Goal: Contribute content: Add original content to the website for others to see

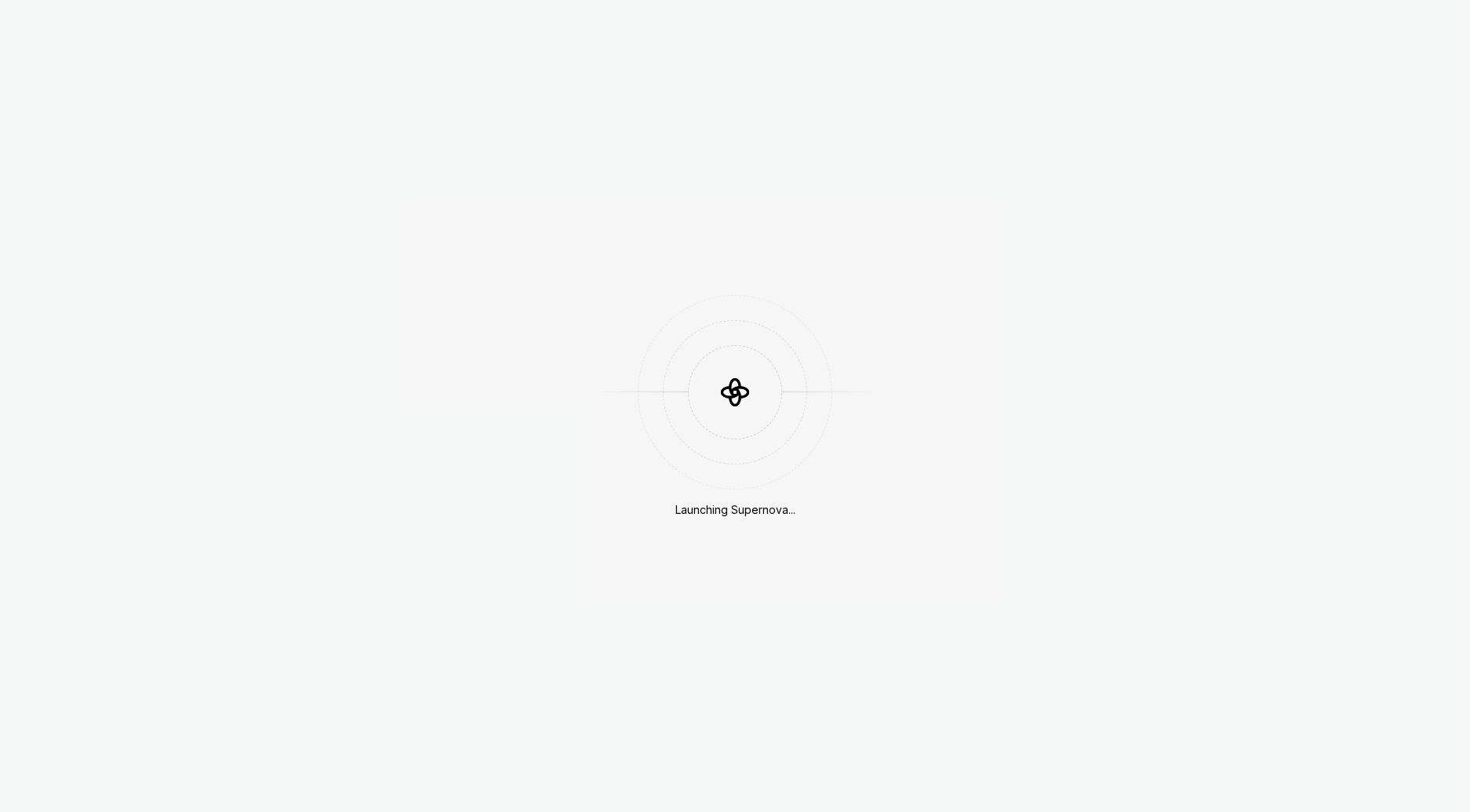
click at [607, 376] on div at bounding box center [735, 392] width 283 height 95
click at [789, 390] on div at bounding box center [735, 392] width 283 height 95
click at [741, 385] on icon at bounding box center [735, 392] width 52 height 52
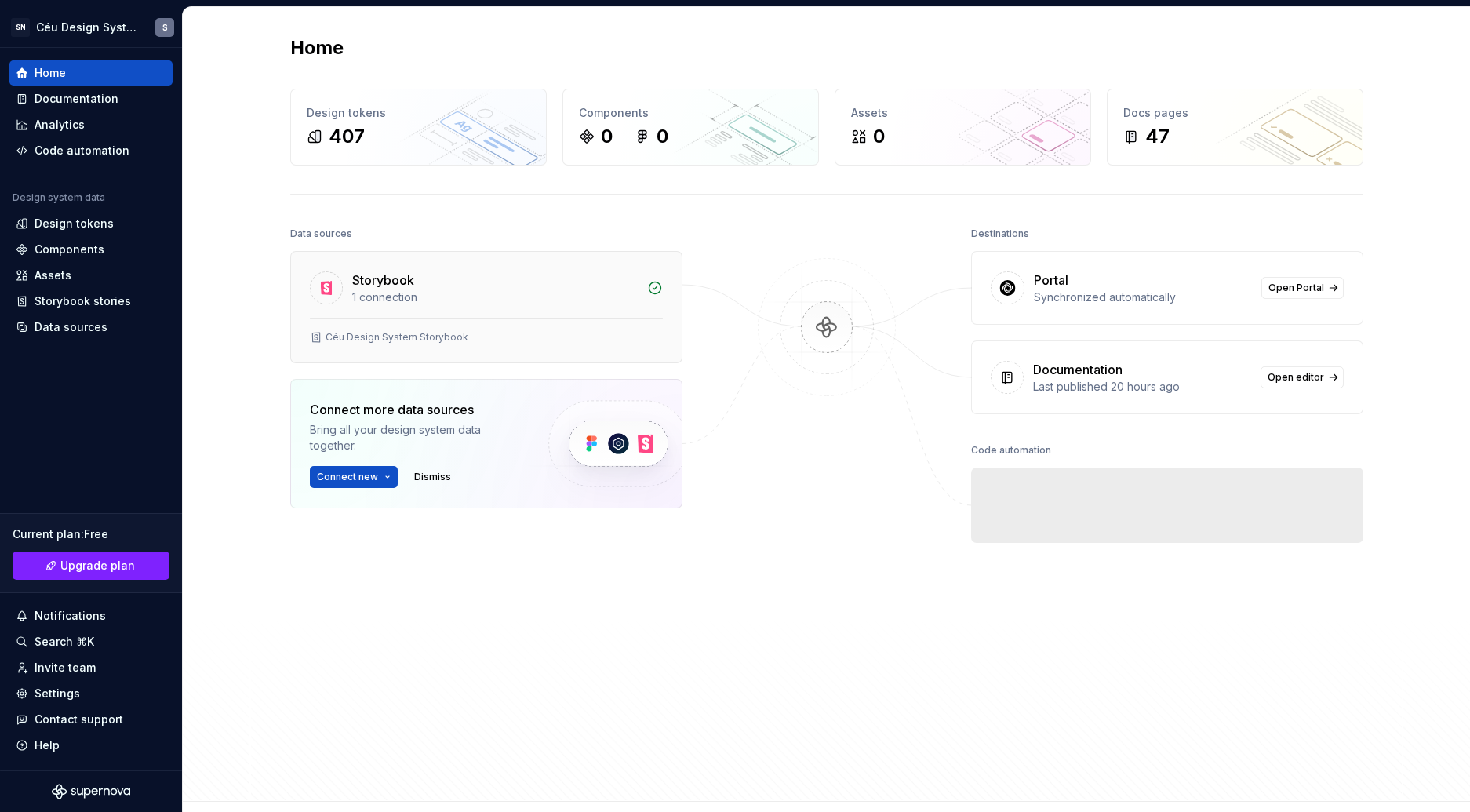
click at [466, 301] on div "1 connection" at bounding box center [494, 297] width 285 height 15
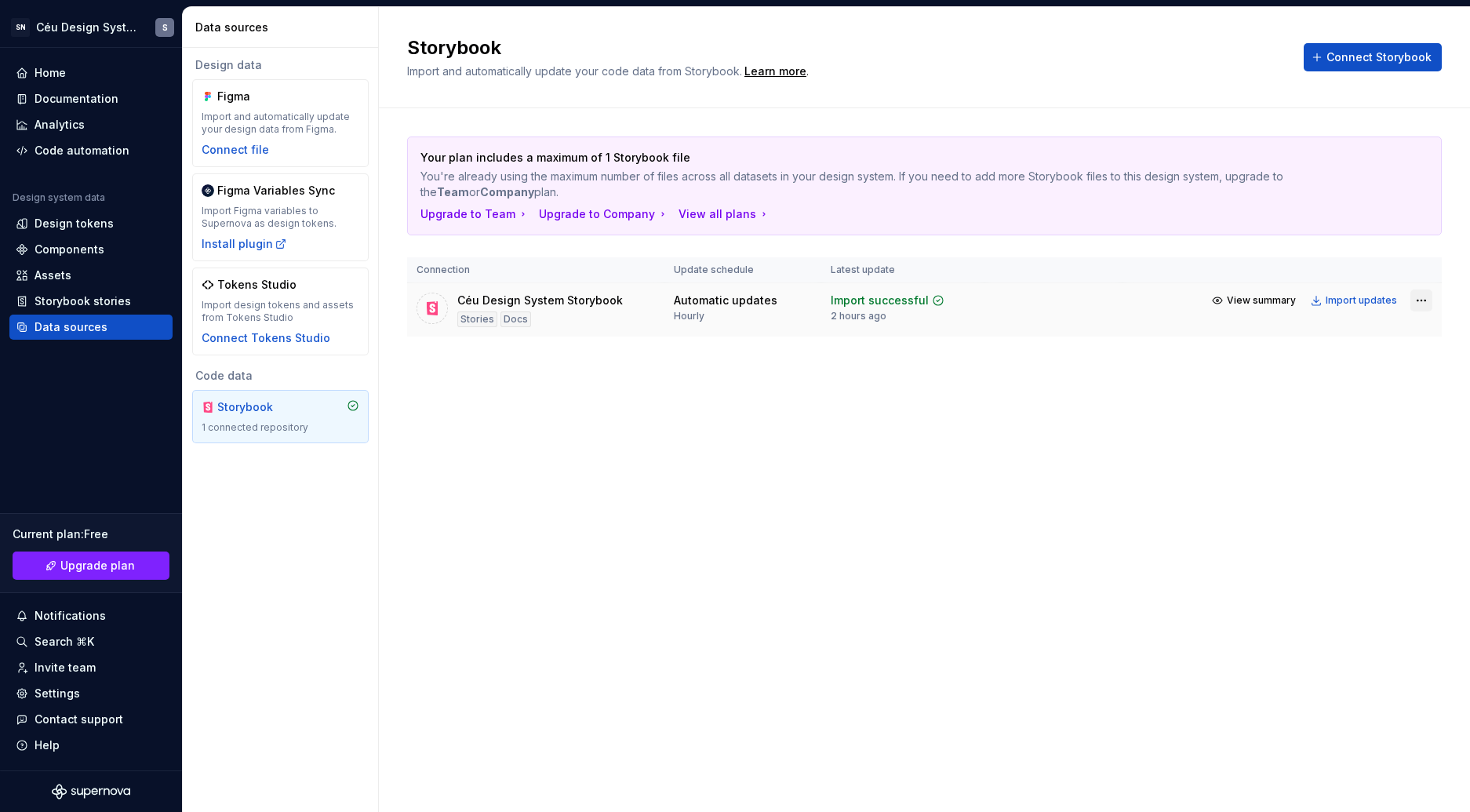
click at [1420, 301] on html "SN Céu Design System S Home Documentation Analytics Code automation Design syst…" at bounding box center [735, 406] width 1470 height 812
click at [1312, 387] on div "Remove connection" at bounding box center [1366, 388] width 118 height 15
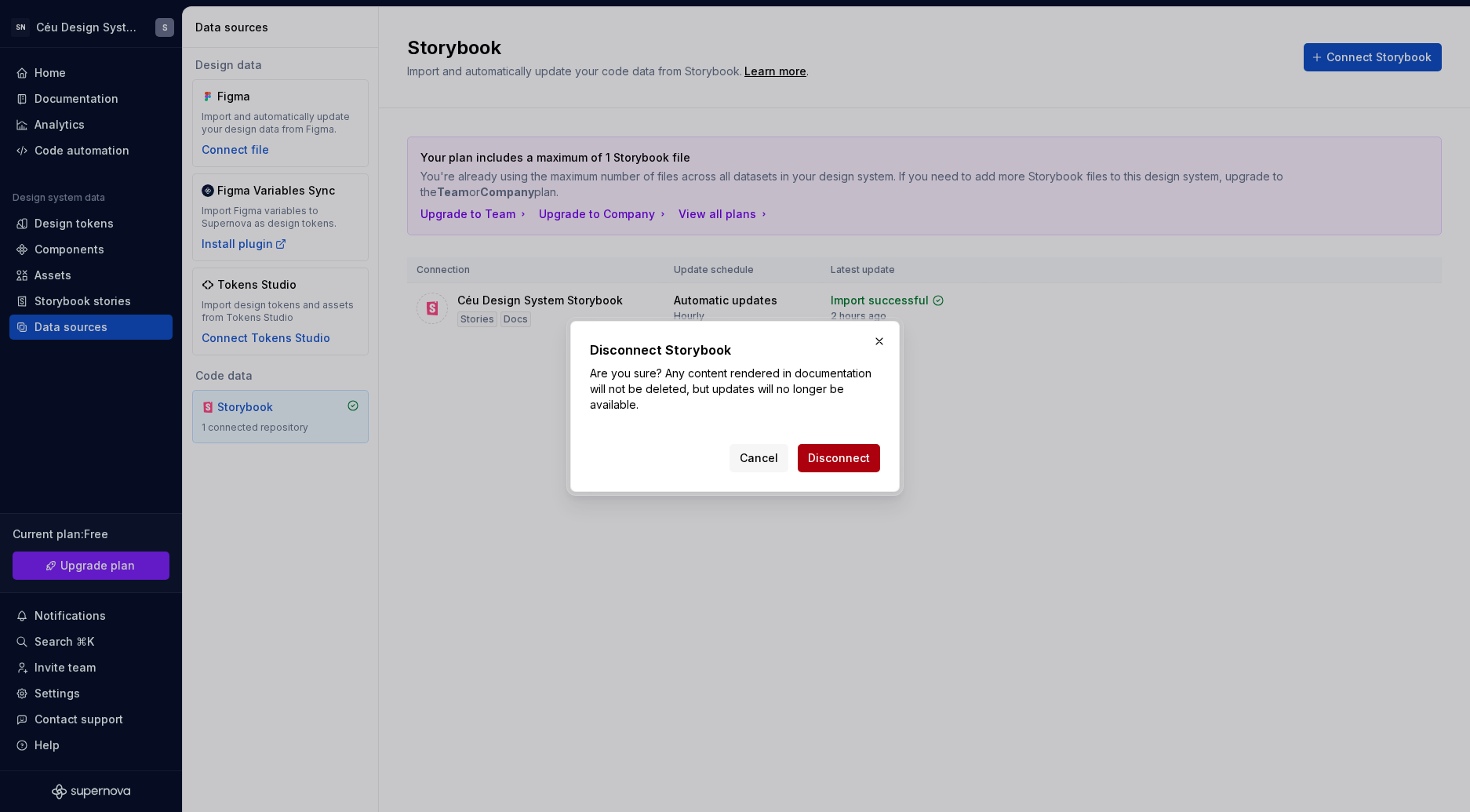
click at [838, 465] on span "Disconnect" at bounding box center [838, 457] width 62 height 15
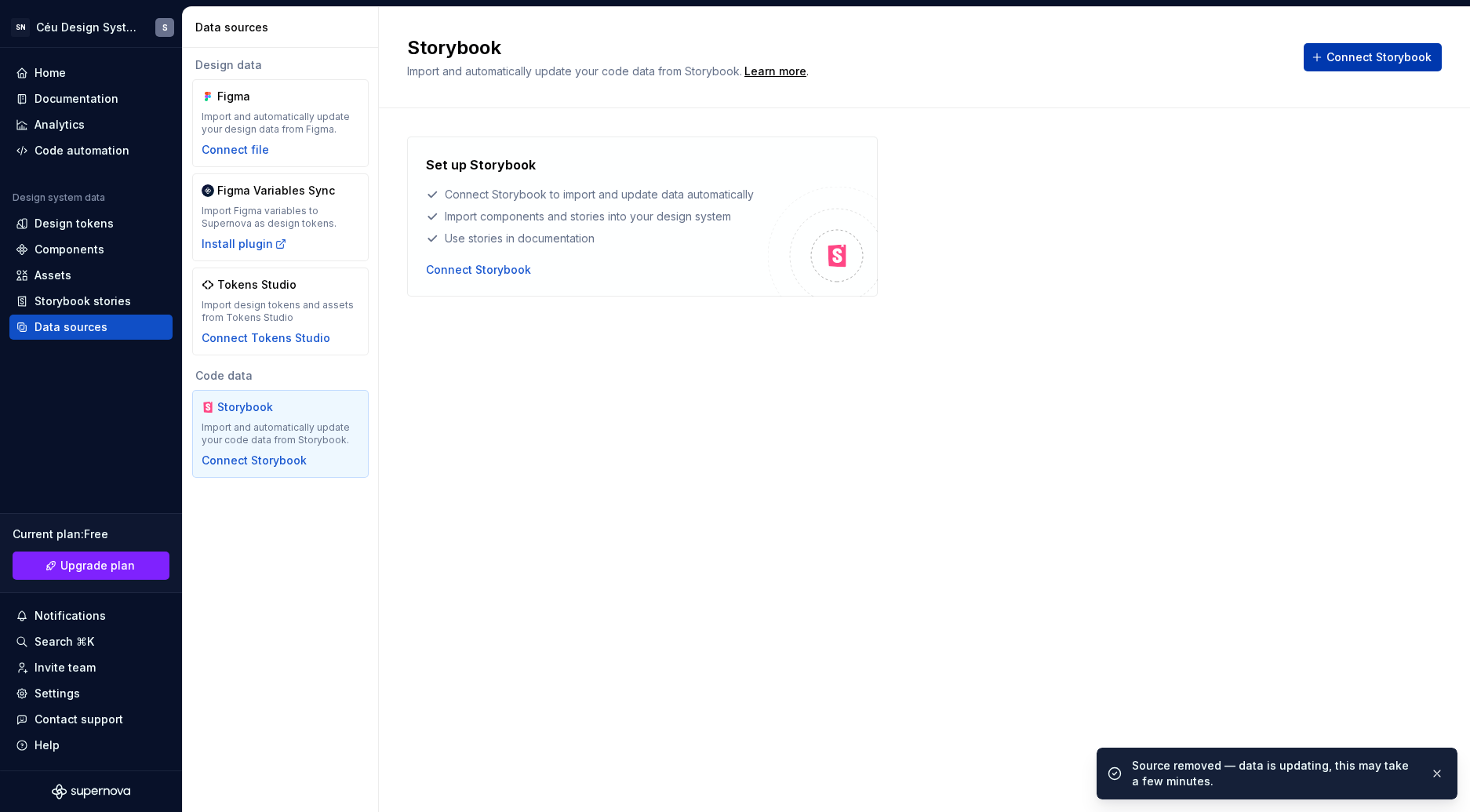
click at [1375, 55] on span "Connect Storybook" at bounding box center [1378, 57] width 105 height 15
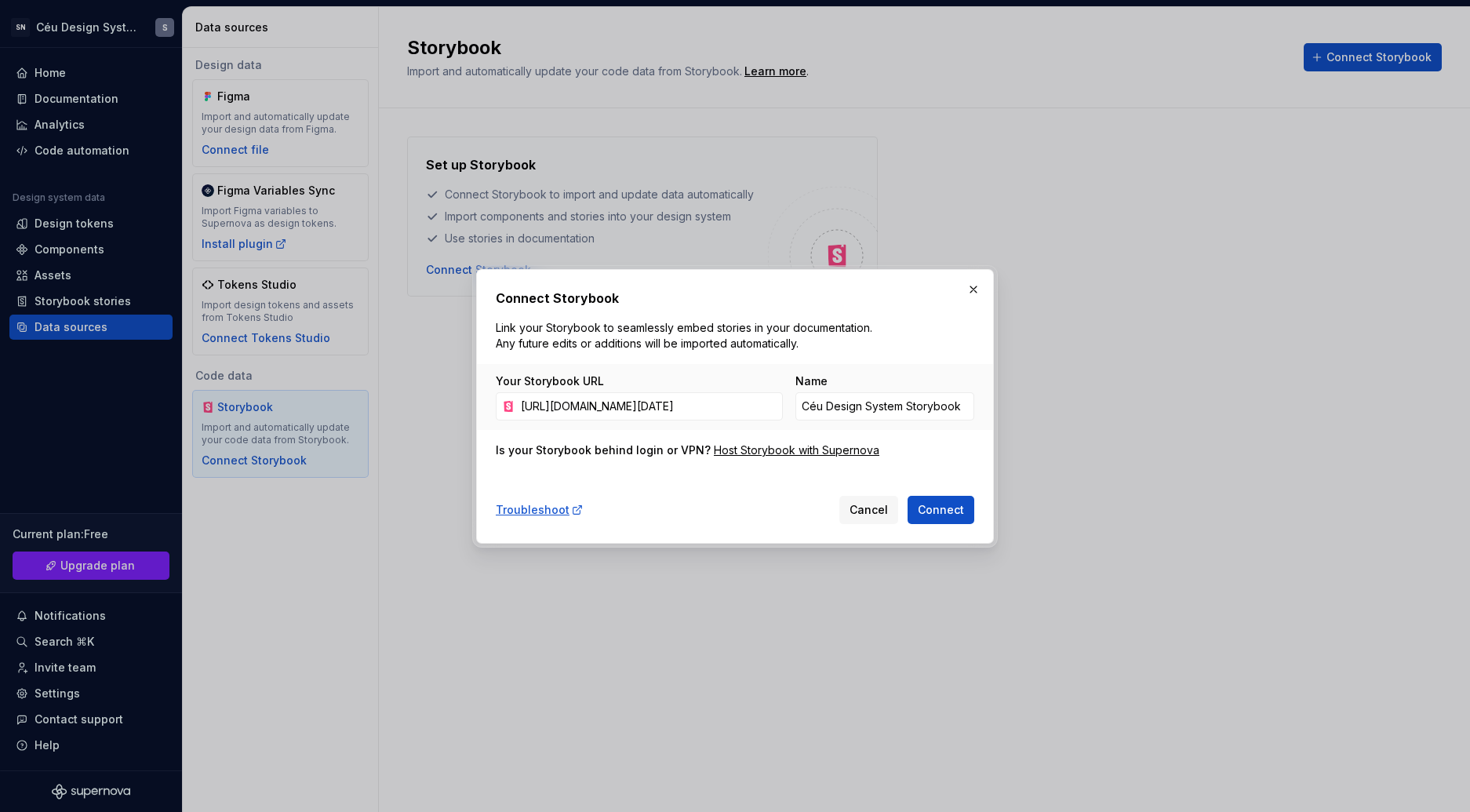
type input "[URL][DOMAIN_NAME][DATE]"
click at [915, 525] on div "Connect Storybook Link your Storybook to seamlessly embed stories in your docum…" at bounding box center [735, 406] width 518 height 275
click at [917, 515] on button "Connect" at bounding box center [941, 510] width 67 height 28
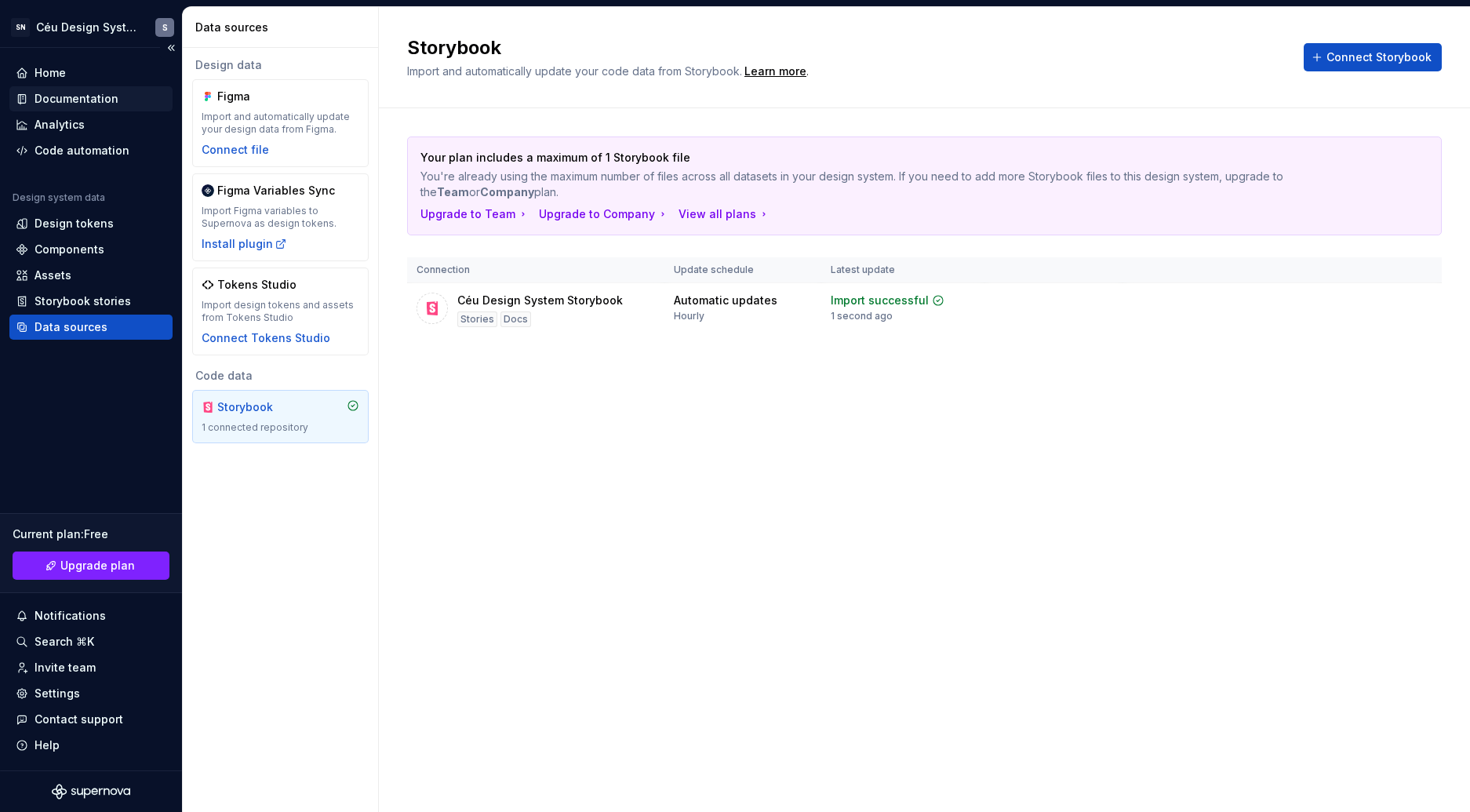
click at [68, 102] on div "Documentation" at bounding box center [76, 98] width 84 height 15
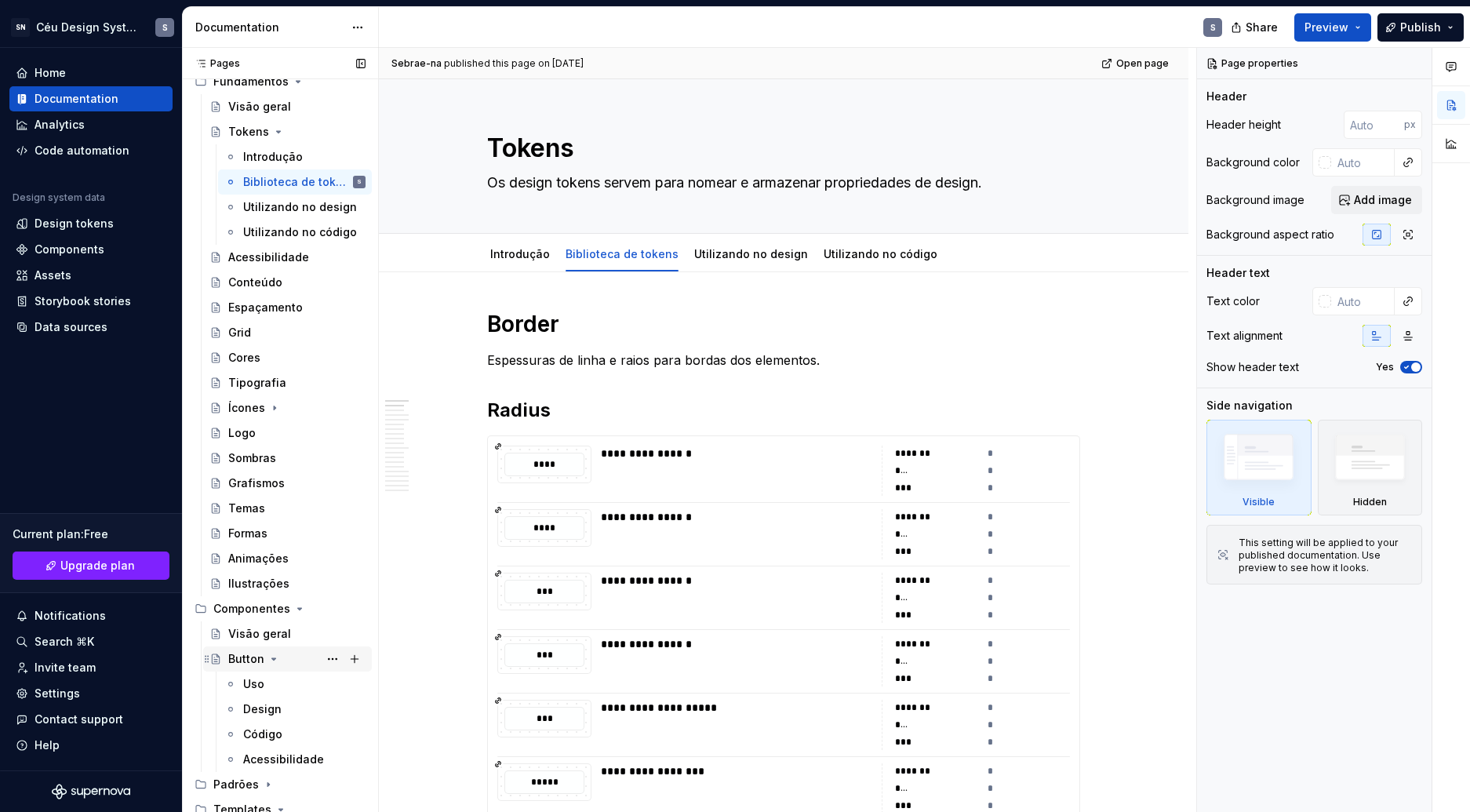
scroll to position [425, 0]
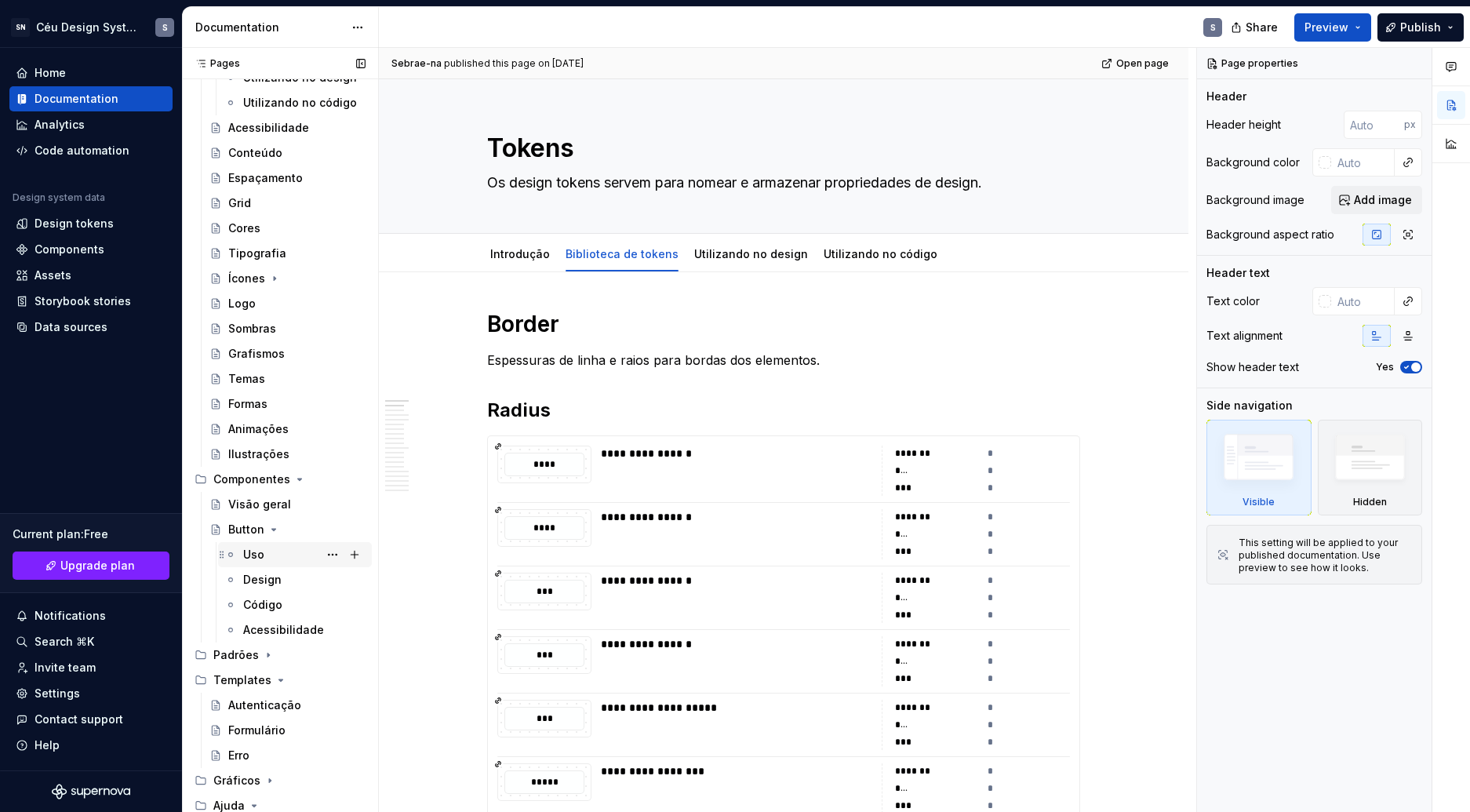
click at [260, 553] on div "Uso" at bounding box center [254, 554] width 22 height 15
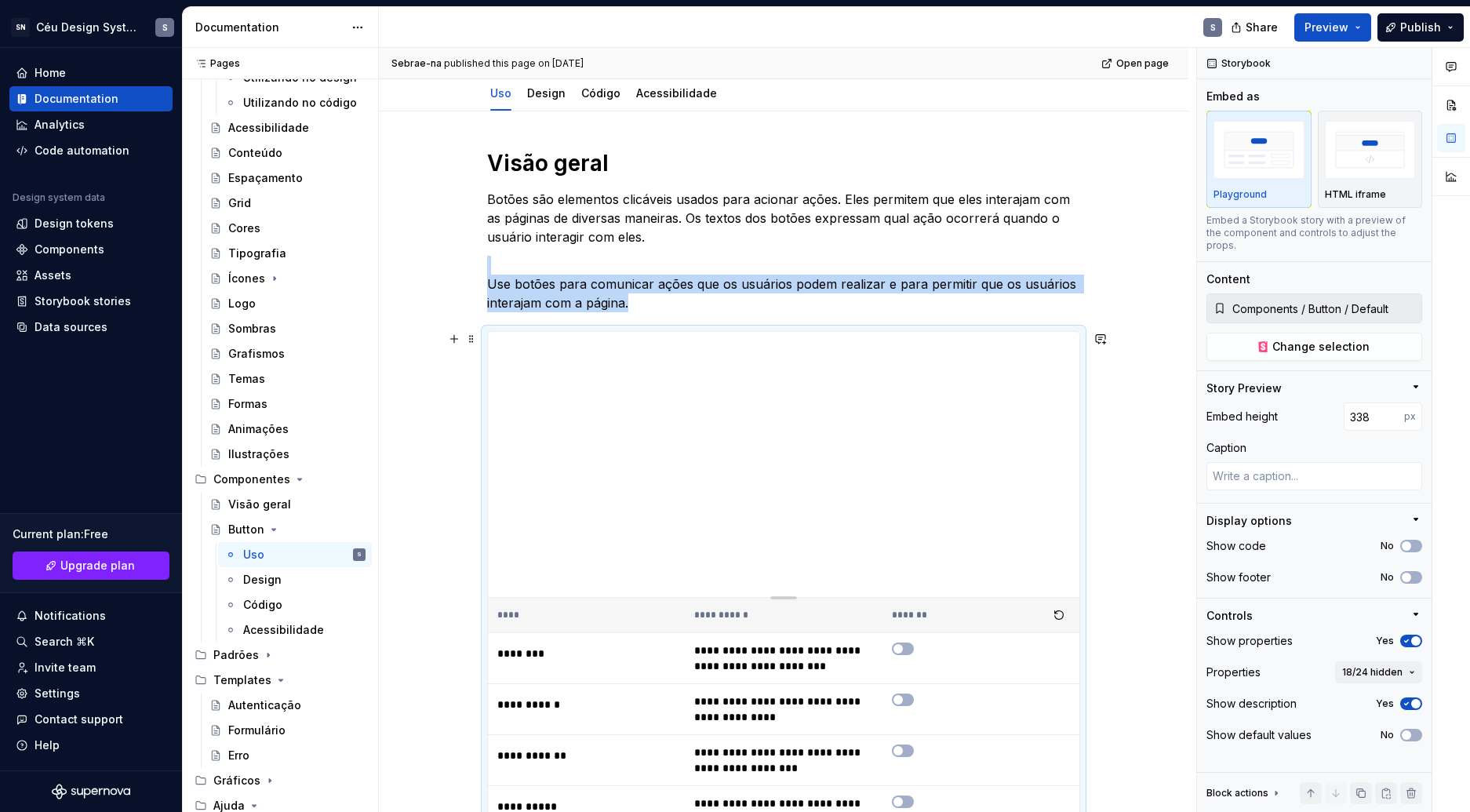
scroll to position [250, 0]
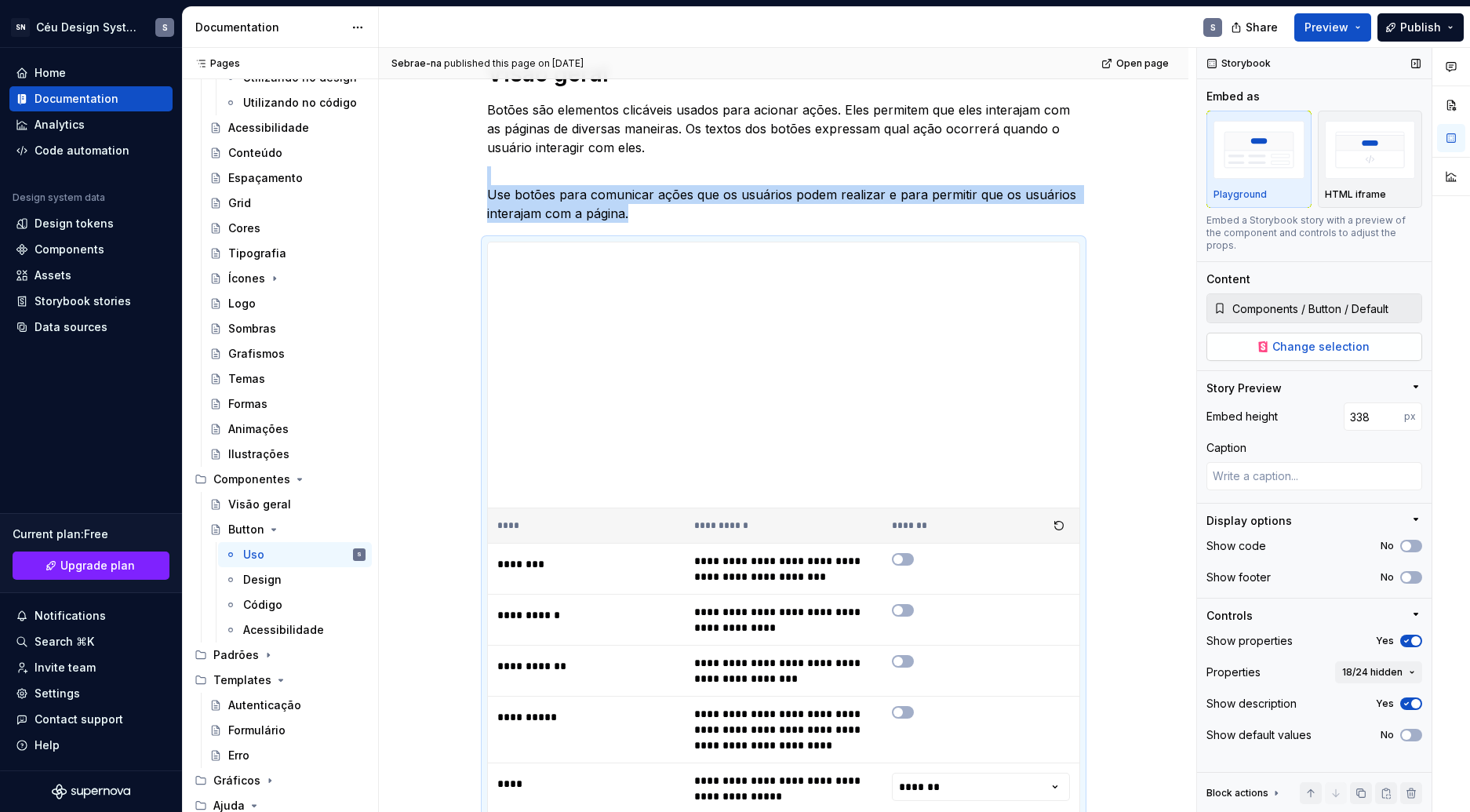
click at [1316, 338] on span "Change selection" at bounding box center [1321, 346] width 97 height 15
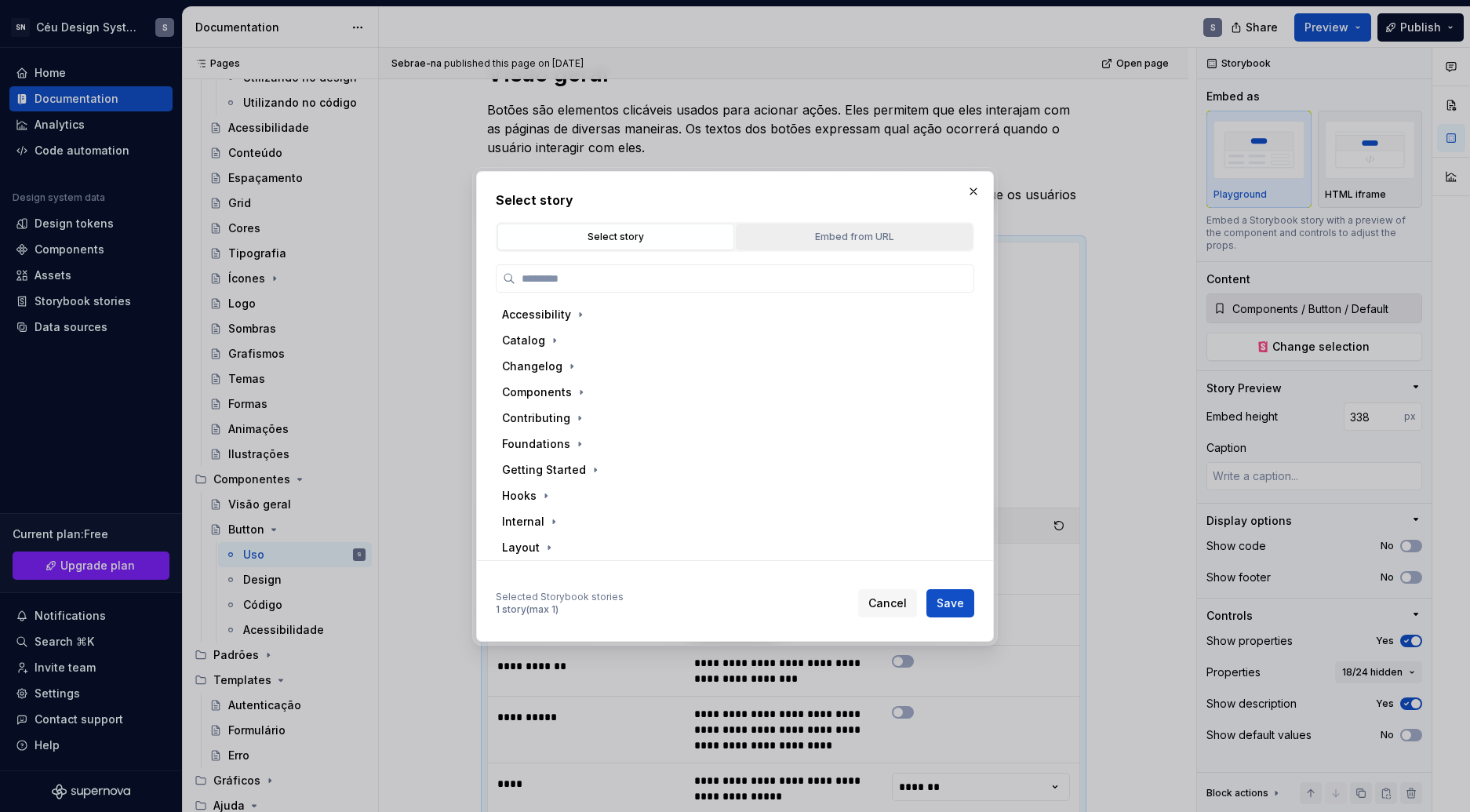
click at [858, 243] on div "Embed from URL" at bounding box center [853, 236] width 226 height 15
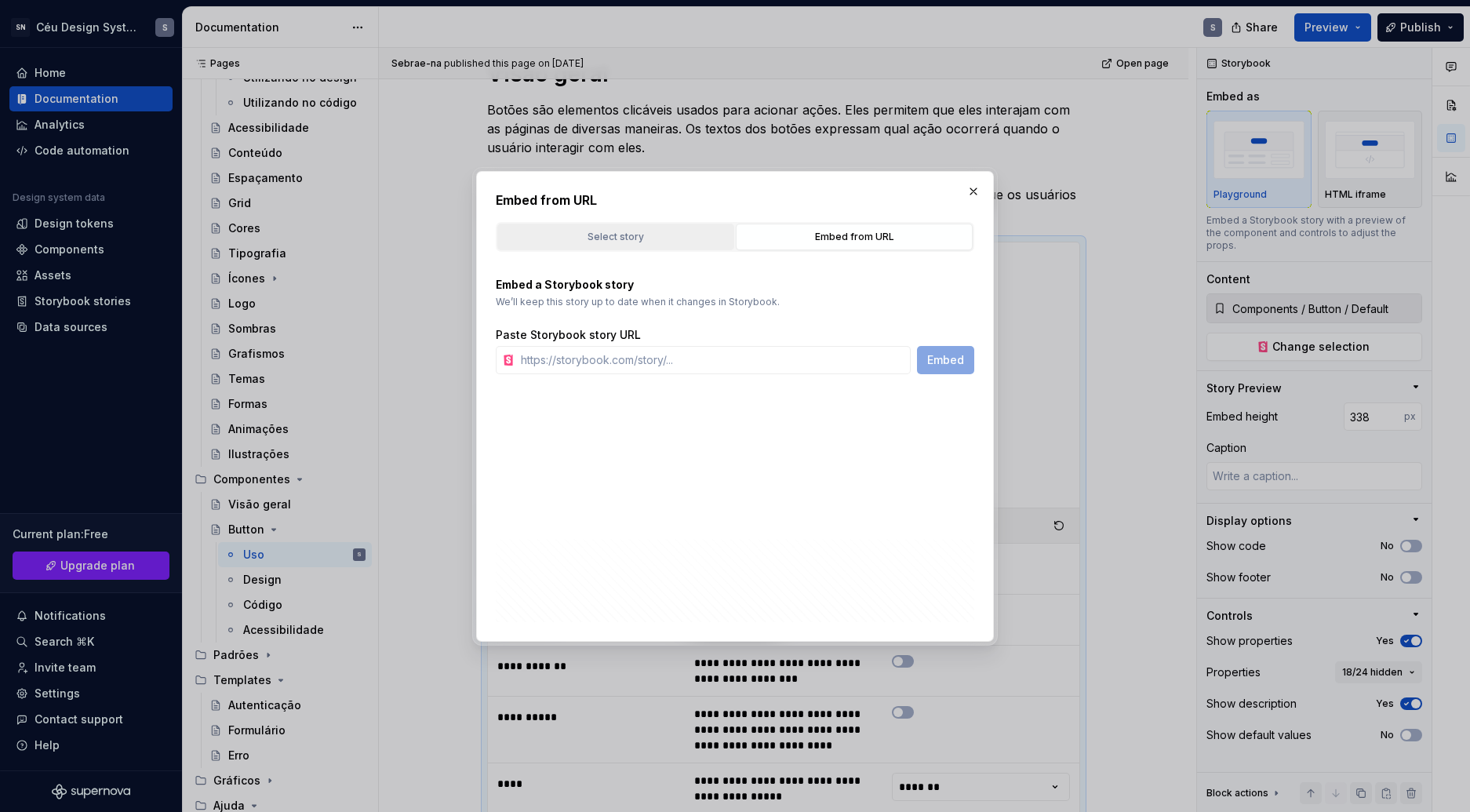
click at [636, 231] on div "Select story" at bounding box center [615, 236] width 226 height 15
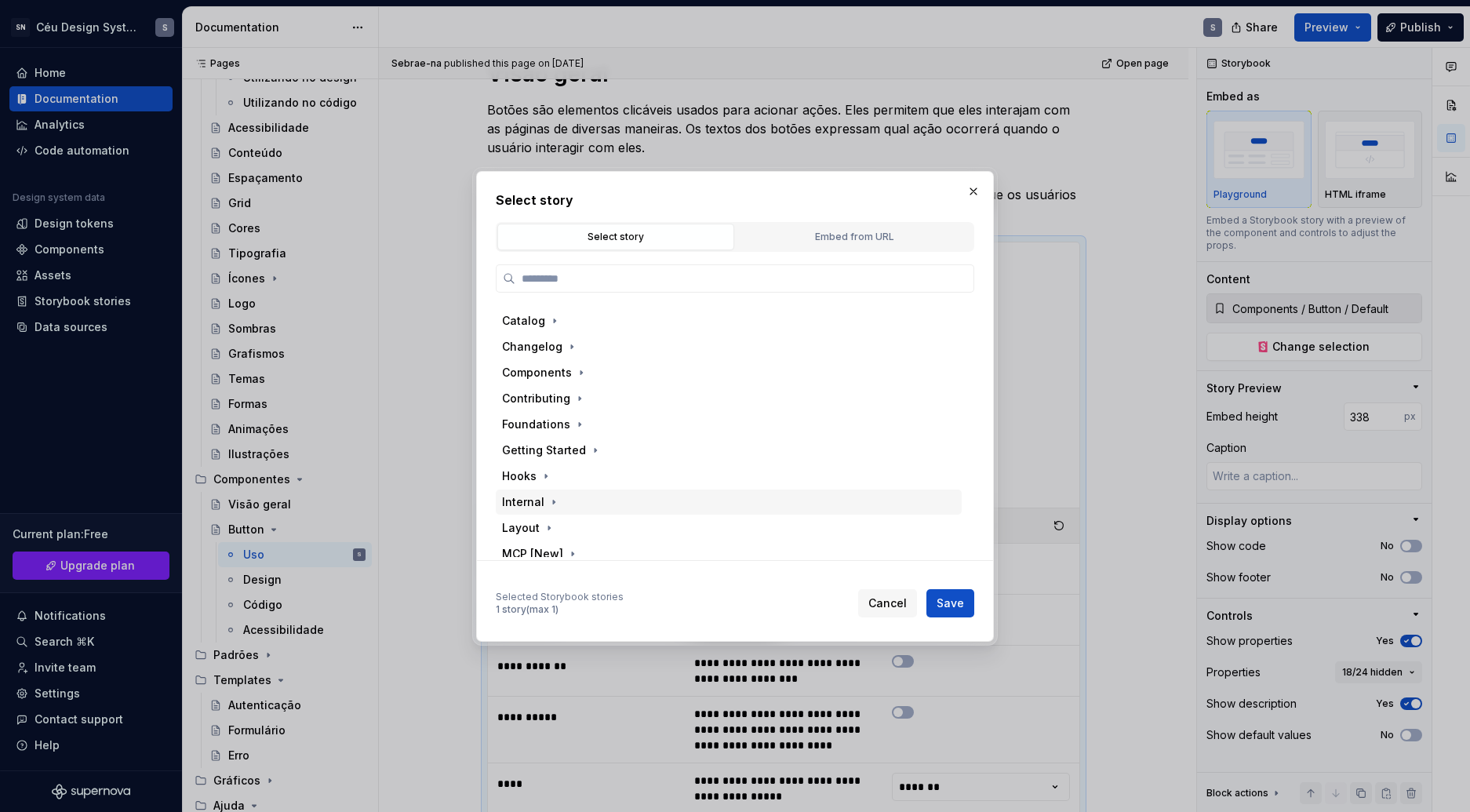
scroll to position [0, 0]
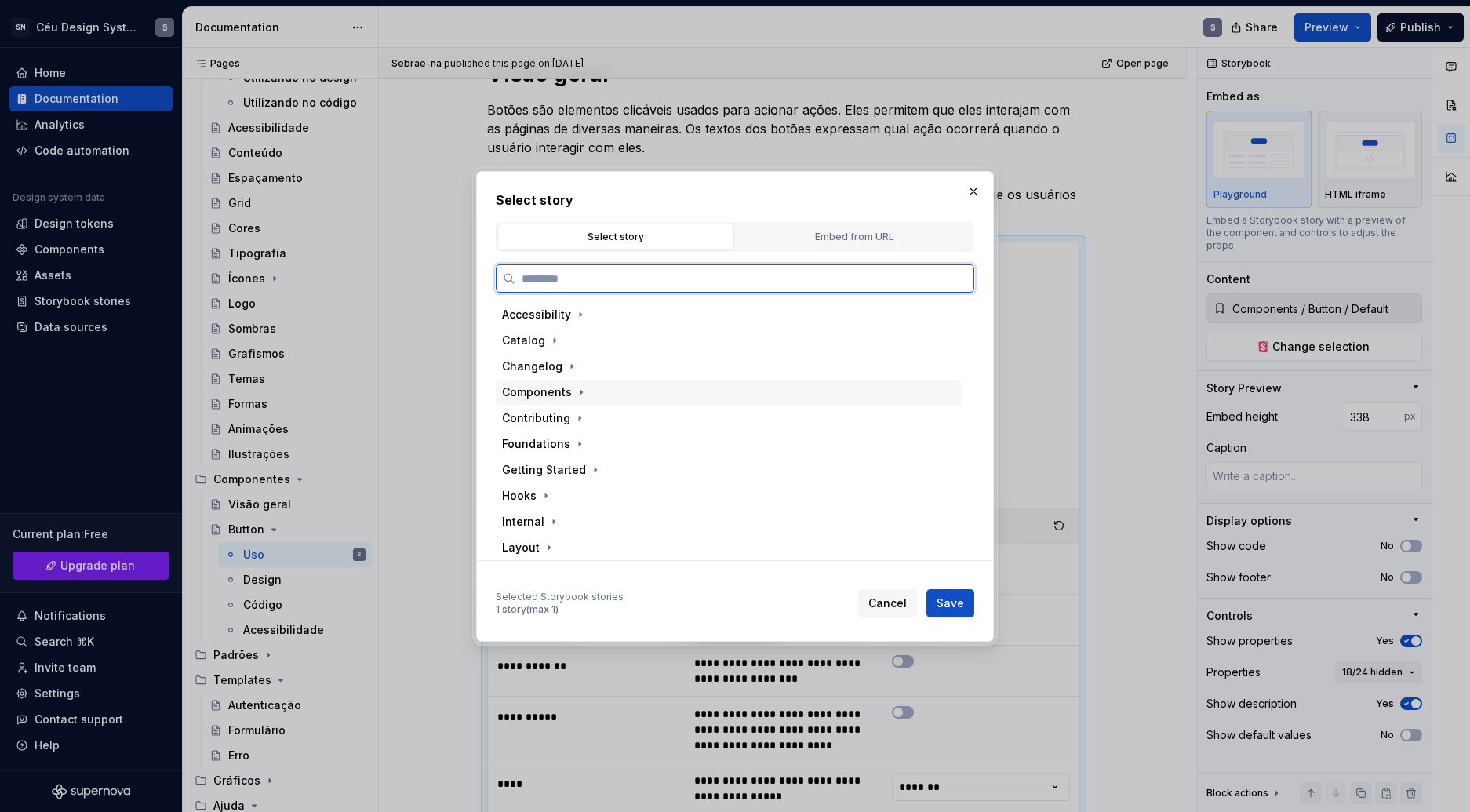
click at [571, 401] on div "Components" at bounding box center [729, 392] width 466 height 25
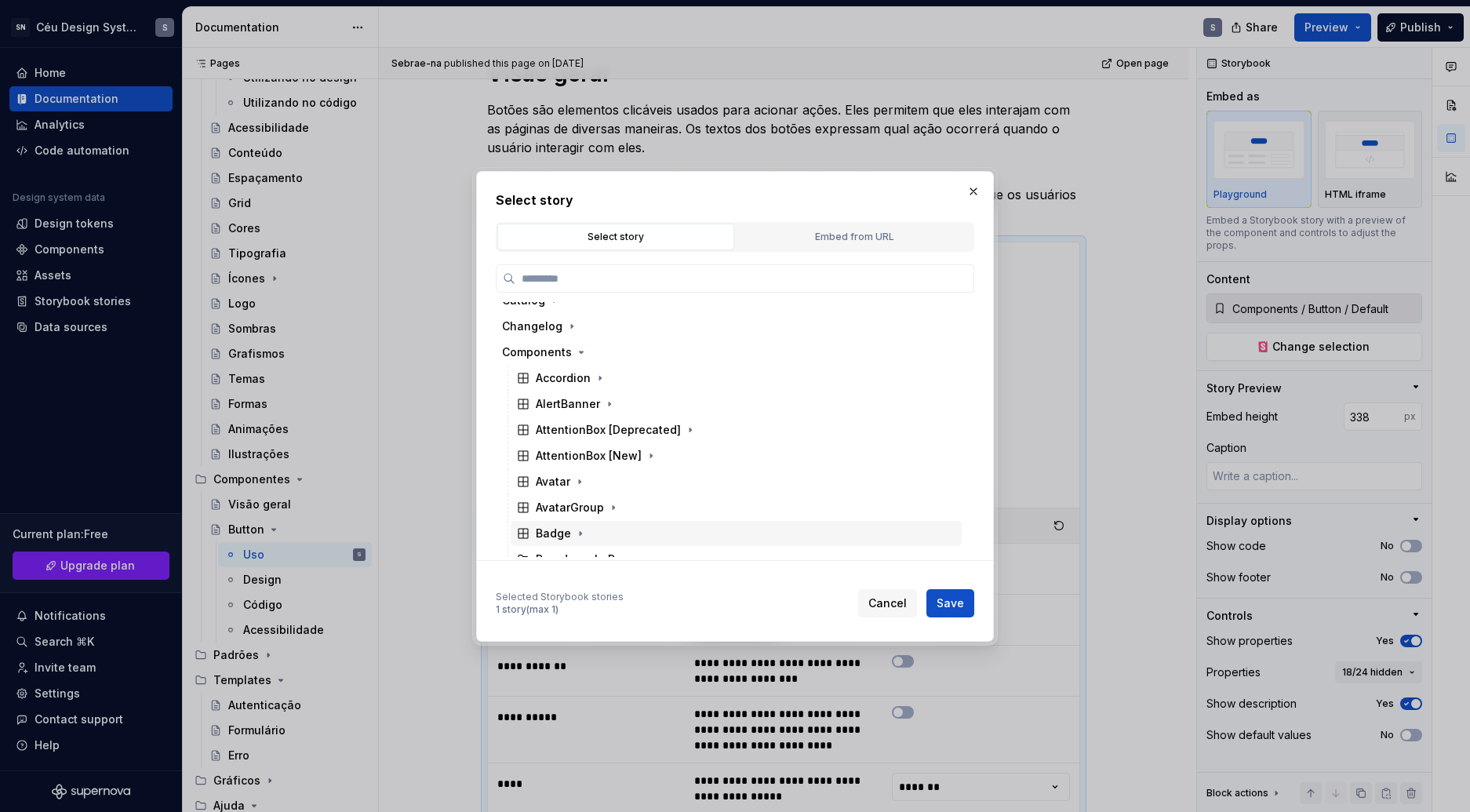
scroll to position [119, 0]
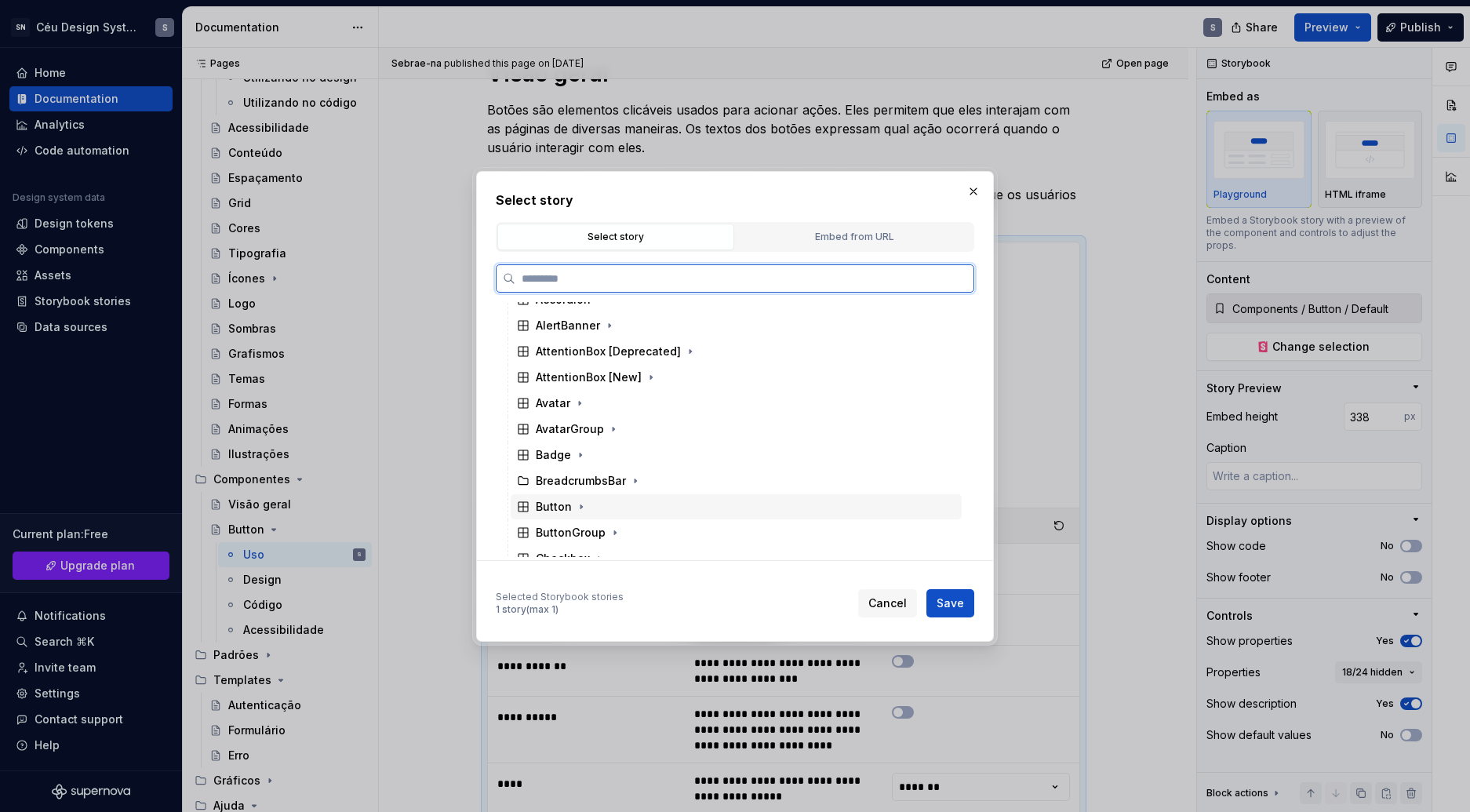
click at [567, 508] on div "Button" at bounding box center [554, 506] width 36 height 15
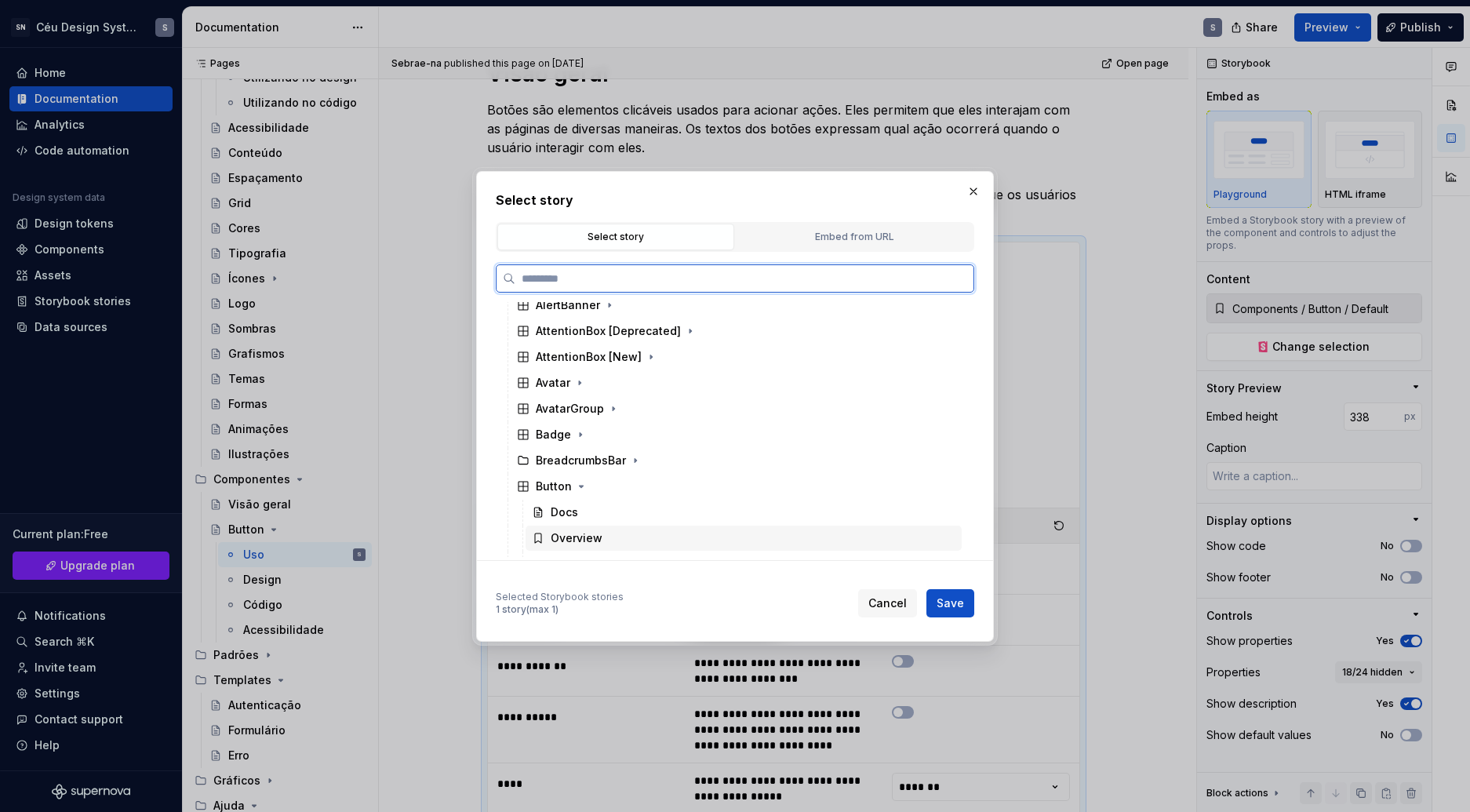
click at [594, 526] on div "Overview" at bounding box center [744, 538] width 436 height 25
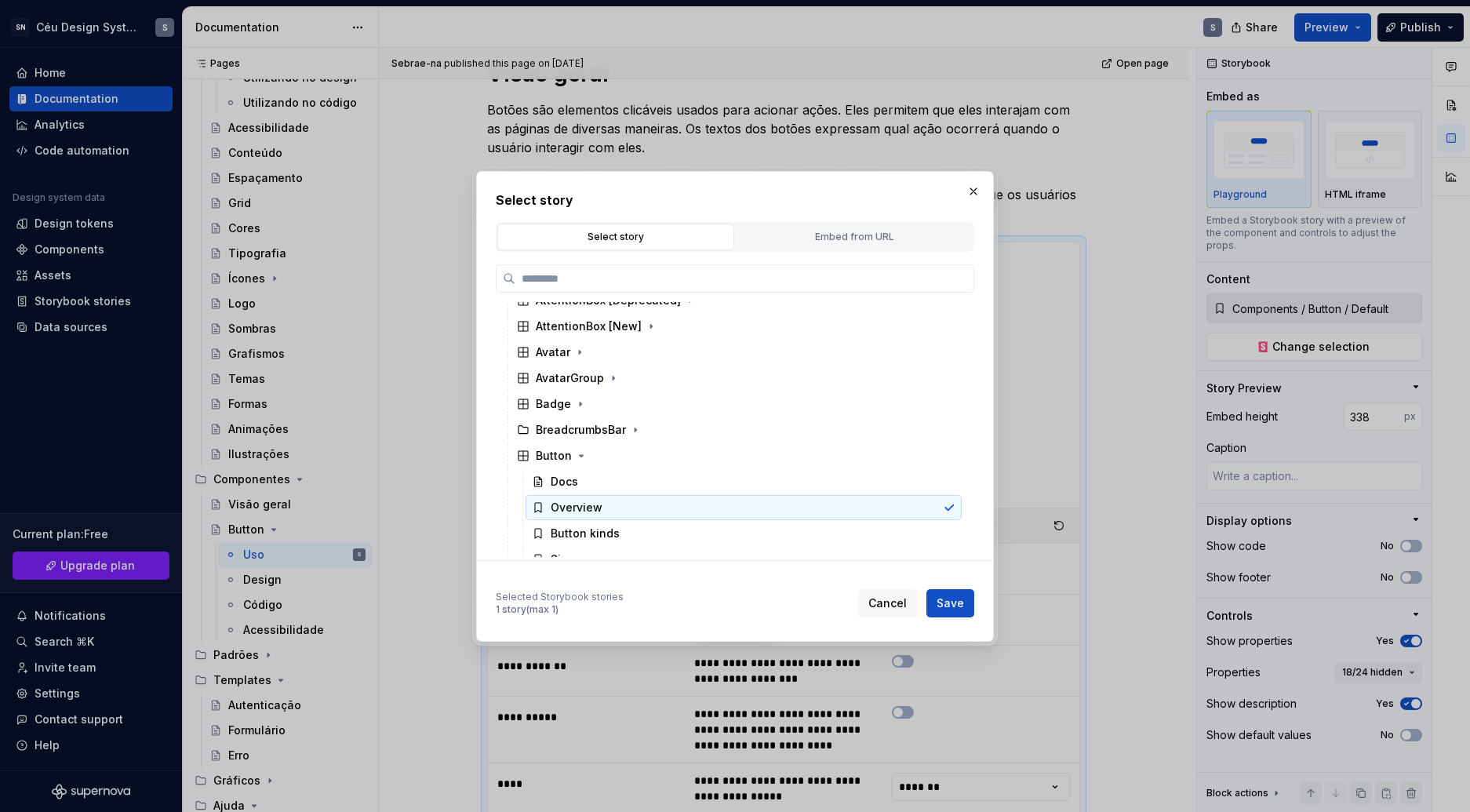
scroll to position [180, 0]
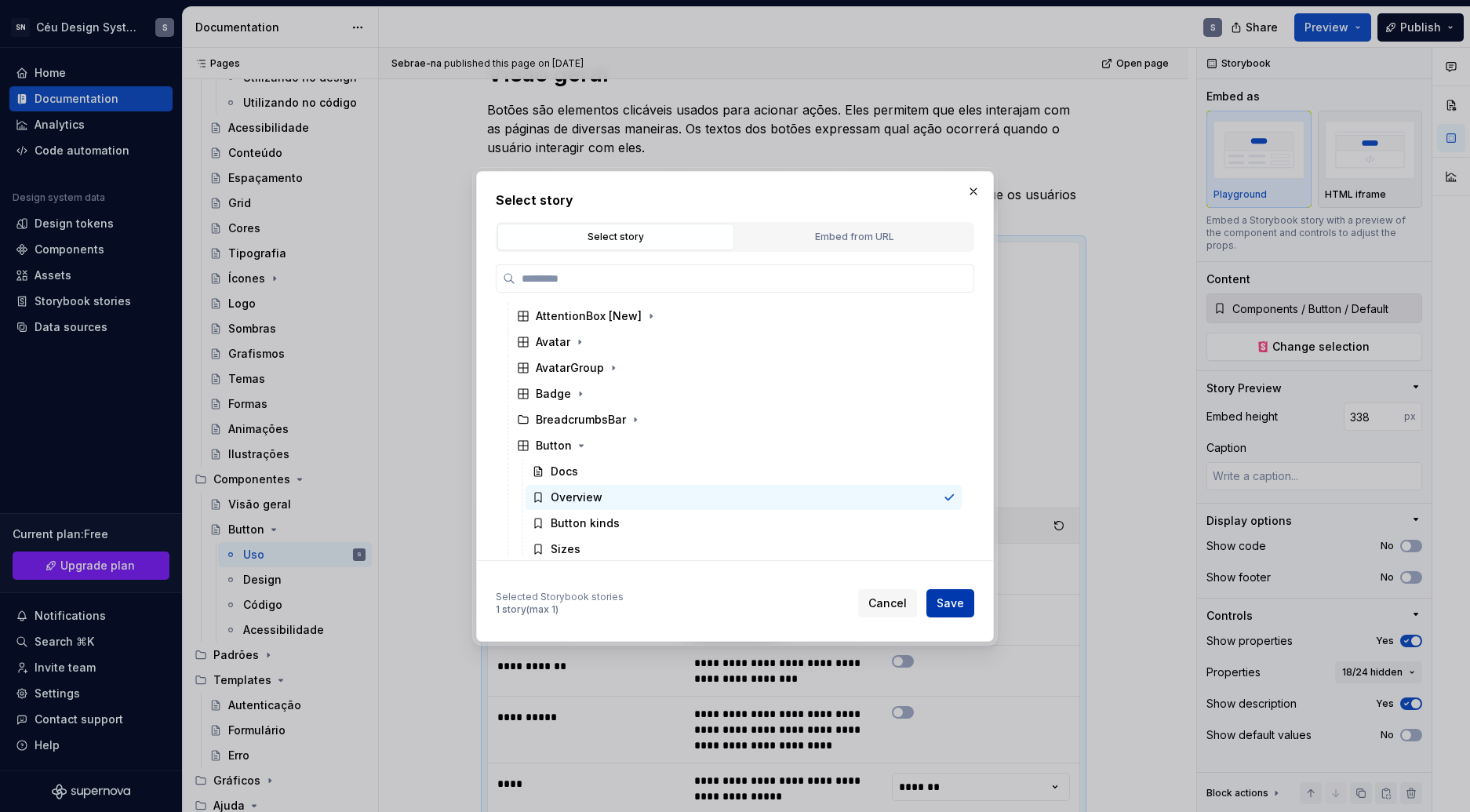
click at [960, 602] on span "Save" at bounding box center [950, 602] width 27 height 15
type textarea "*"
type input "Components / Button / Overview"
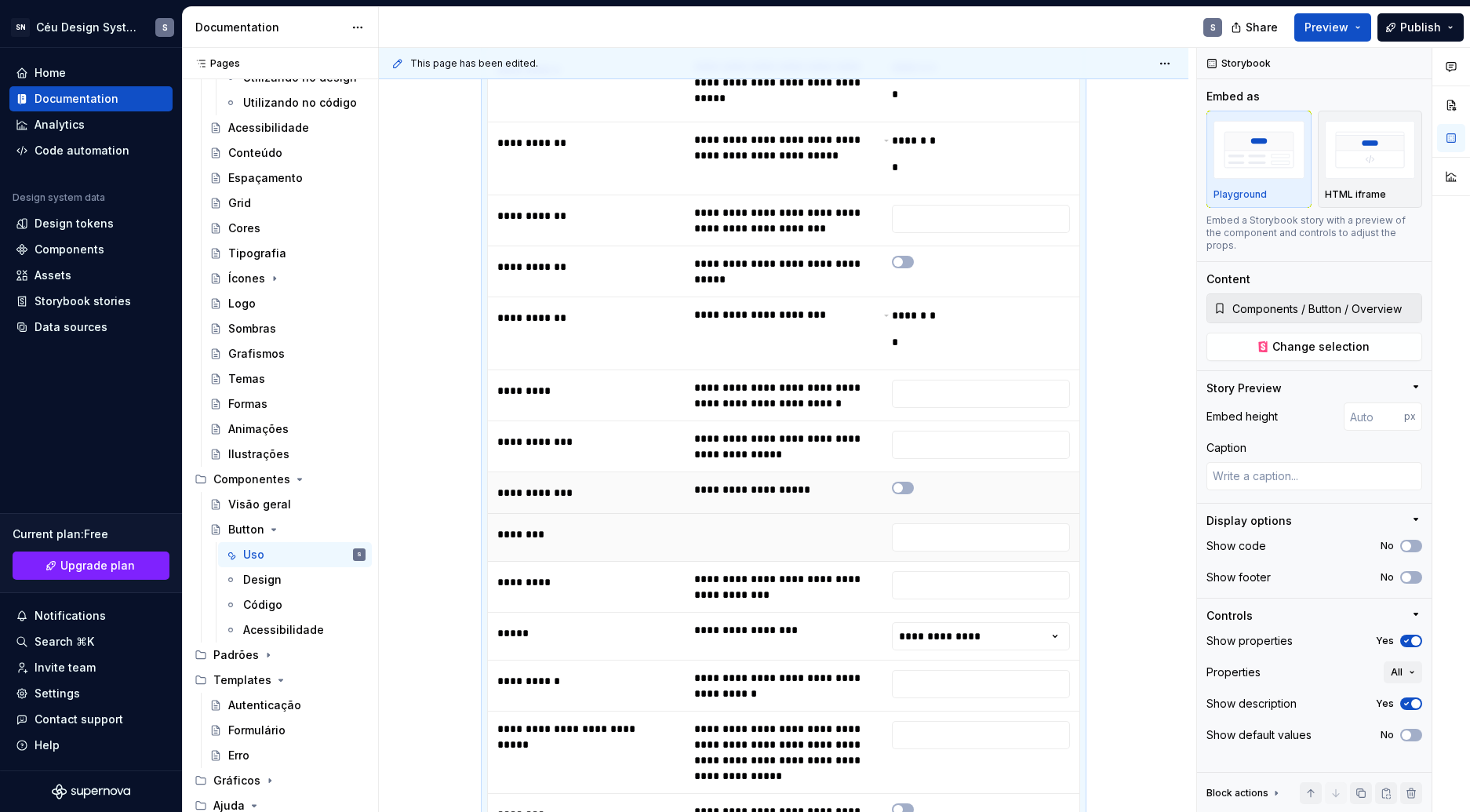
scroll to position [1088, 0]
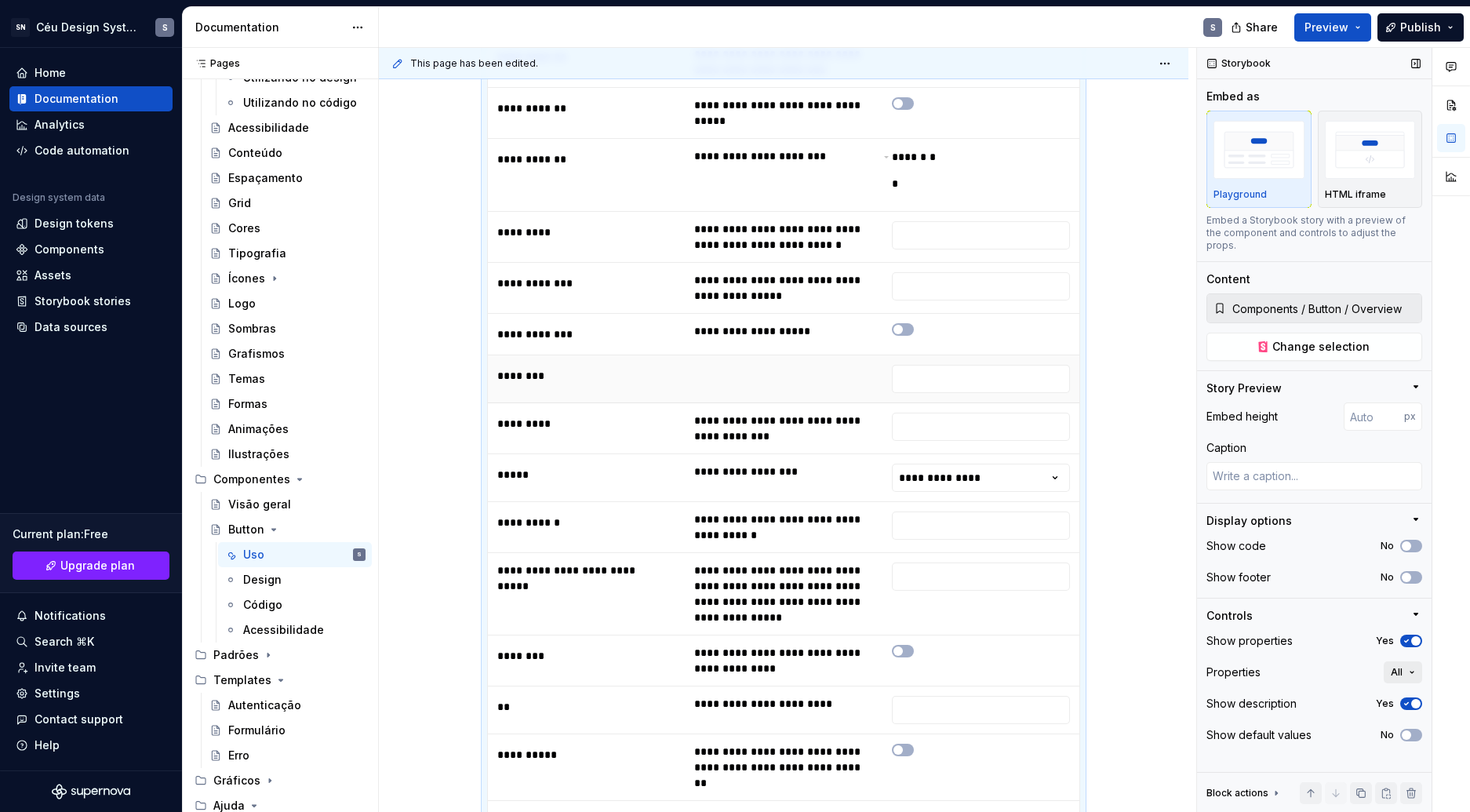
click at [1404, 661] on button "All" at bounding box center [1402, 672] width 39 height 22
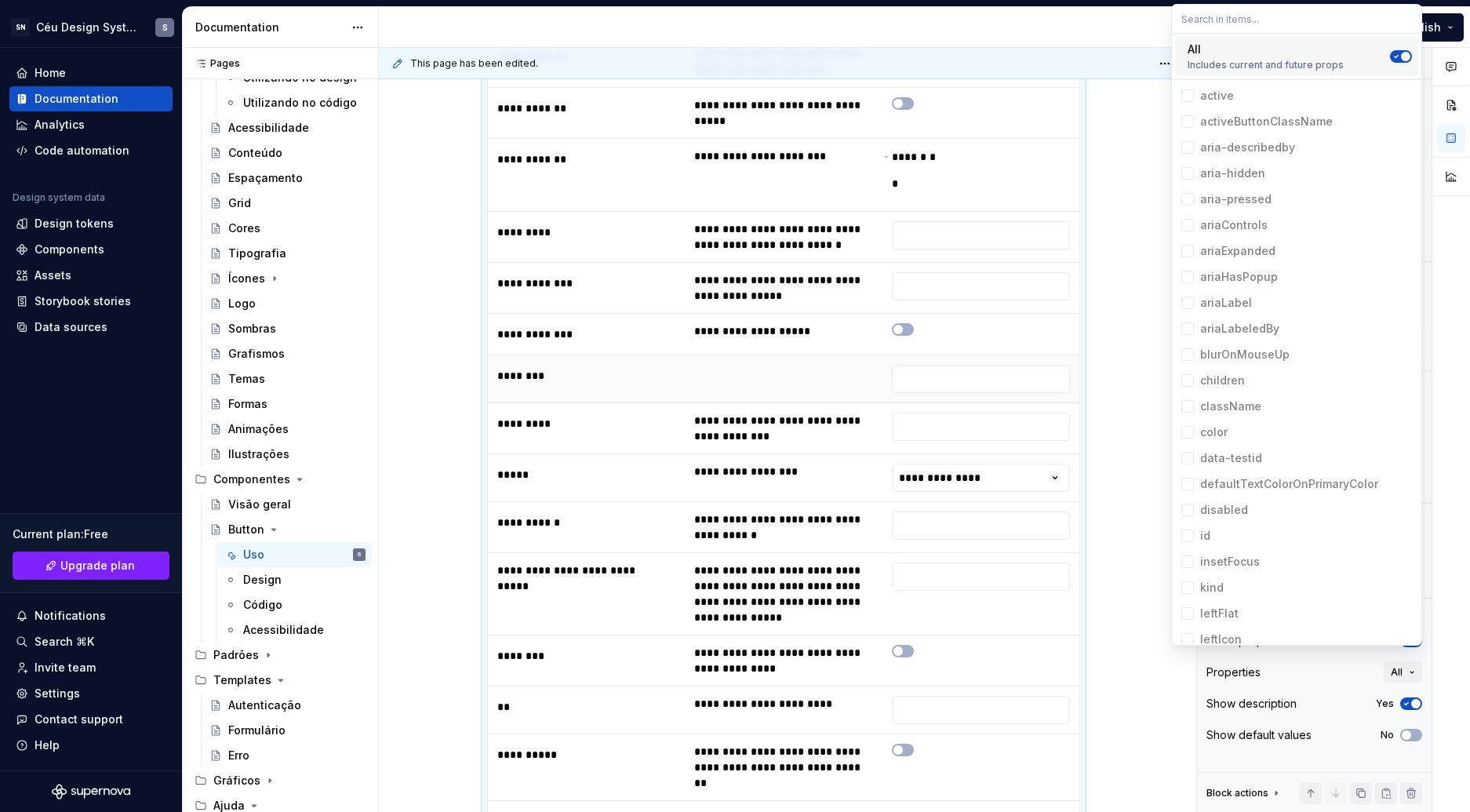
click at [1401, 58] on span "Suggestions" at bounding box center [1405, 57] width 9 height 9
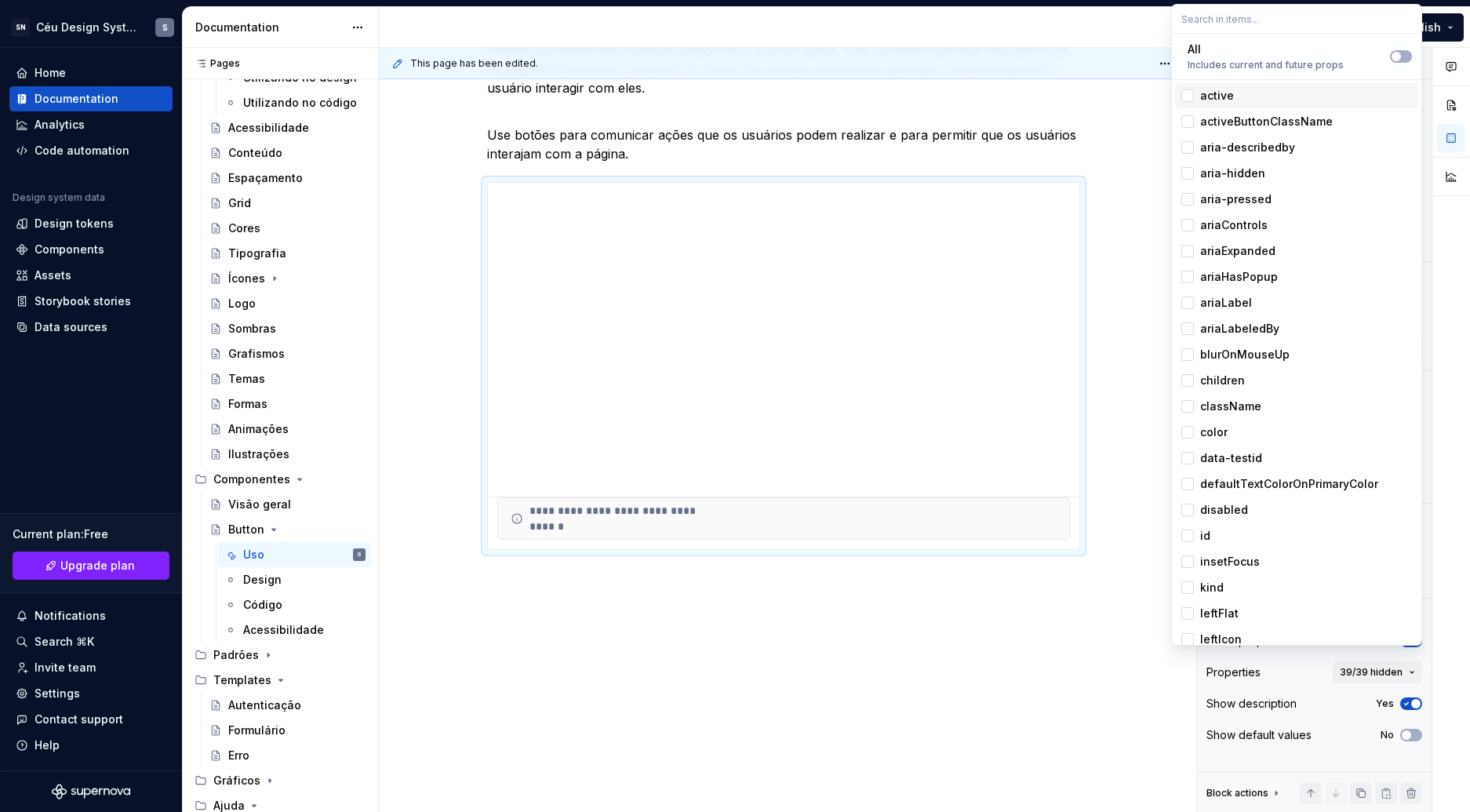
click at [1213, 95] on div "active" at bounding box center [1216, 95] width 33 height 15
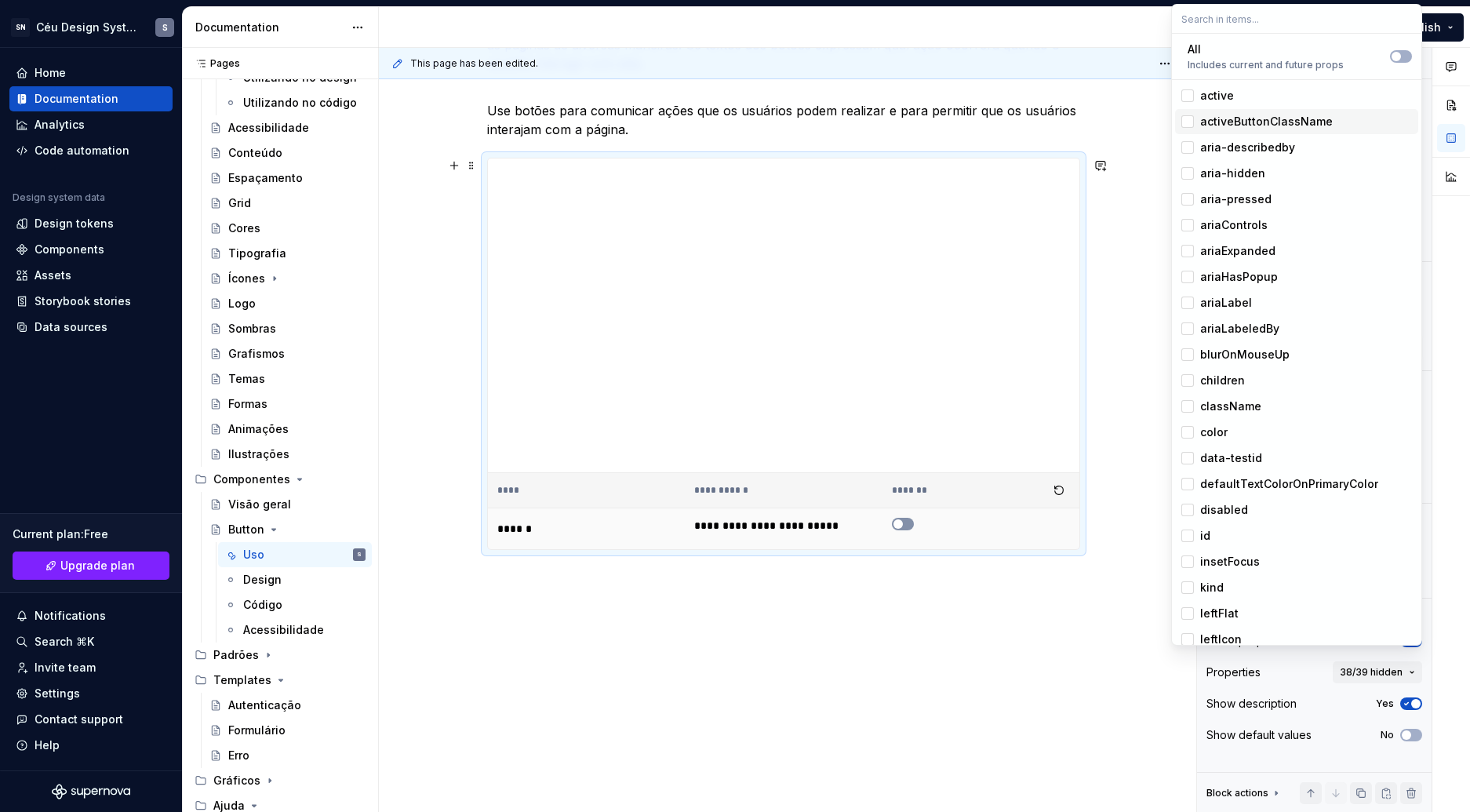
click at [899, 523] on span "To enrich screen reader interactions, please activate Accessibility in Grammarl…" at bounding box center [897, 524] width 9 height 9
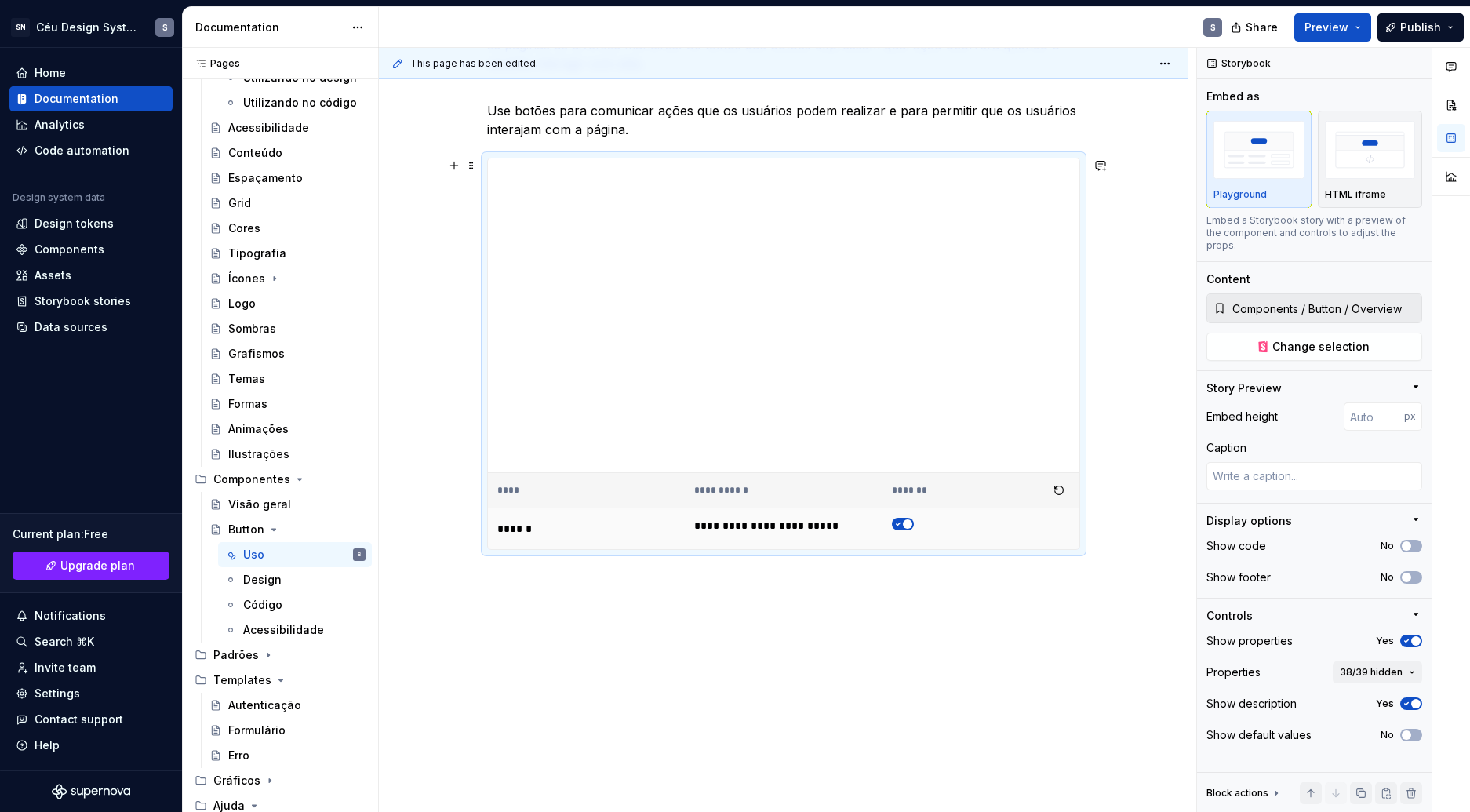
click at [904, 523] on span "To enrich screen reader interactions, please activate Accessibility in Grammarl…" at bounding box center [907, 524] width 9 height 9
click at [904, 523] on button "To enrich screen reader interactions, please activate Accessibility in Grammarl…" at bounding box center [903, 524] width 22 height 13
click at [893, 525] on icon "To enrich screen reader interactions, please activate Accessibility in Grammarl…" at bounding box center [898, 524] width 13 height 9
click at [1386, 666] on span "38/39 hidden" at bounding box center [1371, 672] width 63 height 13
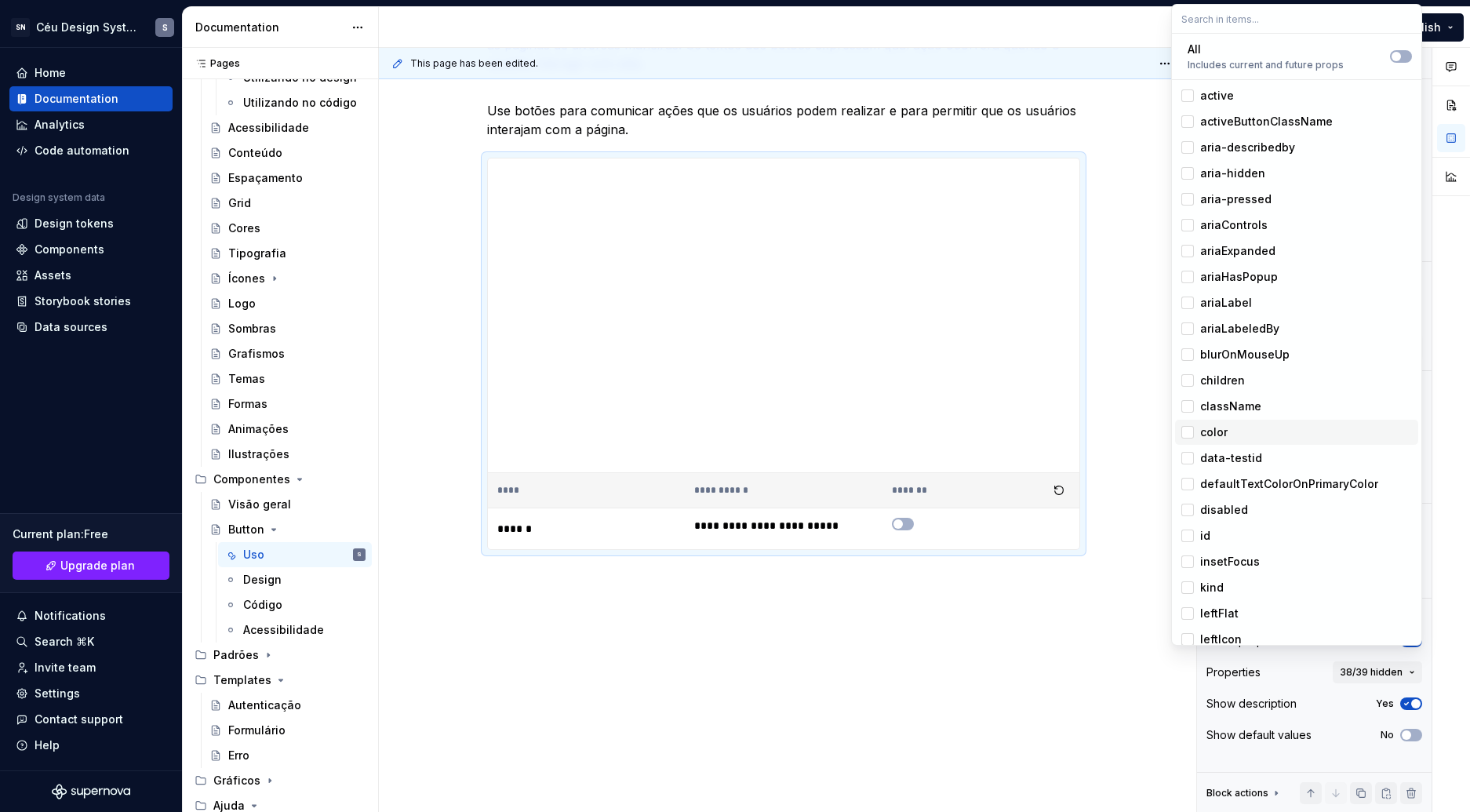
click at [1226, 424] on div "color" at bounding box center [1213, 431] width 27 height 15
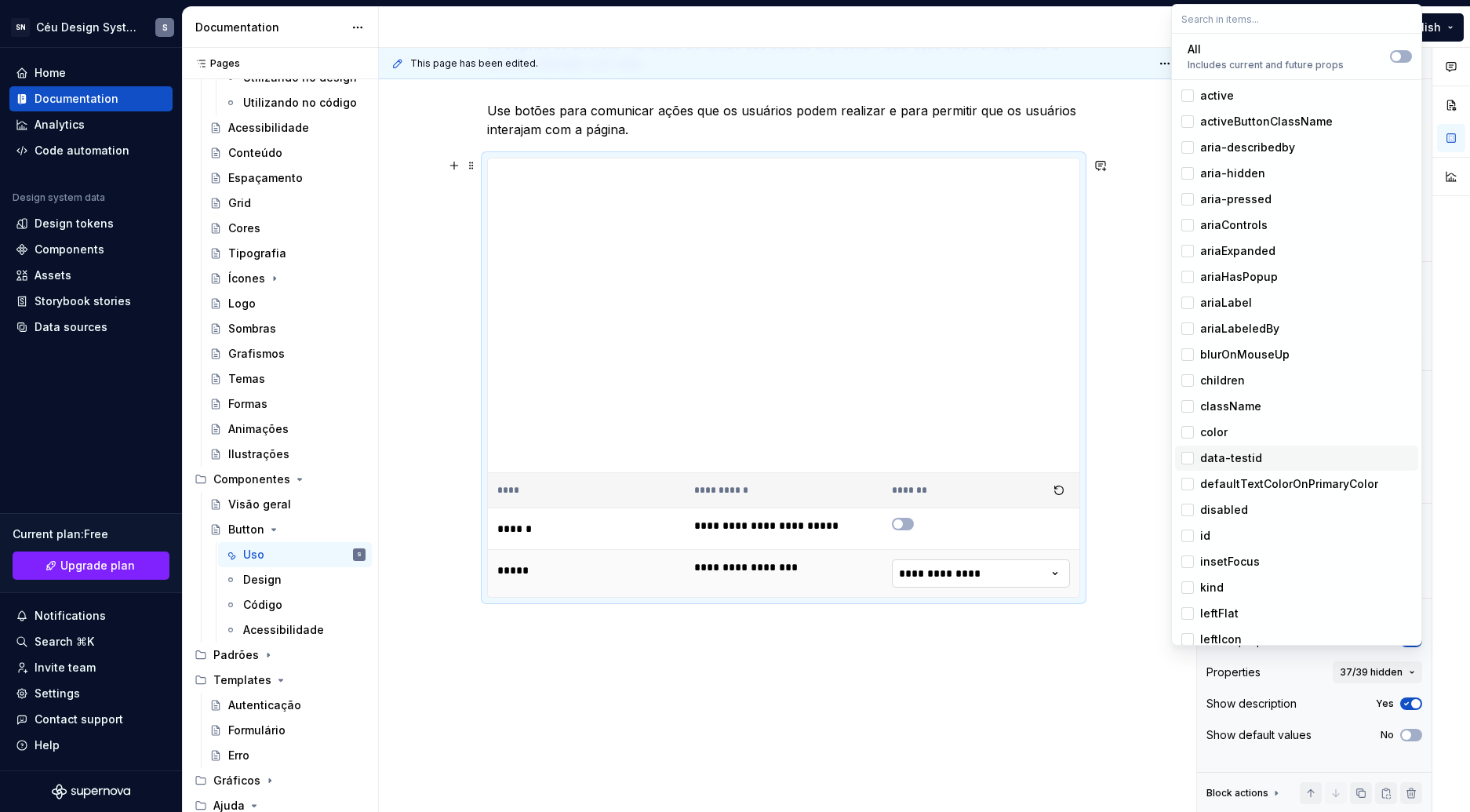
click at [980, 579] on html "SN Céu Design System S Home Documentation Analytics Code automation Design syst…" at bounding box center [735, 406] width 1470 height 812
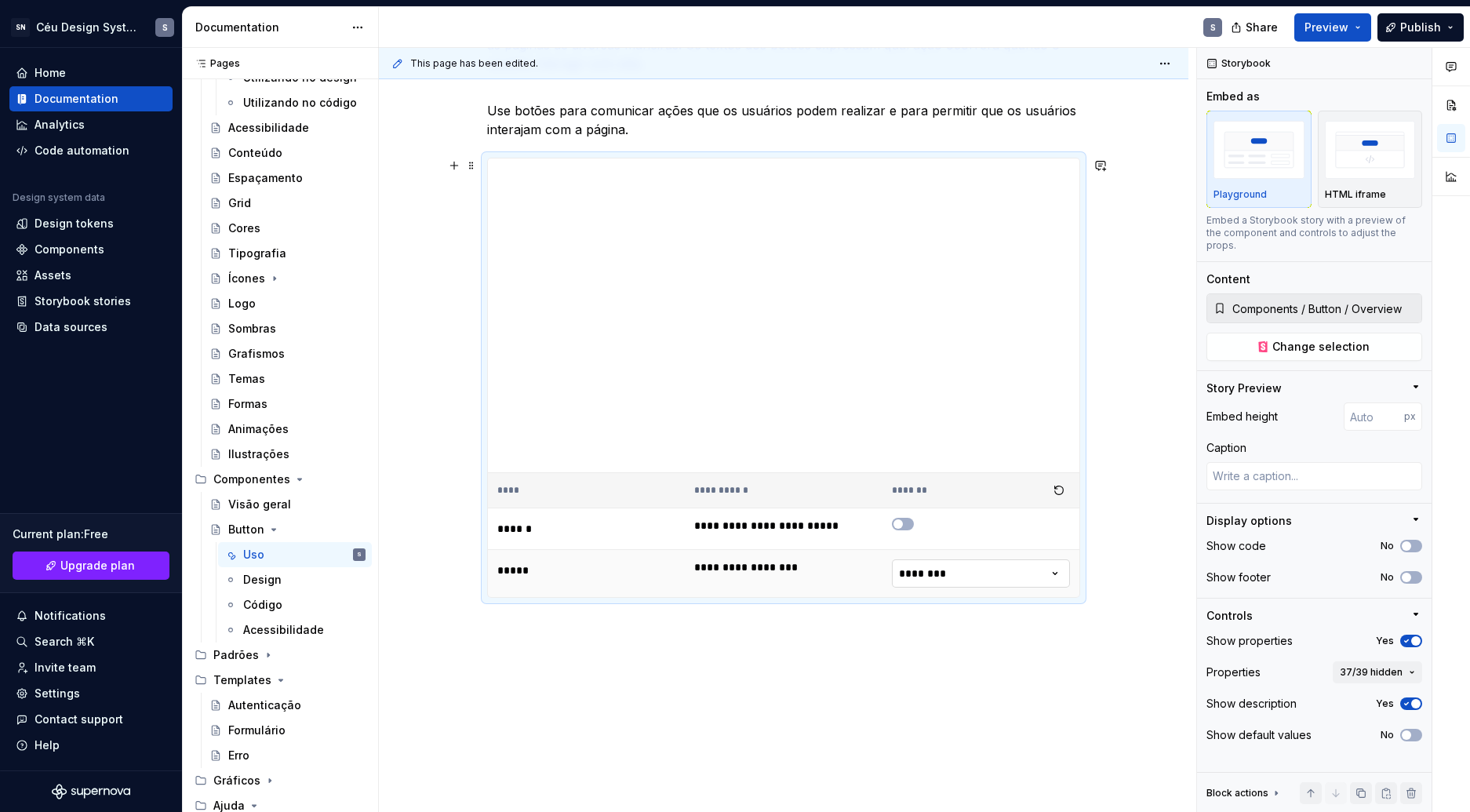
click at [944, 580] on html "SN Céu Design System S Home Documentation Analytics Code automation Design syst…" at bounding box center [735, 406] width 1470 height 812
click at [1365, 666] on span "37/39 hidden" at bounding box center [1371, 672] width 63 height 13
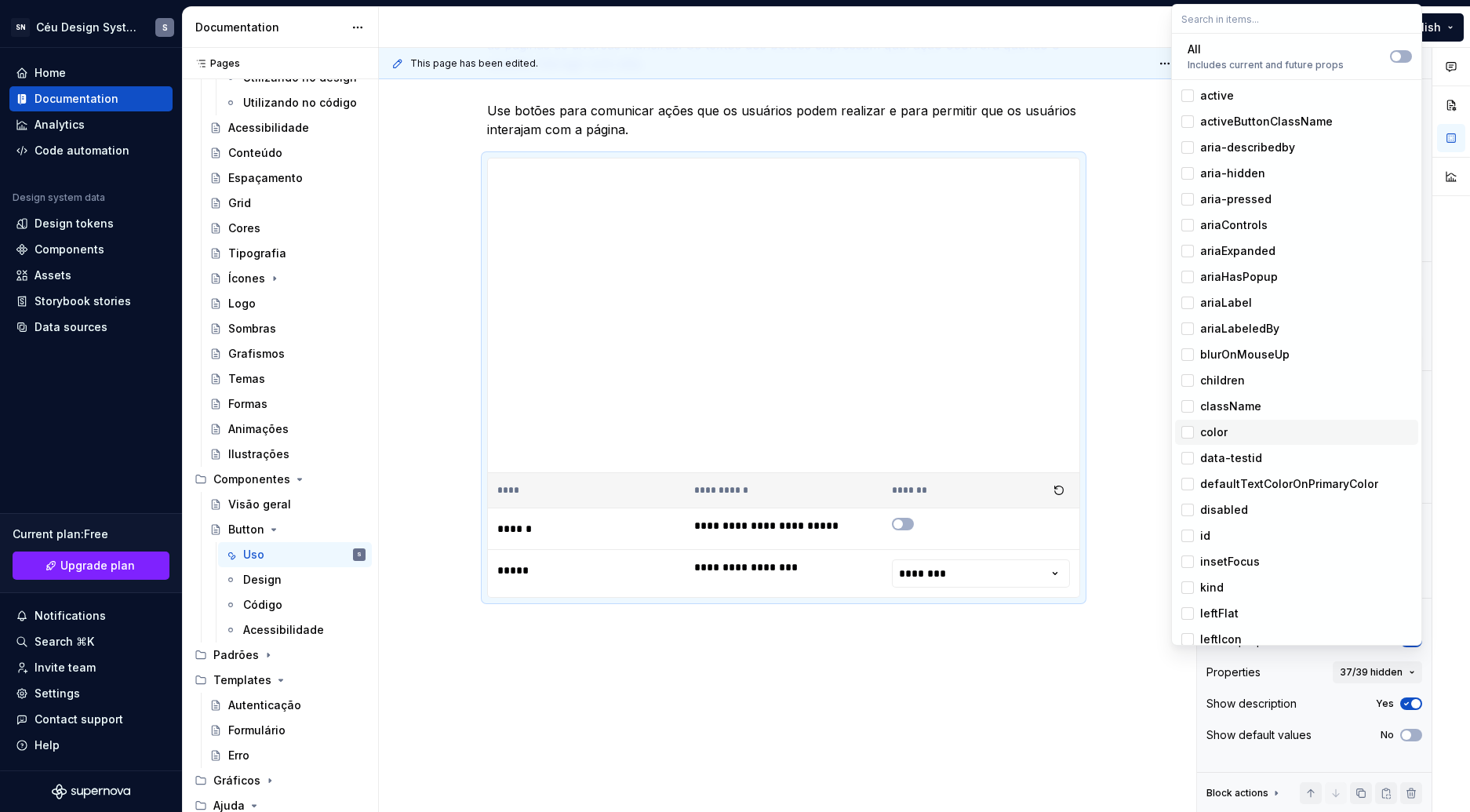
click at [1197, 430] on span "color" at bounding box center [1296, 432] width 243 height 25
click at [1241, 519] on span "disabled" at bounding box center [1296, 510] width 243 height 25
click at [1209, 95] on div "active" at bounding box center [1216, 95] width 33 height 15
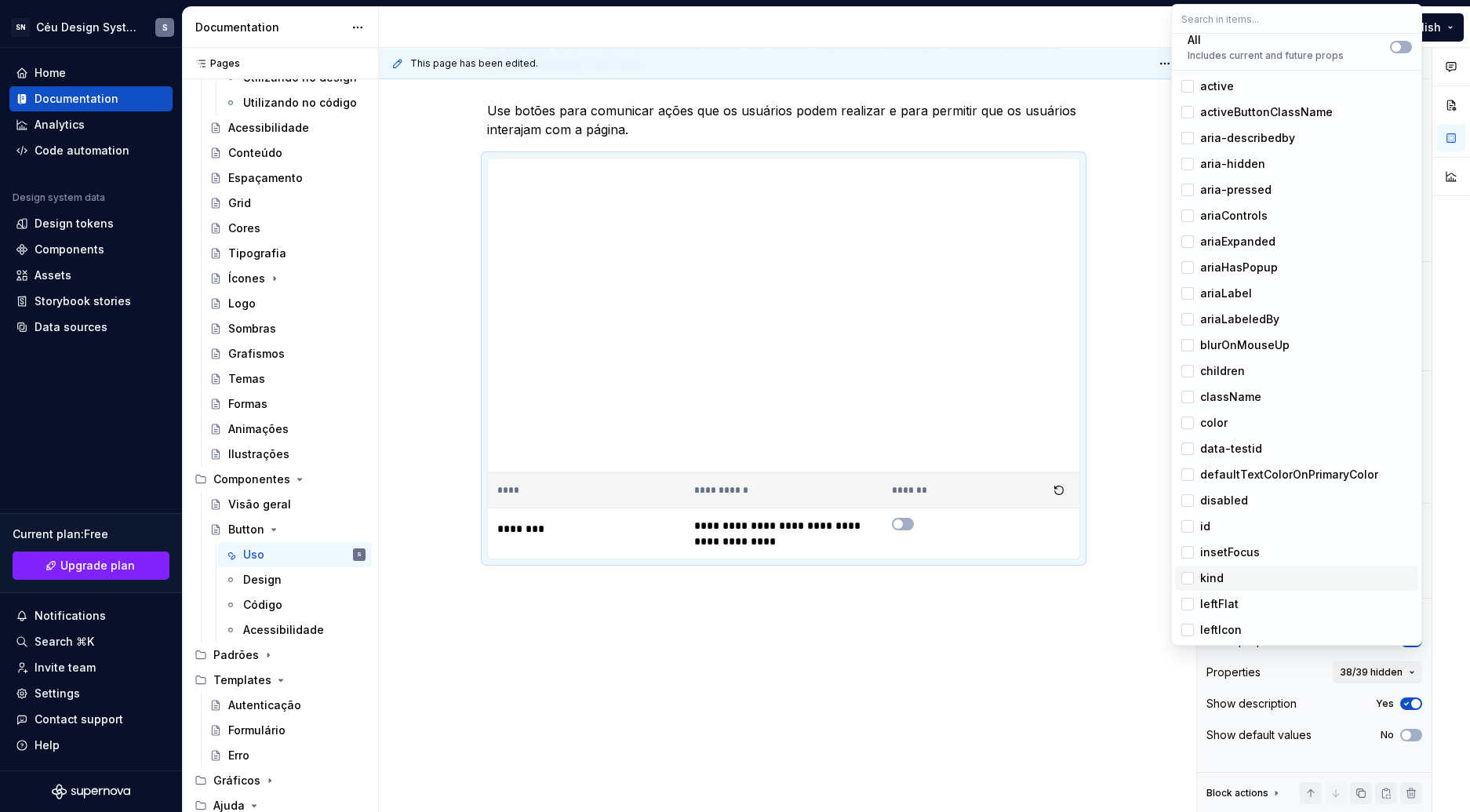
click at [1226, 571] on div "kind" at bounding box center [1305, 577] width 212 height 15
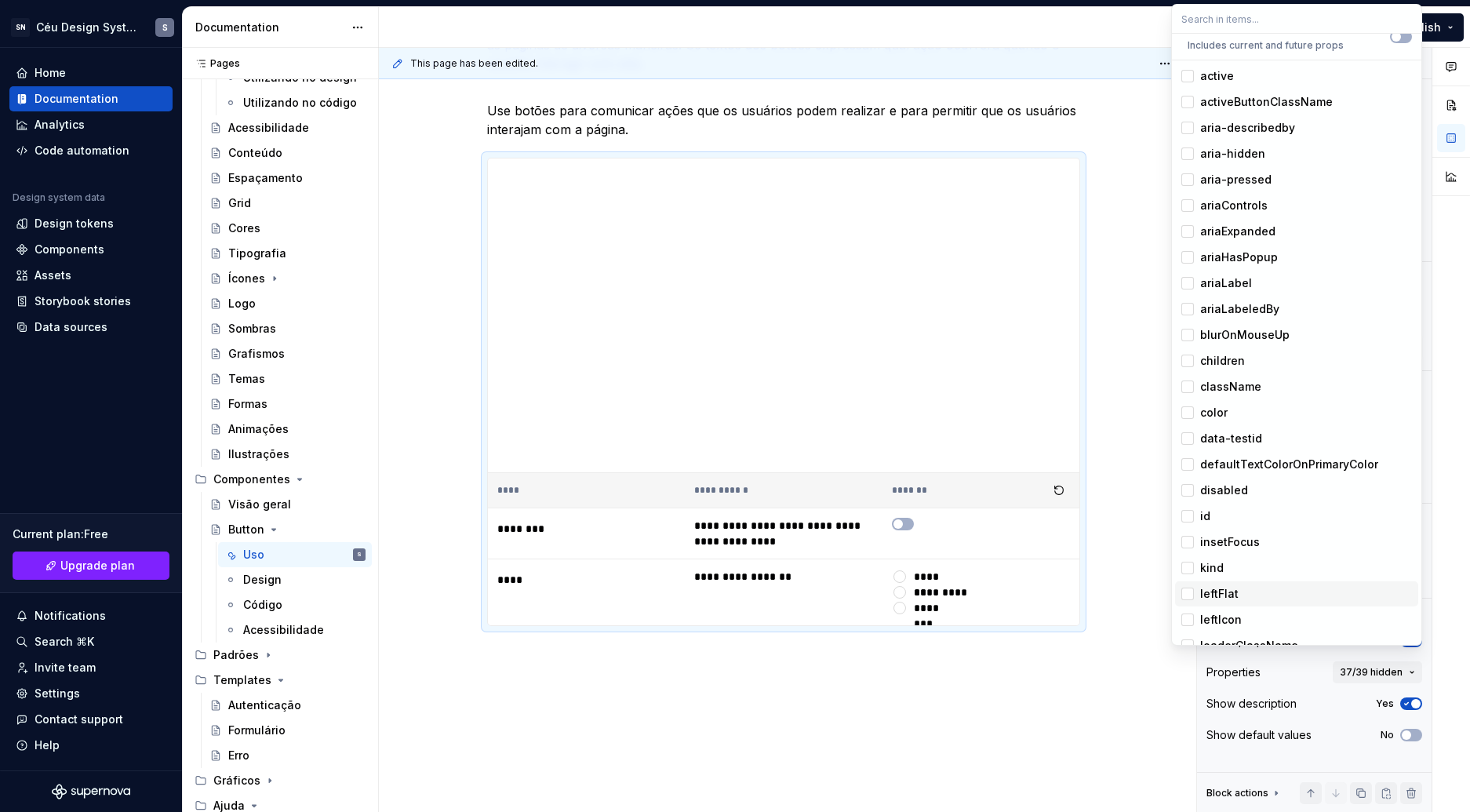
click at [1225, 593] on div "leftFlat" at bounding box center [1219, 593] width 39 height 15
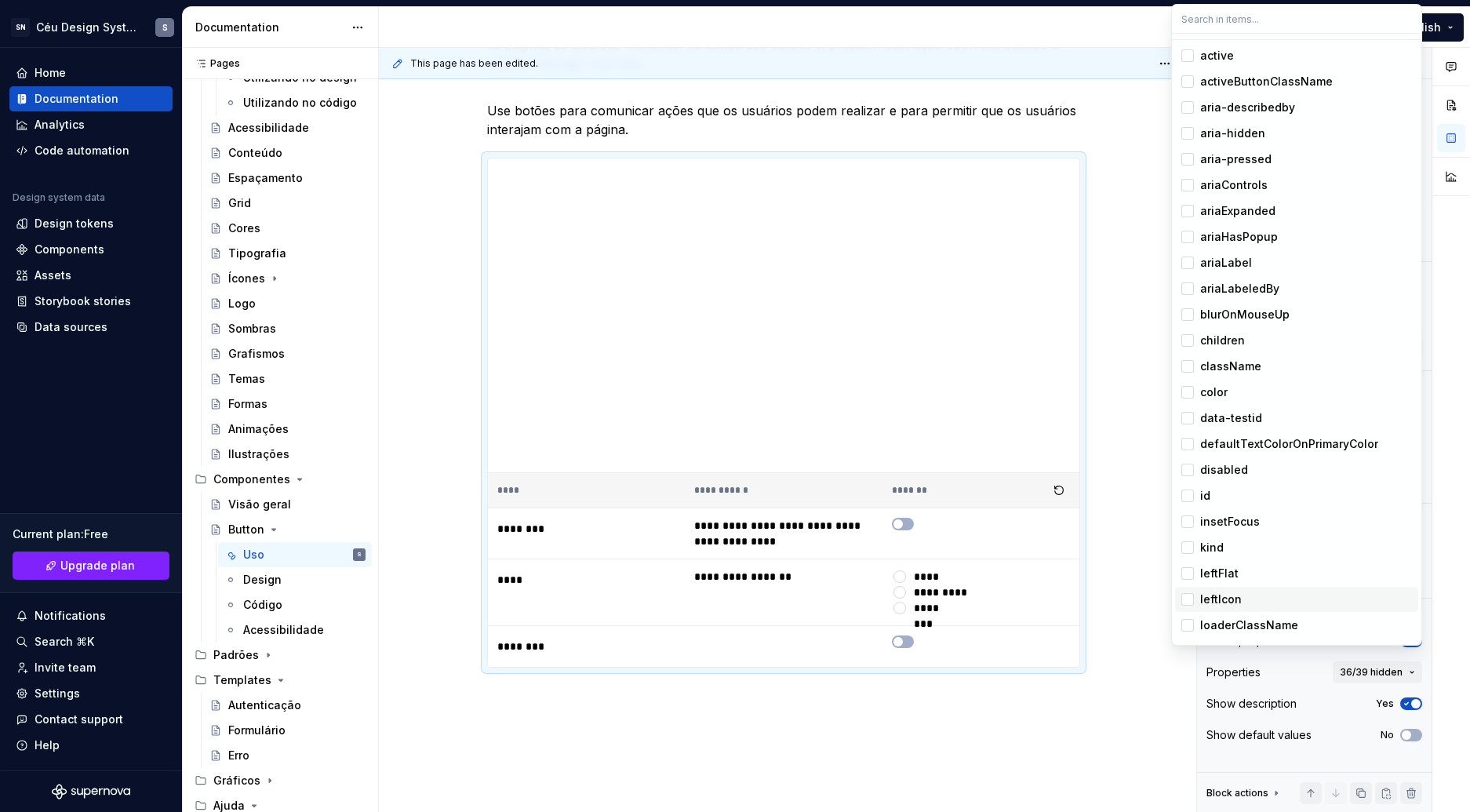
click at [1228, 597] on div "leftIcon" at bounding box center [1221, 599] width 41 height 15
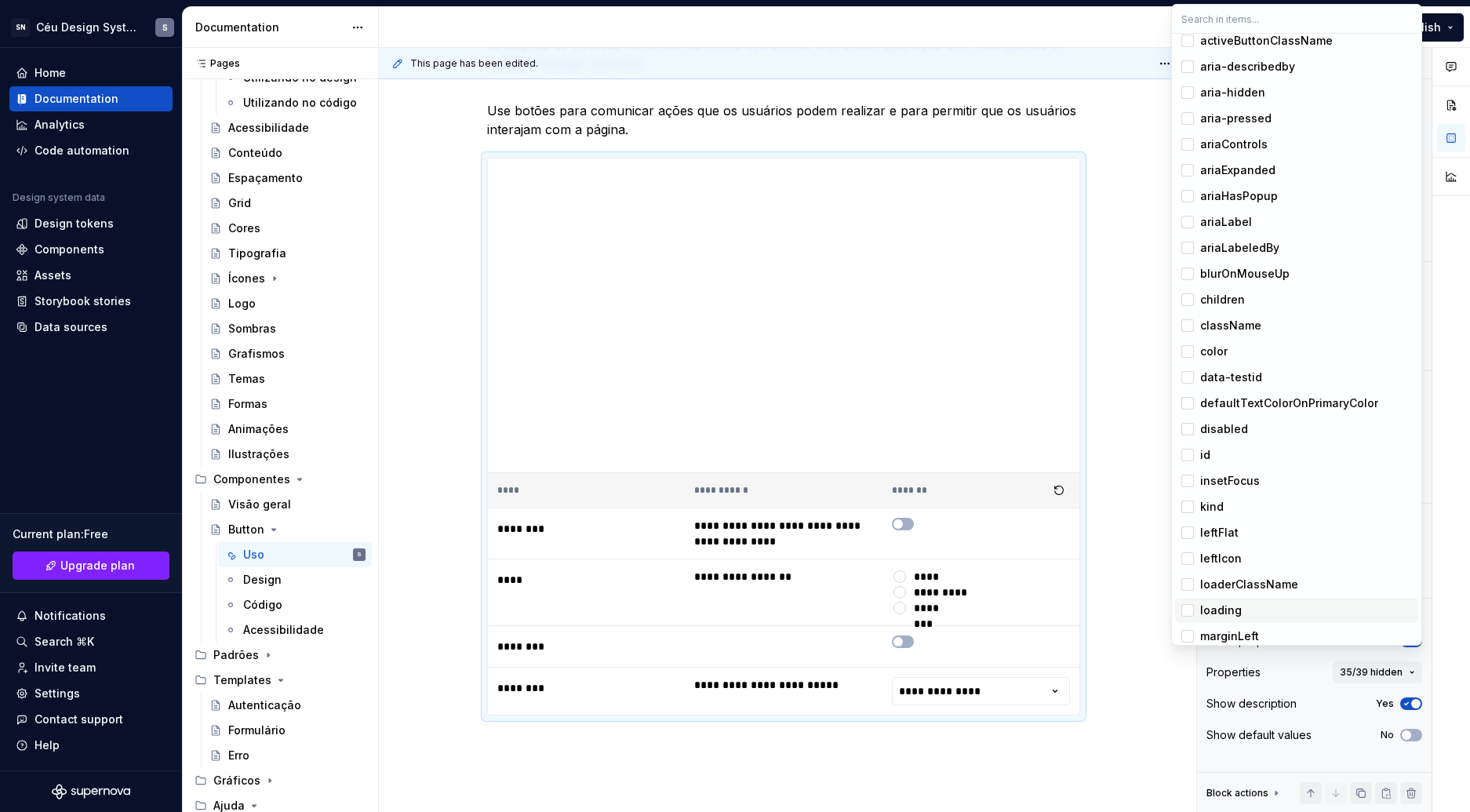
click at [1231, 605] on div "loading" at bounding box center [1221, 609] width 41 height 15
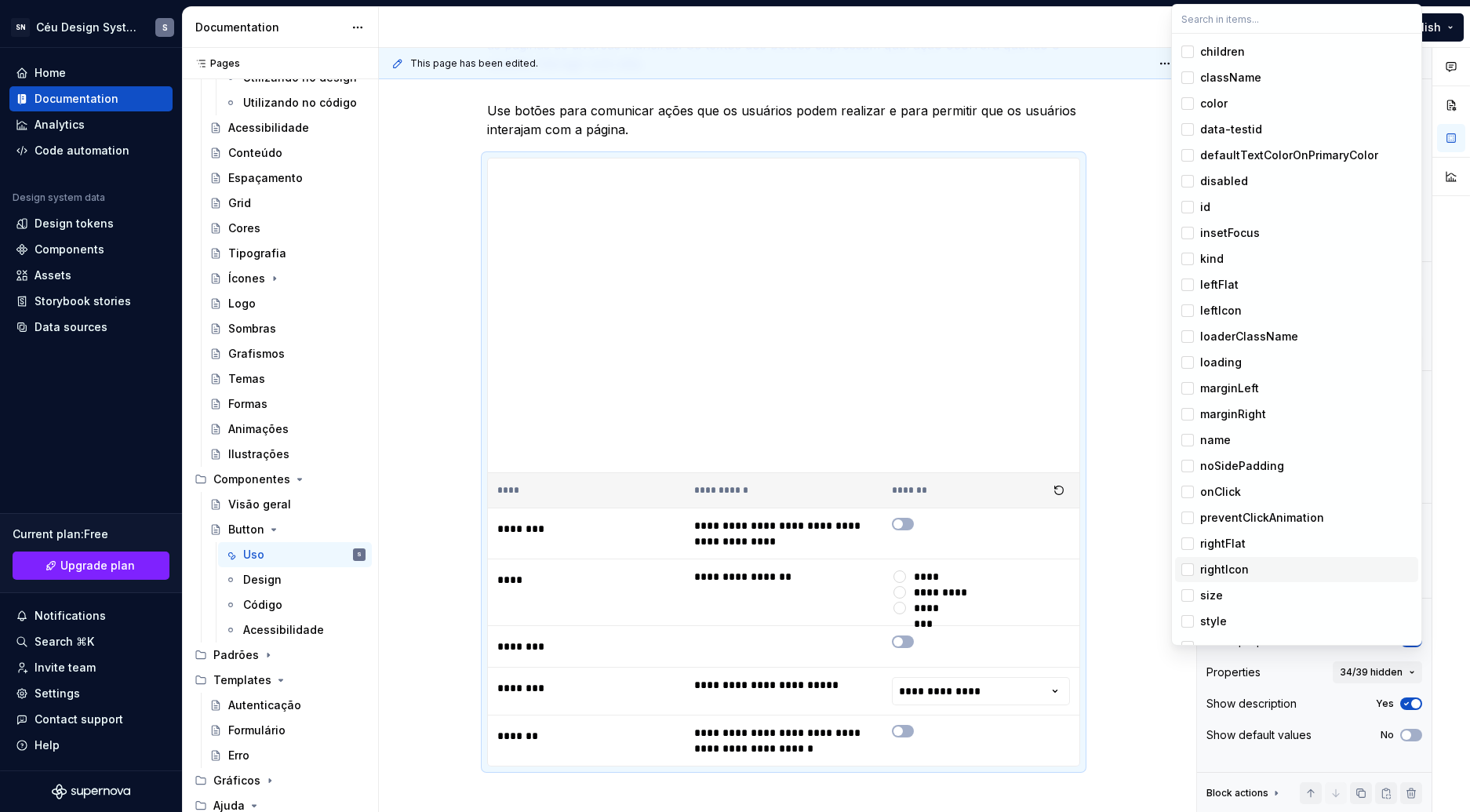
click at [1249, 573] on div "rightIcon" at bounding box center [1305, 569] width 212 height 15
click at [1235, 594] on div "size" at bounding box center [1305, 595] width 212 height 15
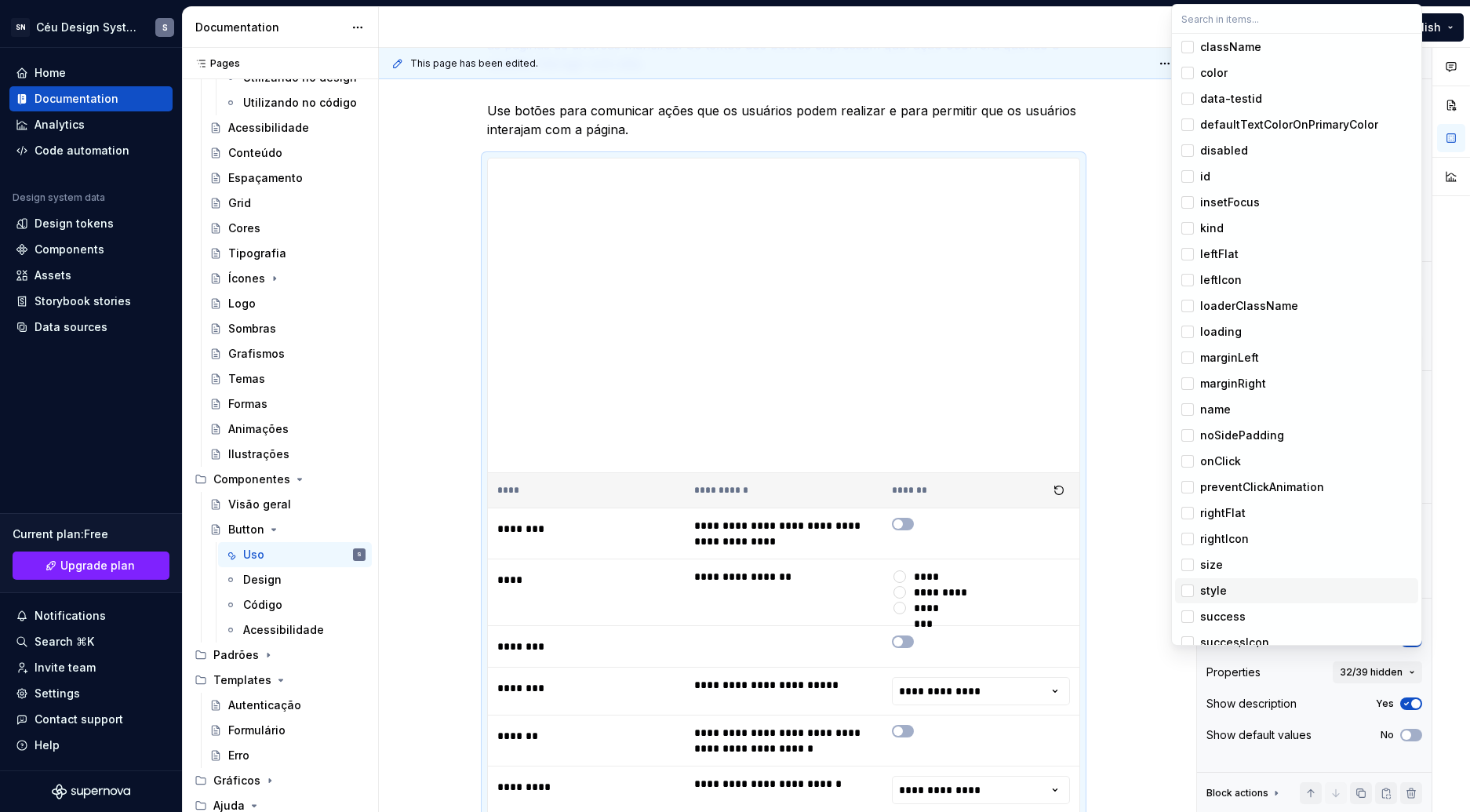
click at [1222, 591] on div "style" at bounding box center [1213, 590] width 27 height 15
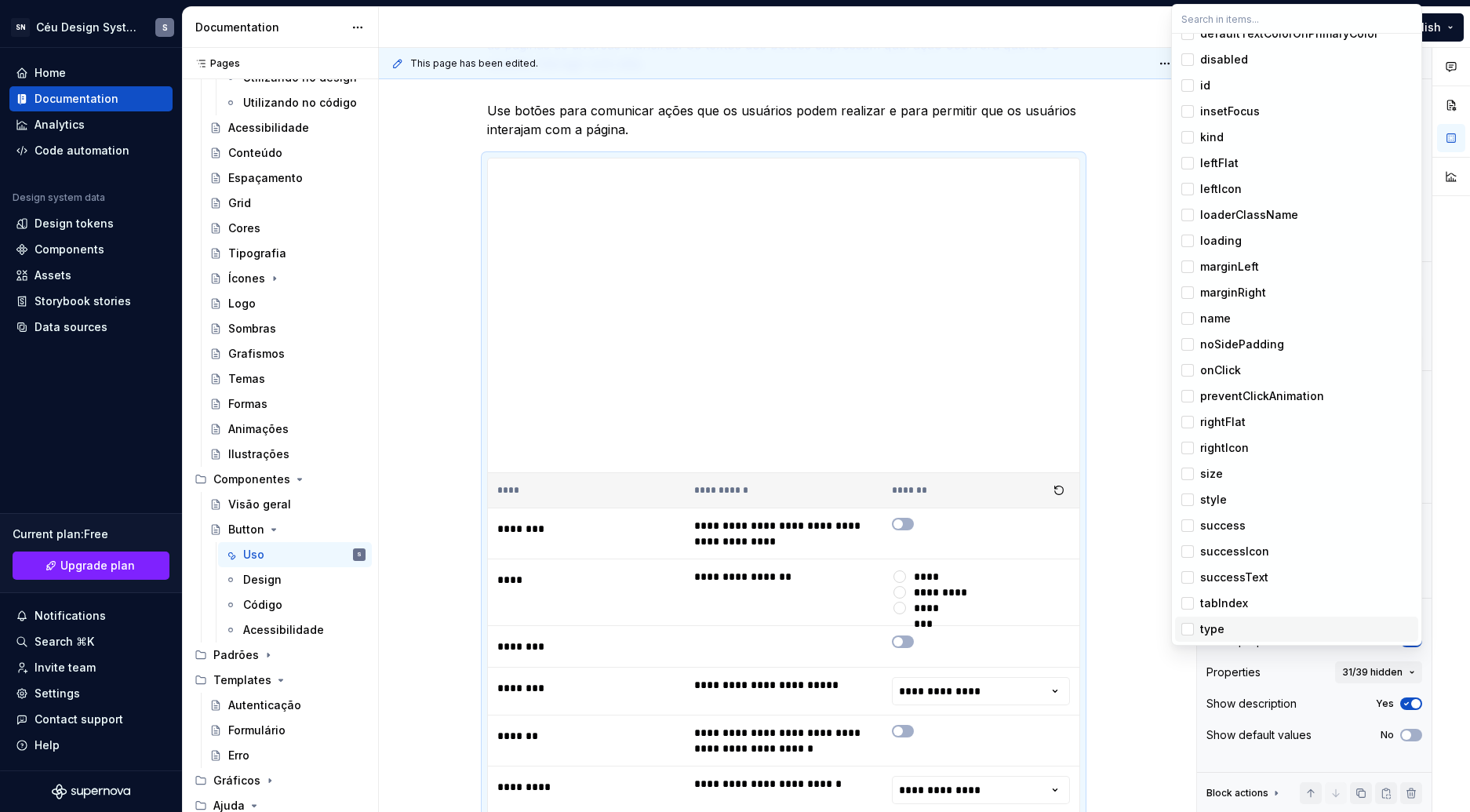
click at [1222, 627] on div "type" at bounding box center [1212, 628] width 24 height 15
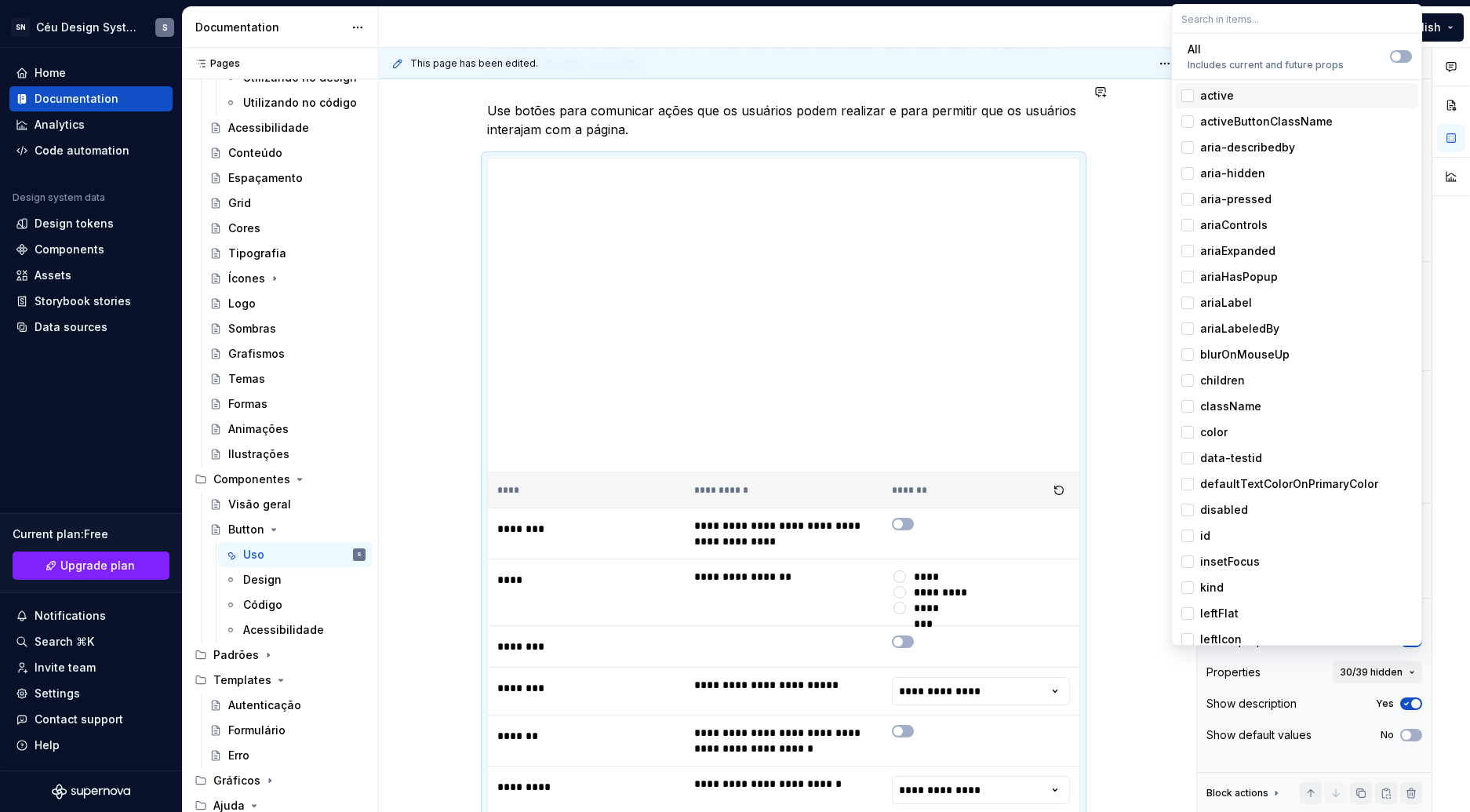
click at [1109, 25] on div "S" at bounding box center [807, 27] width 856 height 41
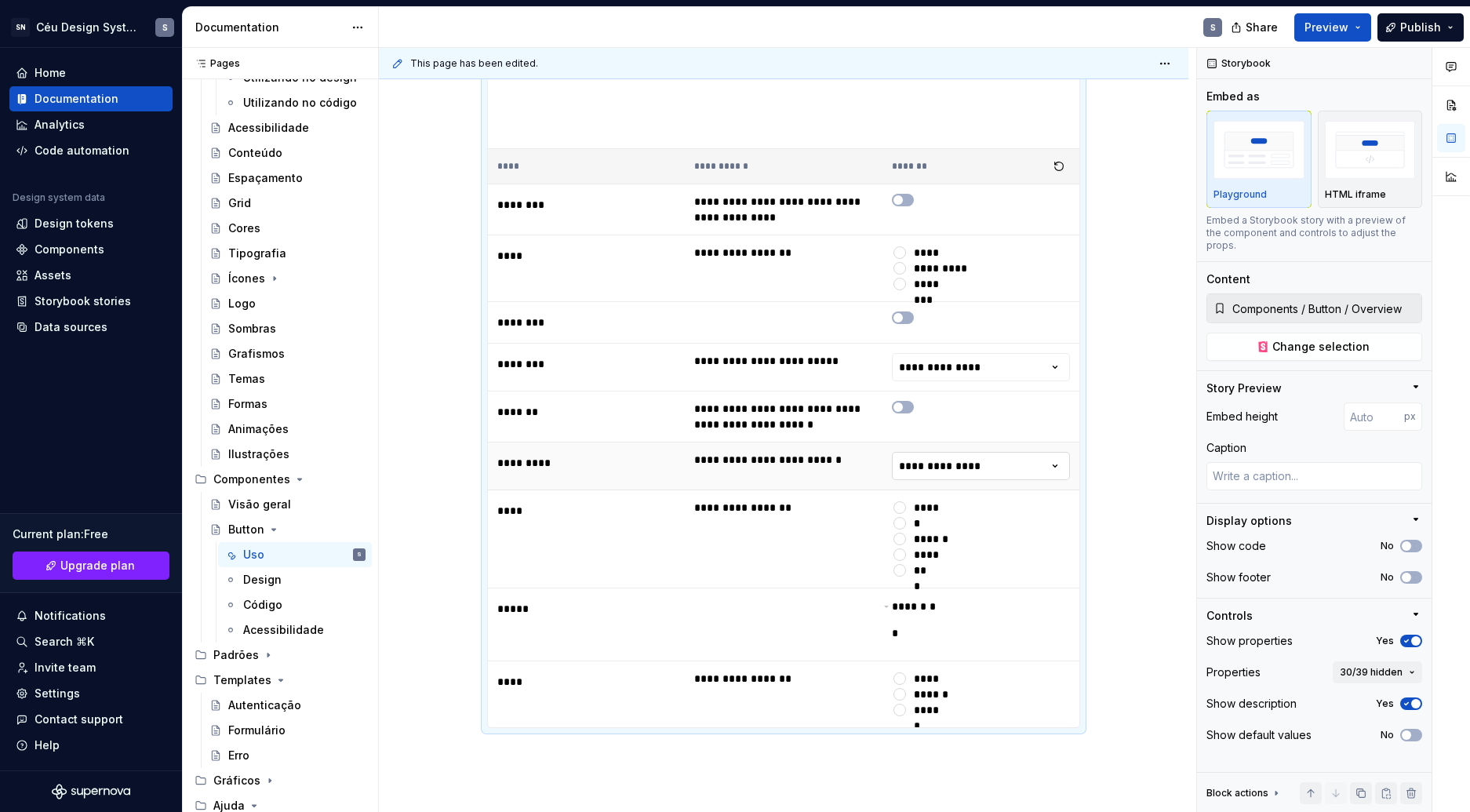
click at [952, 472] on html "SN Céu Design System S Home Documentation Analytics Code automation Design syst…" at bounding box center [735, 406] width 1470 height 812
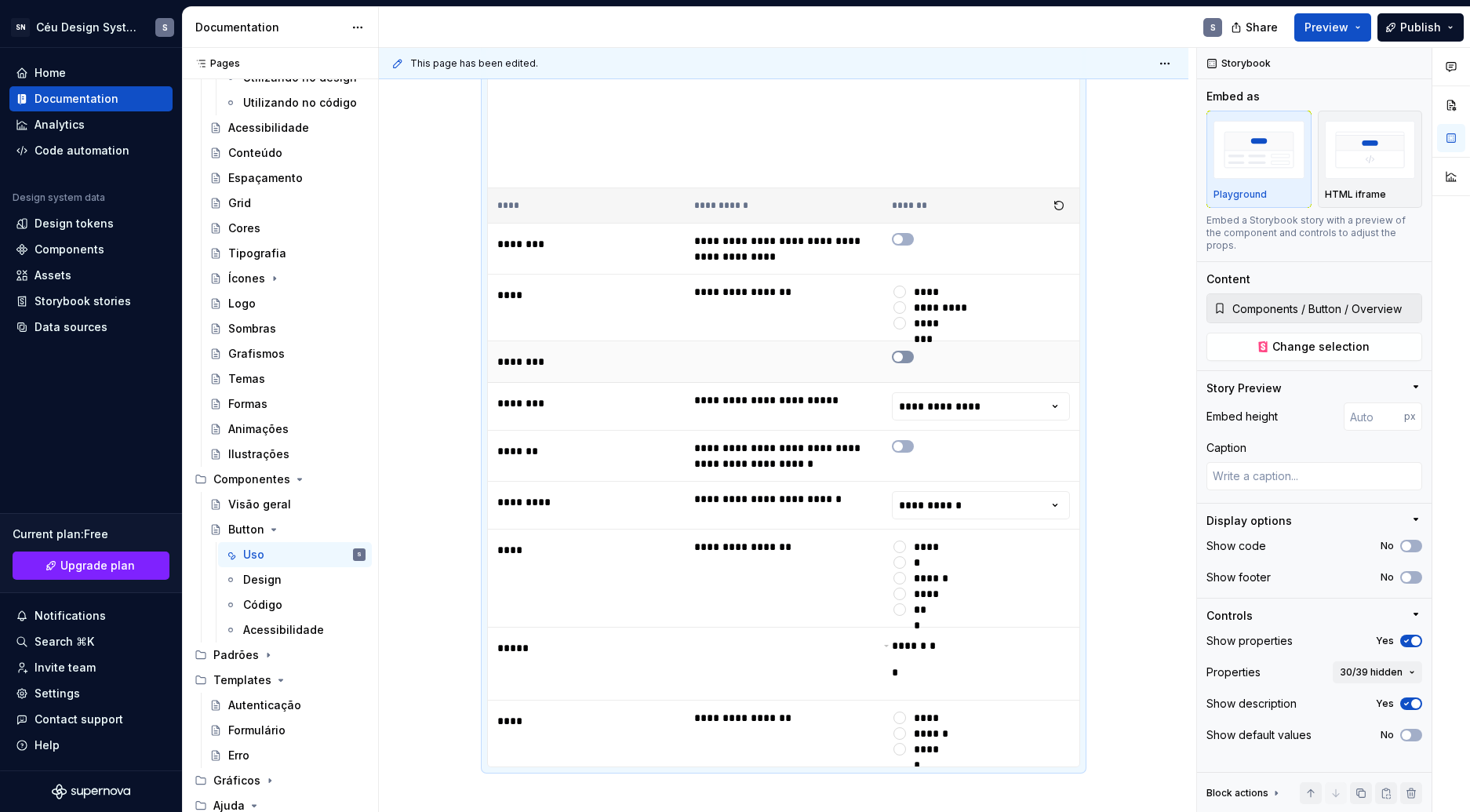
click at [904, 360] on button "To enrich screen reader interactions, please activate Accessibility in Grammarl…" at bounding box center [903, 356] width 22 height 13
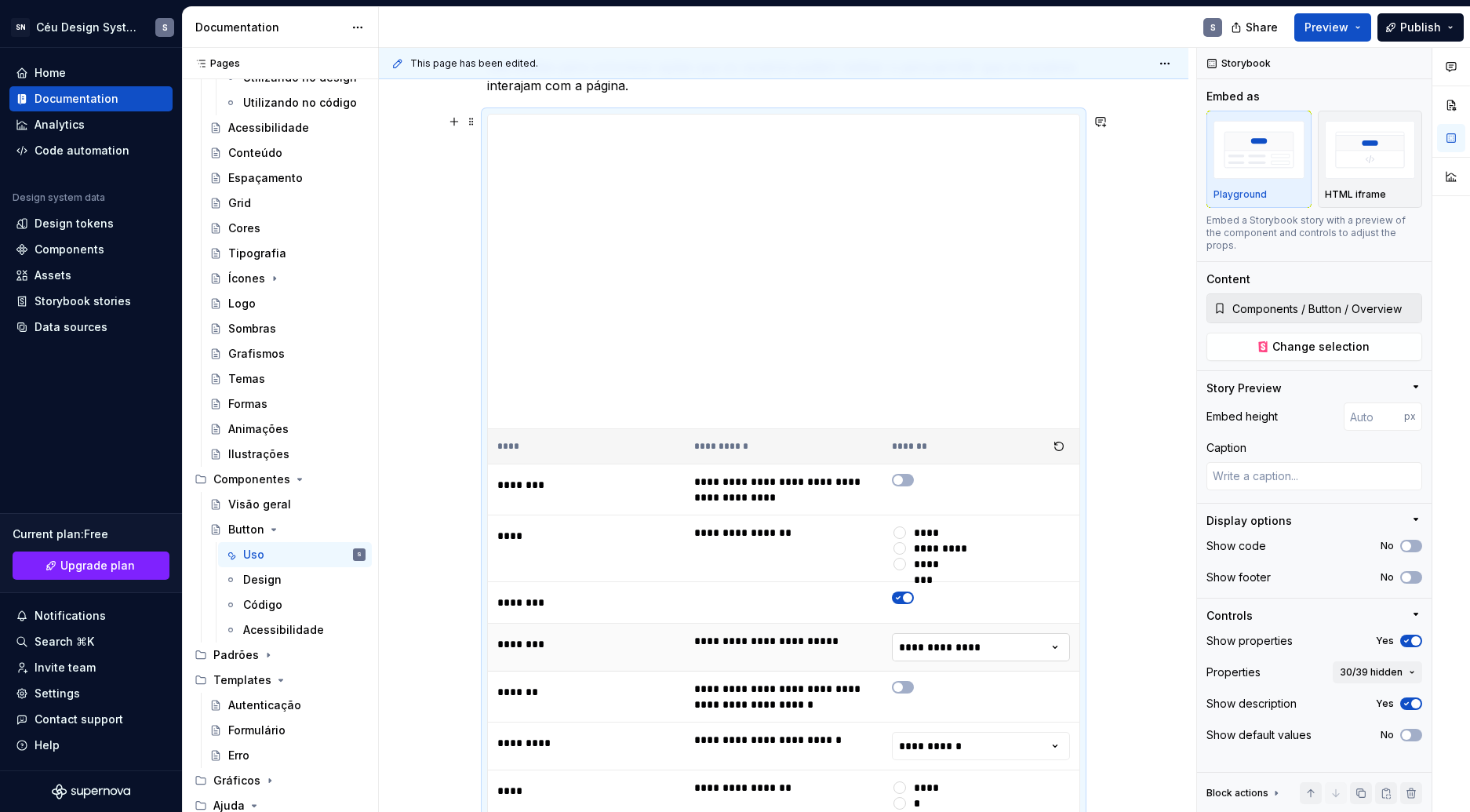
scroll to position [467, 0]
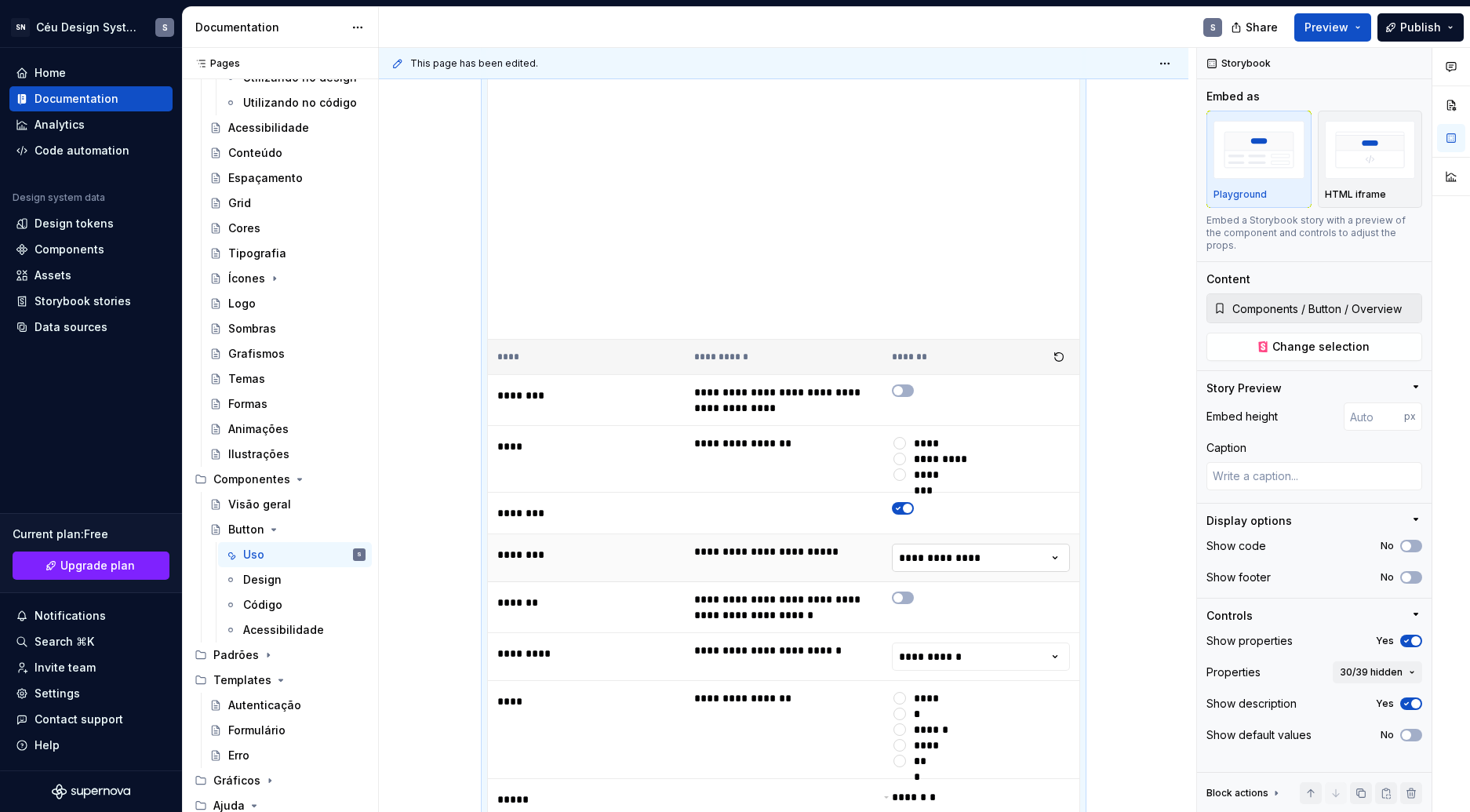
click at [941, 554] on html "SN Céu Design System S Home Documentation Analytics Code automation Design syst…" at bounding box center [735, 406] width 1470 height 812
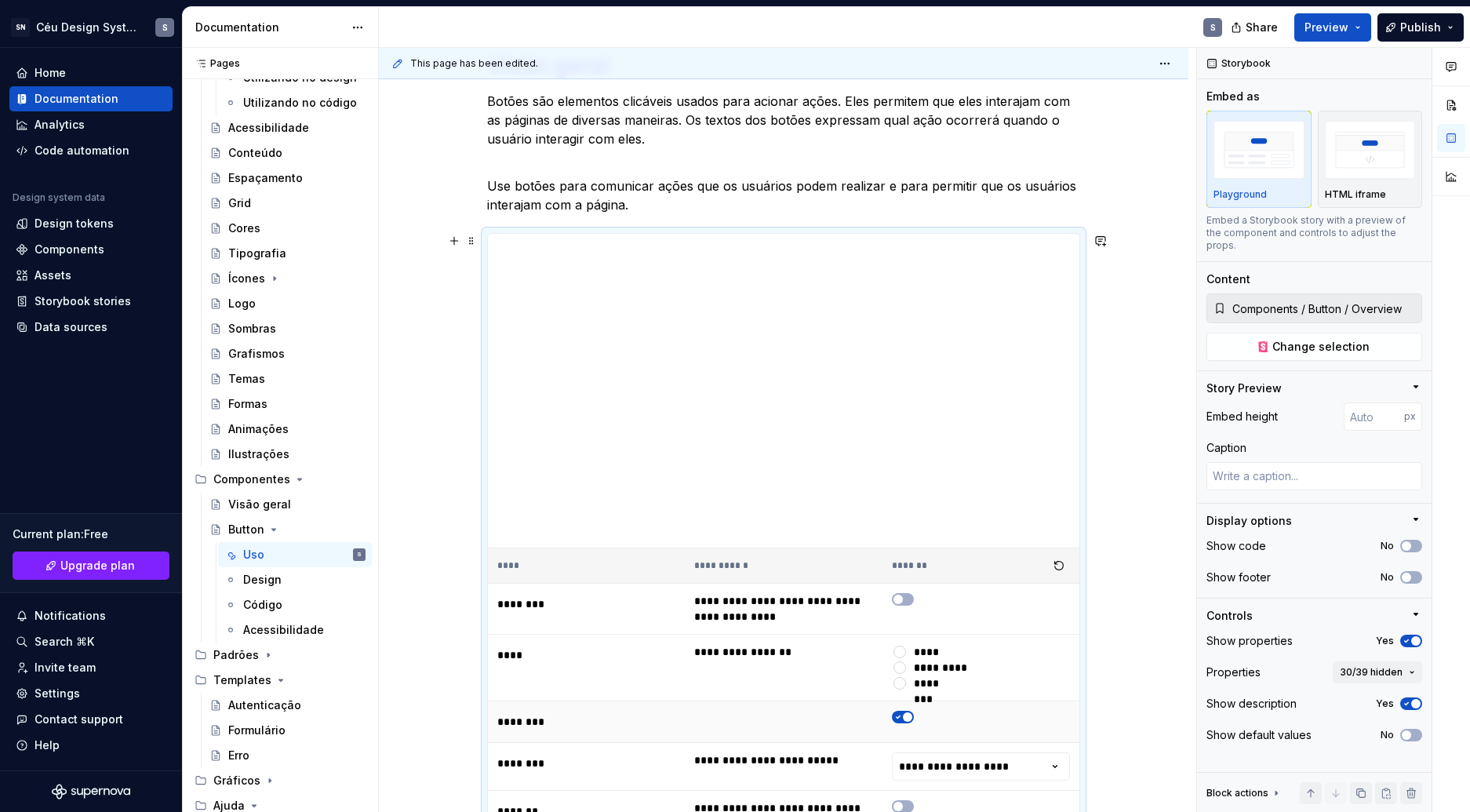
scroll to position [278, 0]
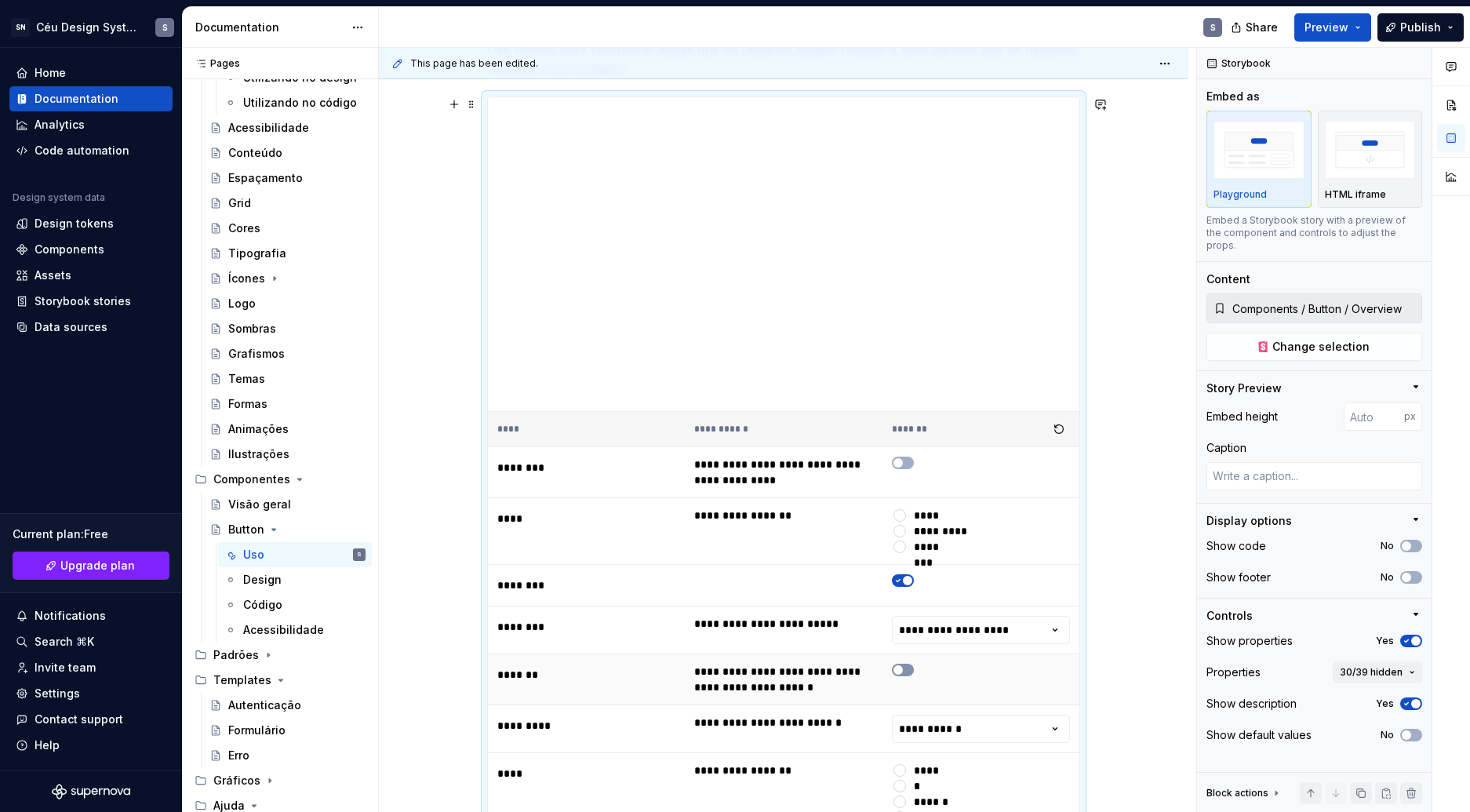
click at [904, 670] on button "To enrich screen reader interactions, please activate Accessibility in Grammarl…" at bounding box center [903, 670] width 22 height 13
click at [904, 670] on span "To enrich screen reader interactions, please activate Accessibility in Grammarl…" at bounding box center [907, 670] width 9 height 9
click at [921, 533] on div "*********" at bounding box center [941, 530] width 55 height 15
click at [906, 533] on button "*********" at bounding box center [899, 531] width 13 height 13
click at [924, 542] on div "********" at bounding box center [932, 546] width 37 height 15
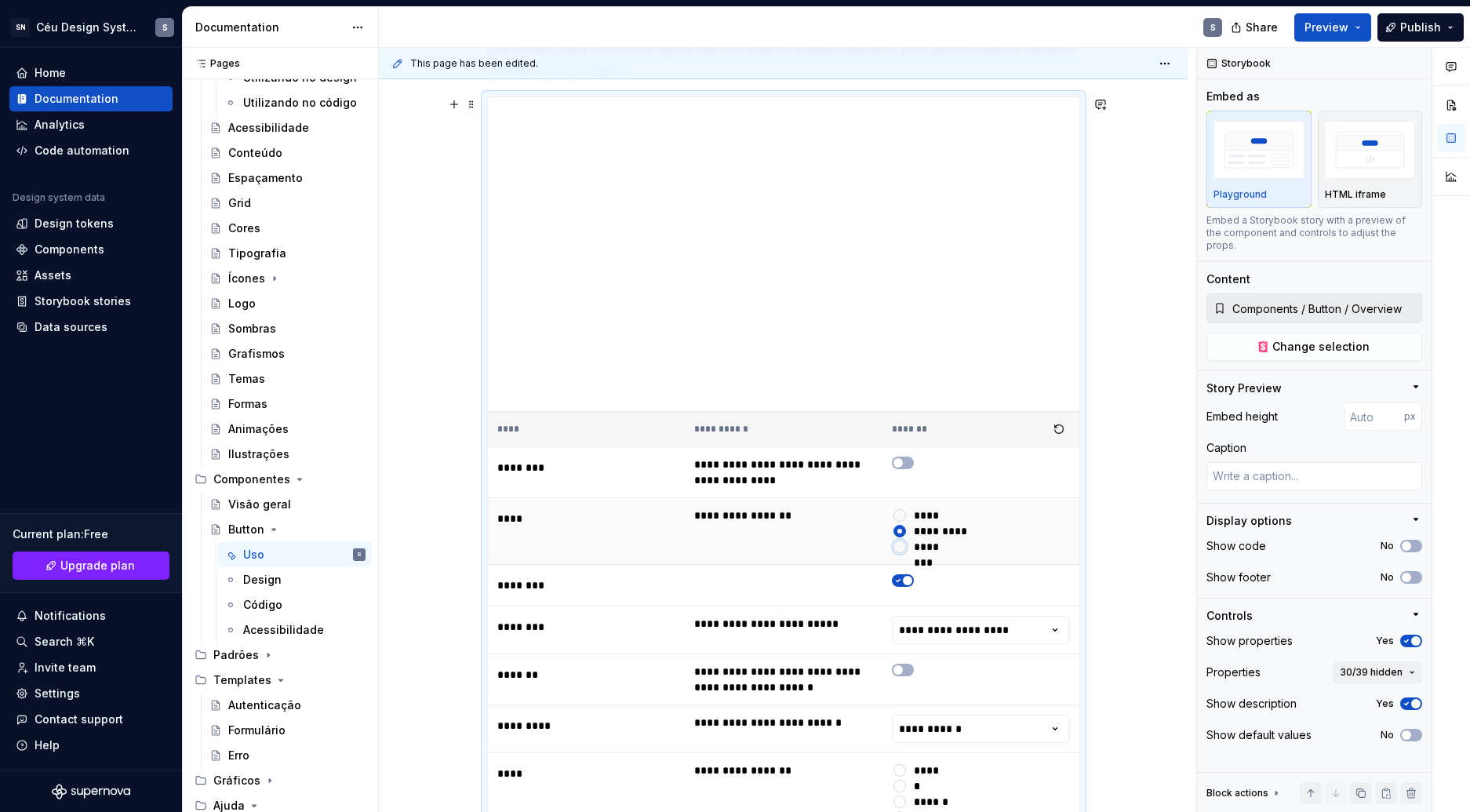
click at [906, 542] on button "********" at bounding box center [899, 546] width 13 height 13
click at [920, 510] on div "*******" at bounding box center [933, 515] width 40 height 15
click at [906, 510] on button "*******" at bounding box center [899, 515] width 13 height 13
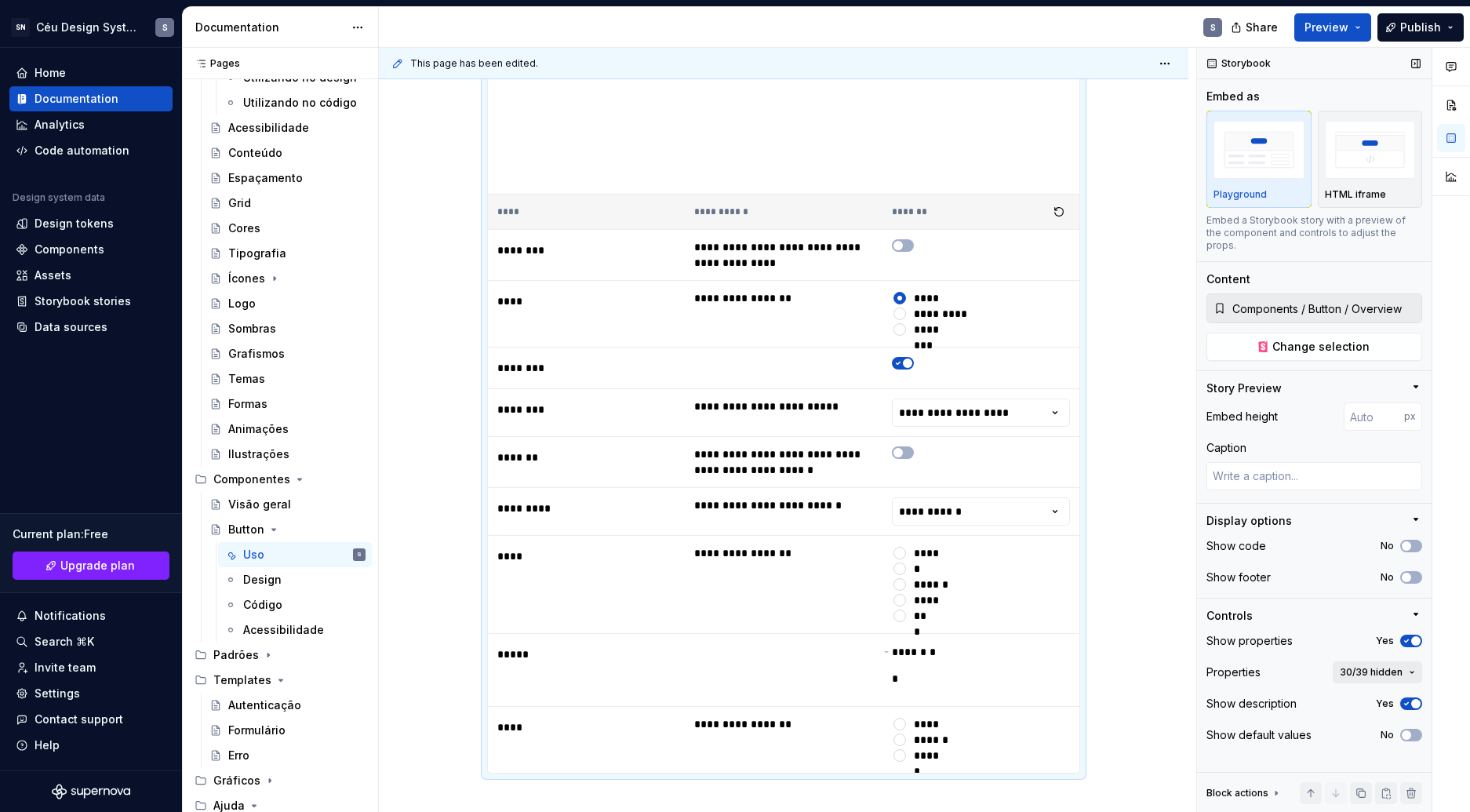
click at [1387, 666] on span "30/39 hidden" at bounding box center [1371, 672] width 63 height 13
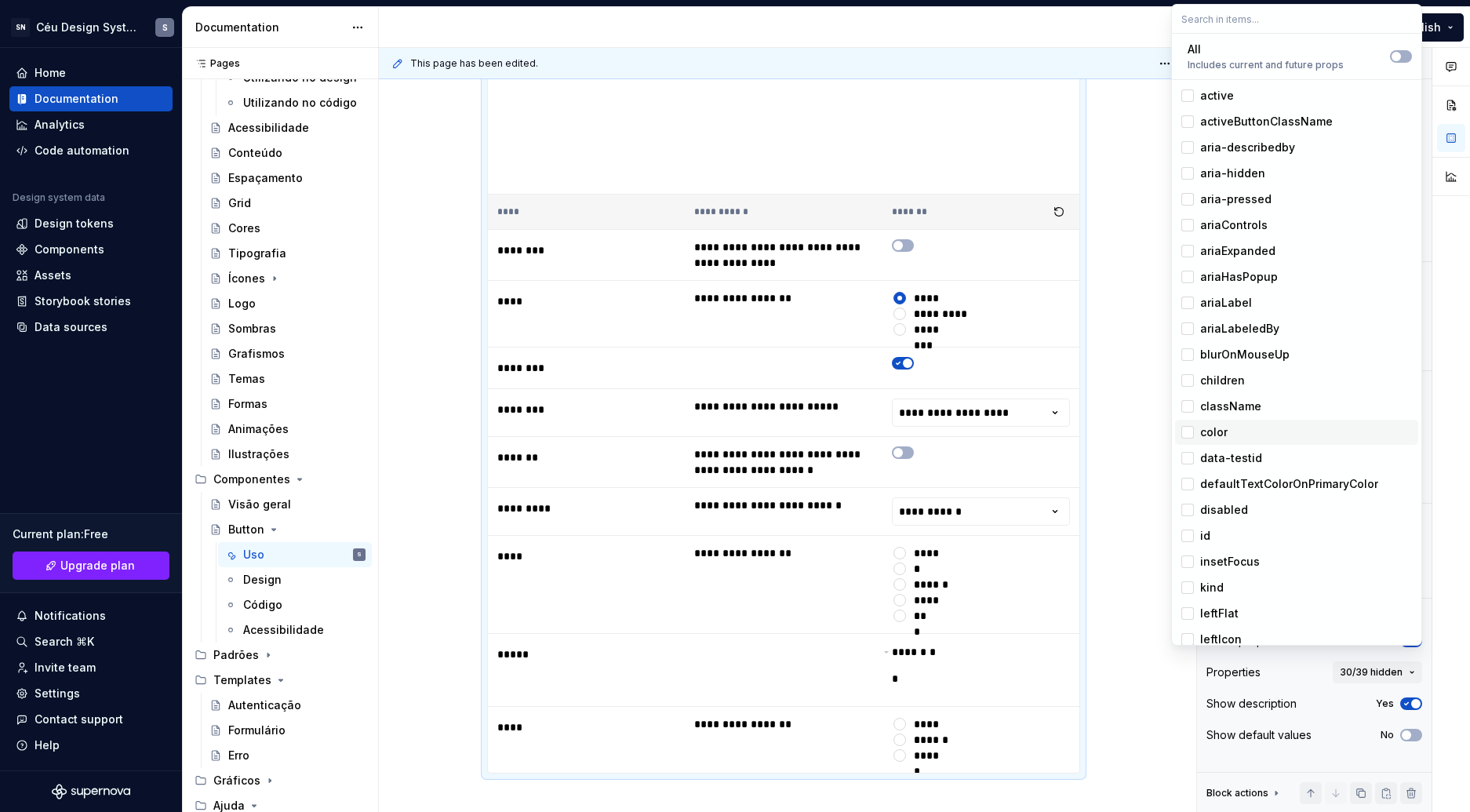
click at [1258, 433] on div "color" at bounding box center [1305, 431] width 212 height 15
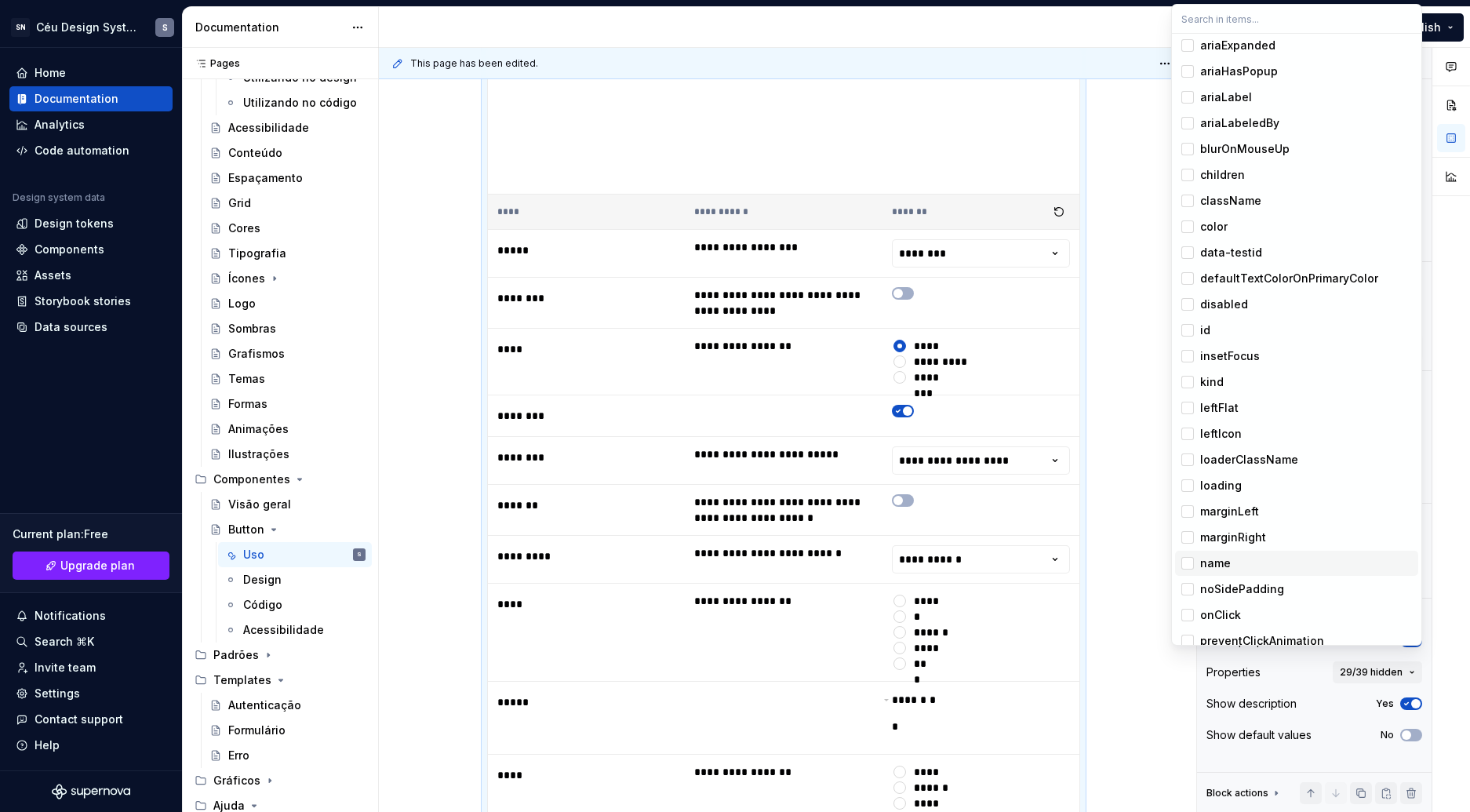
click at [1228, 569] on div "name" at bounding box center [1215, 563] width 31 height 15
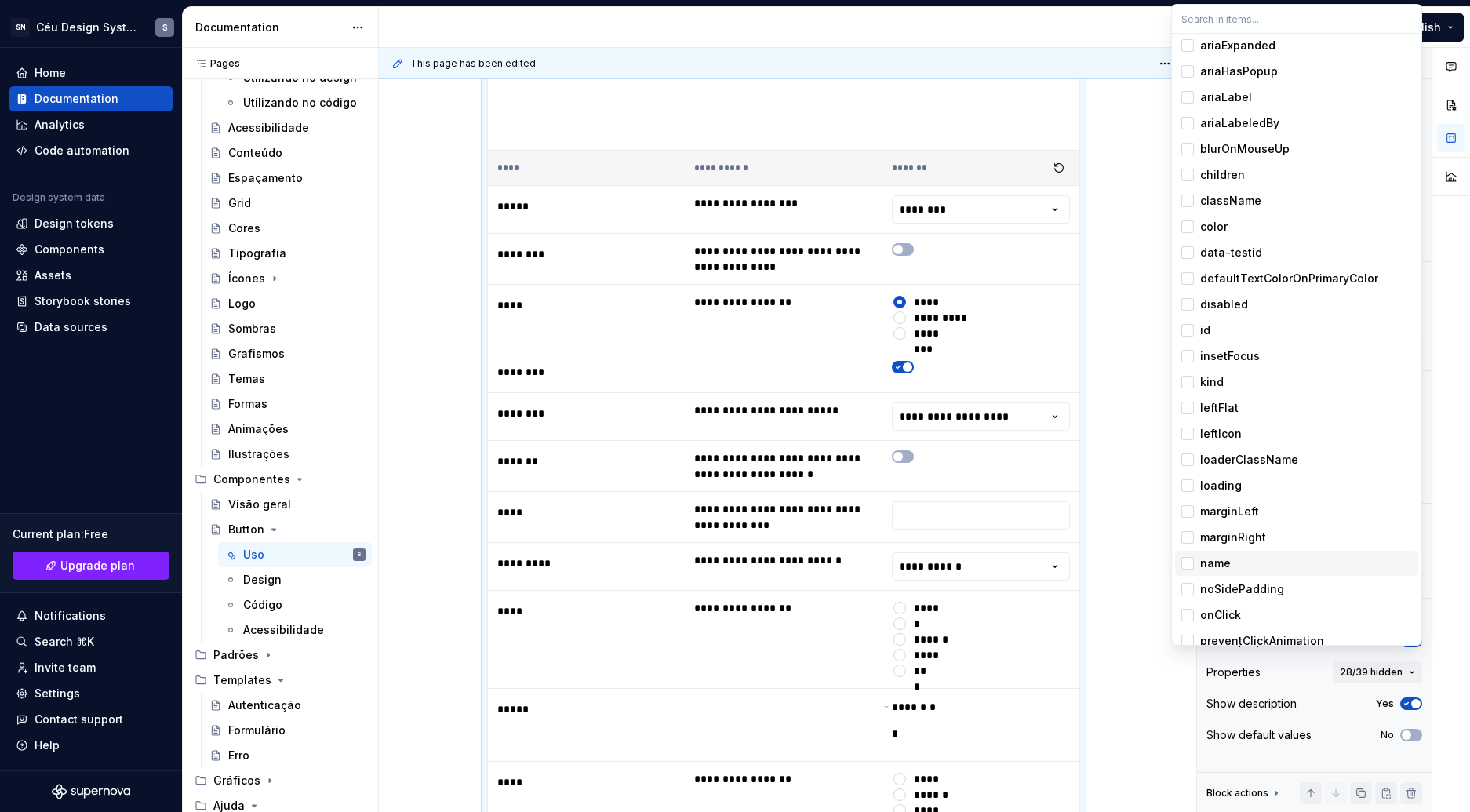
click at [1203, 568] on div "name" at bounding box center [1215, 563] width 31 height 15
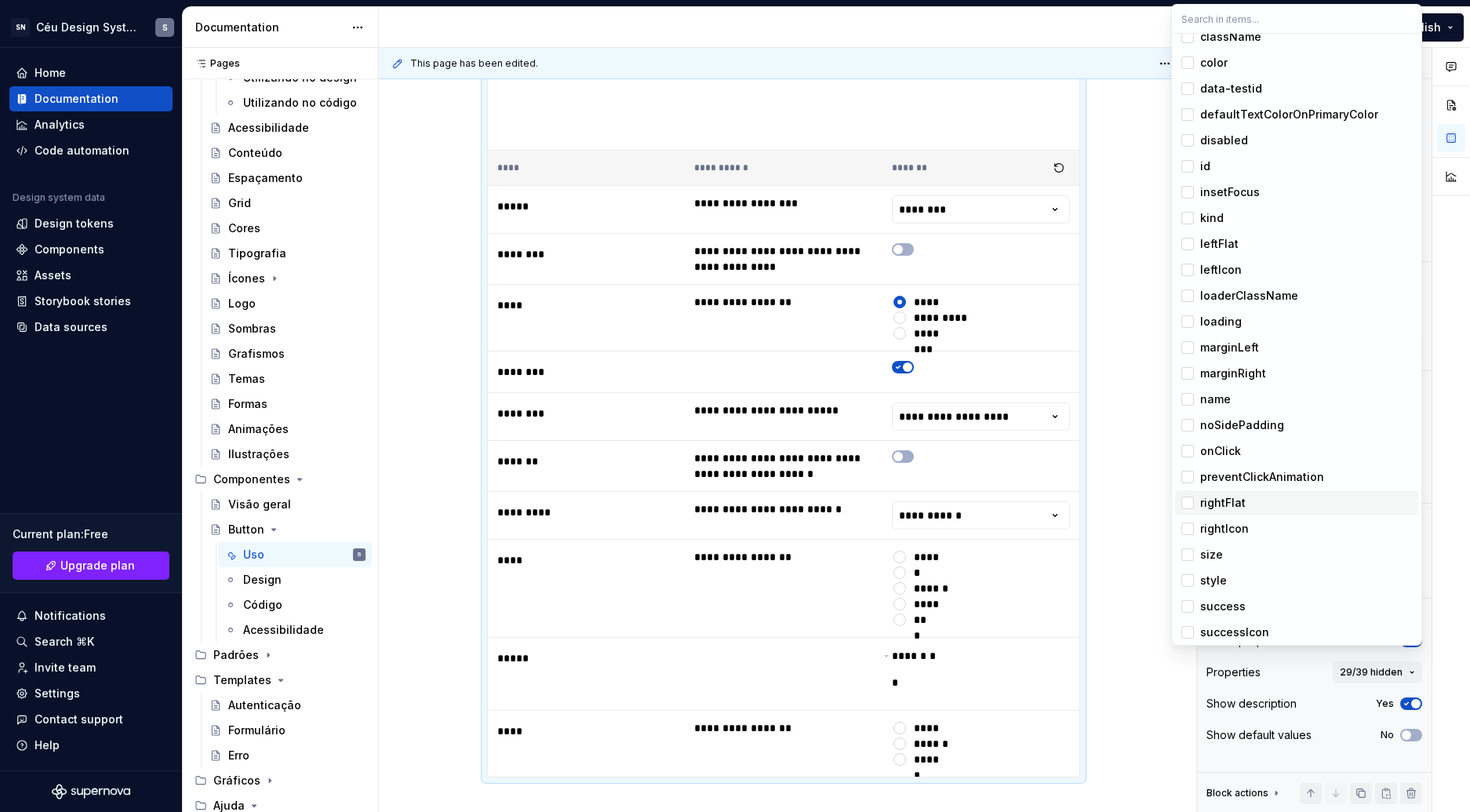
click at [1231, 501] on div "rightFlat" at bounding box center [1222, 502] width 46 height 15
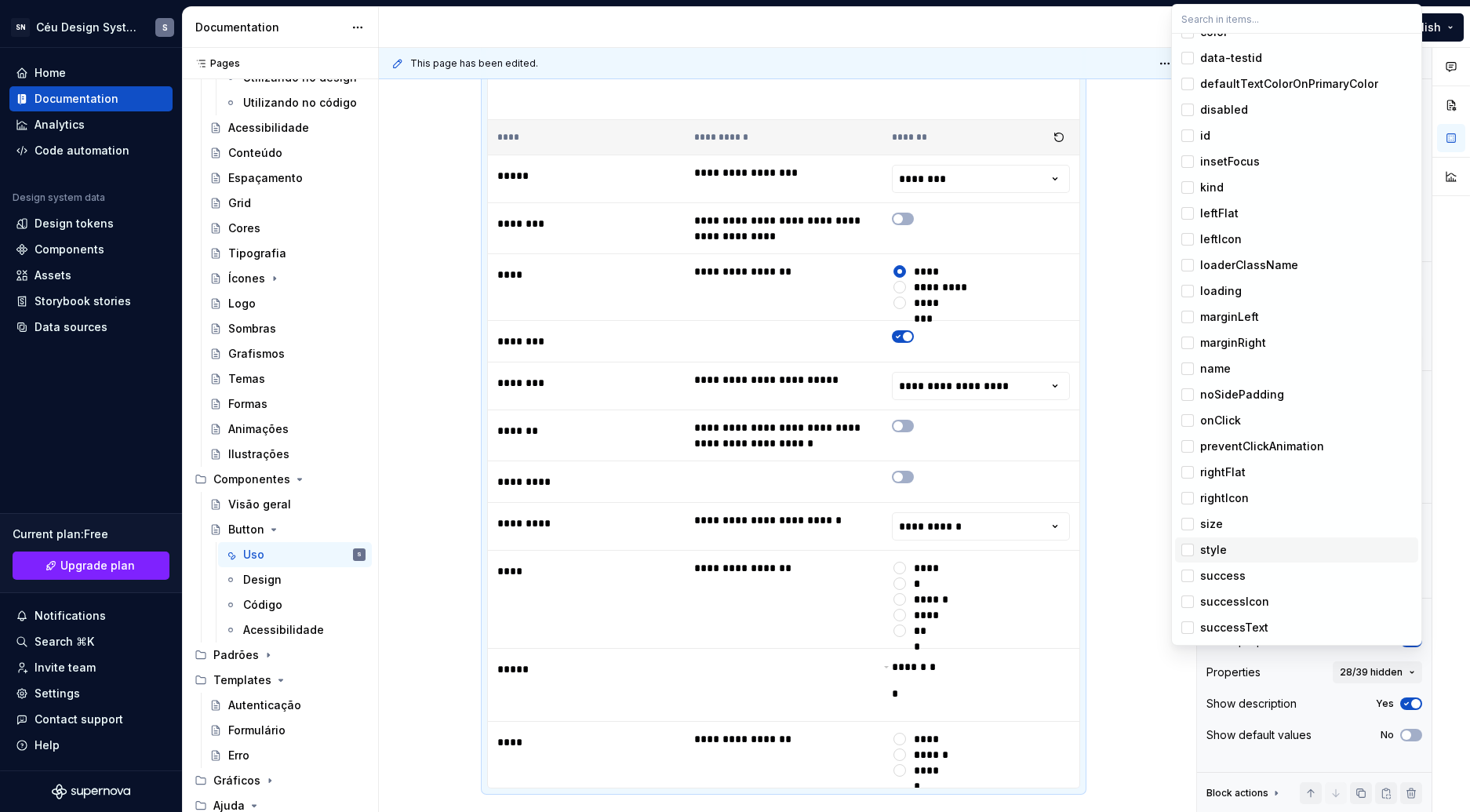
click at [1204, 555] on div "style" at bounding box center [1213, 549] width 27 height 15
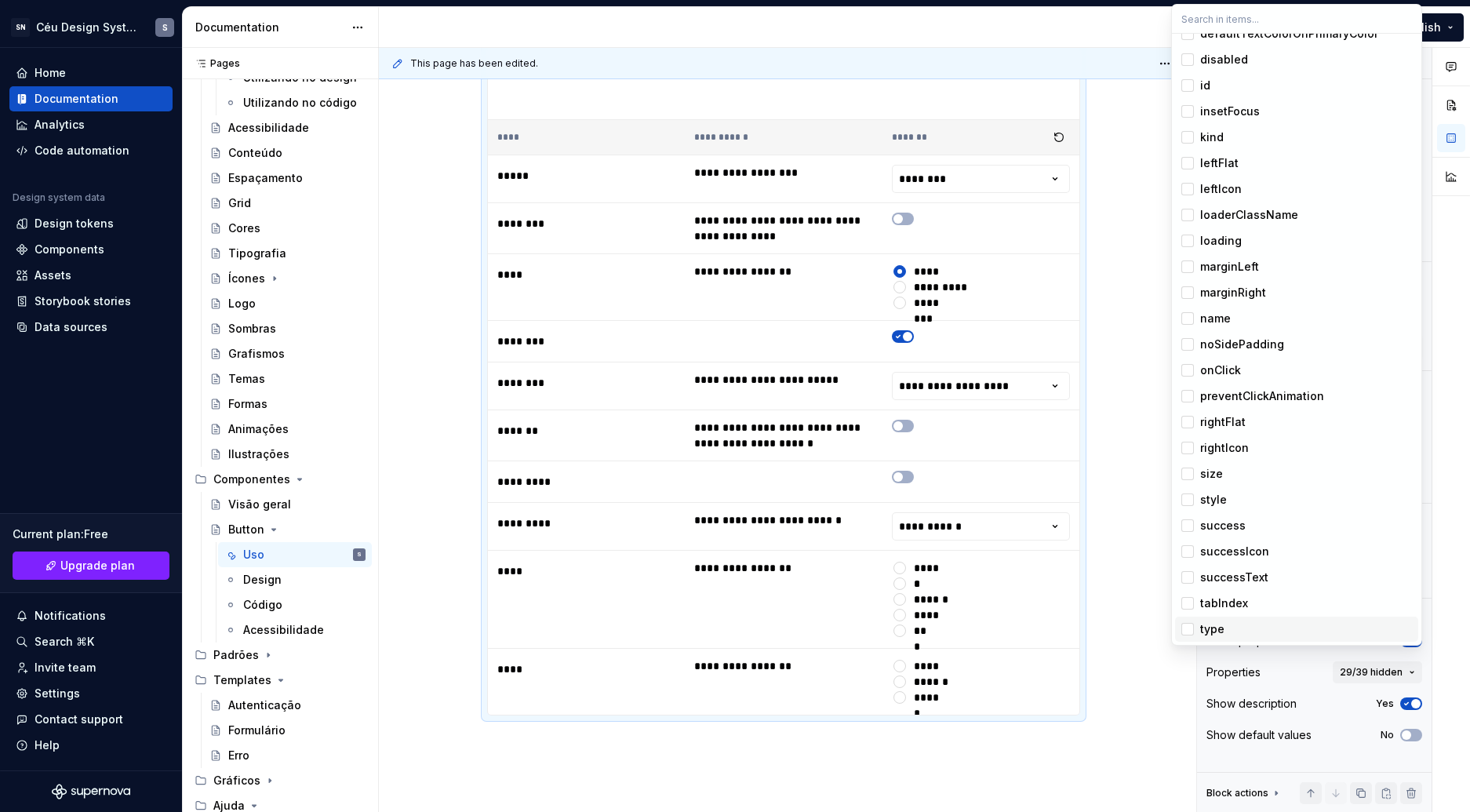
click at [1228, 626] on div "type" at bounding box center [1305, 628] width 212 height 15
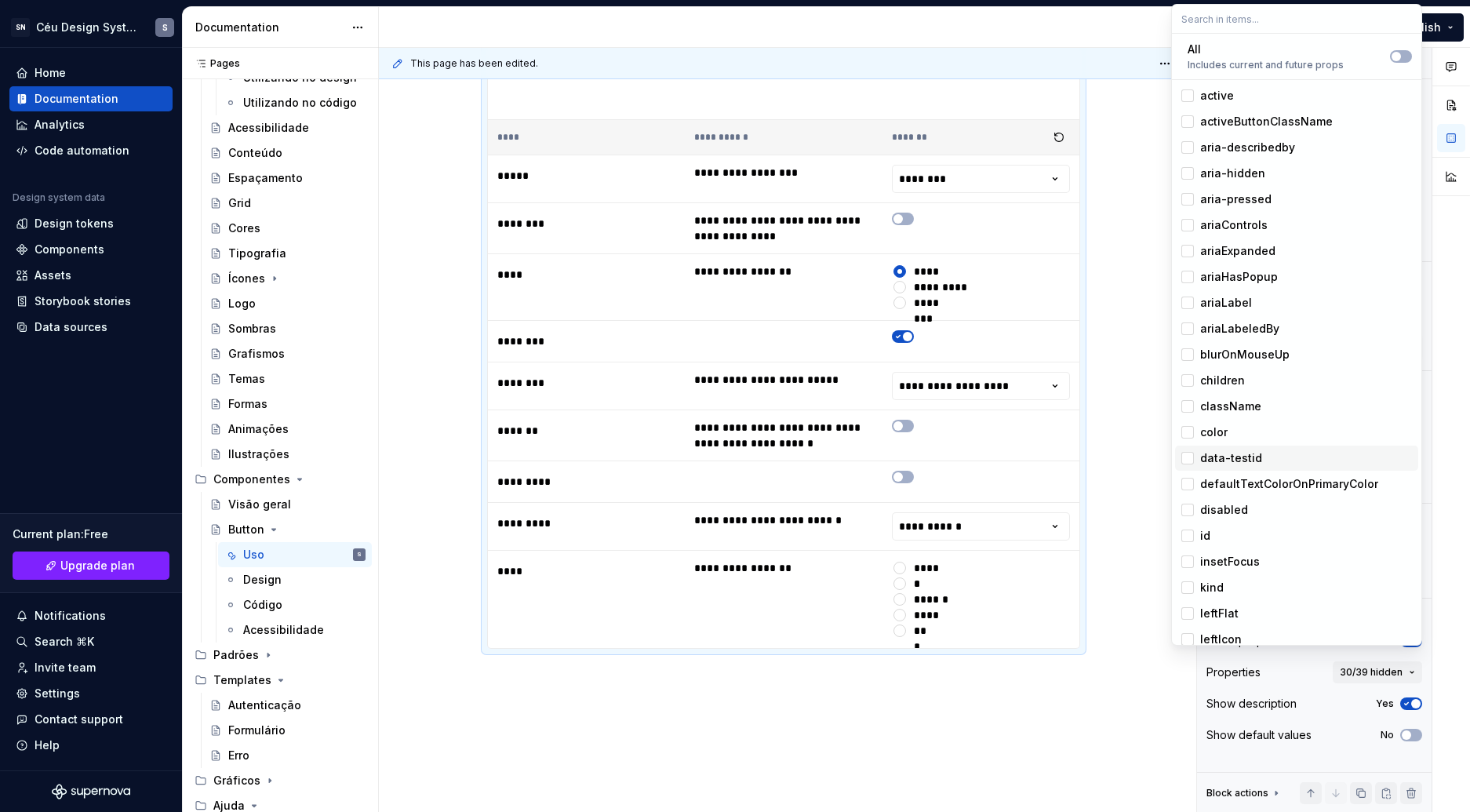
click at [1240, 460] on div "data-testid" at bounding box center [1231, 457] width 62 height 15
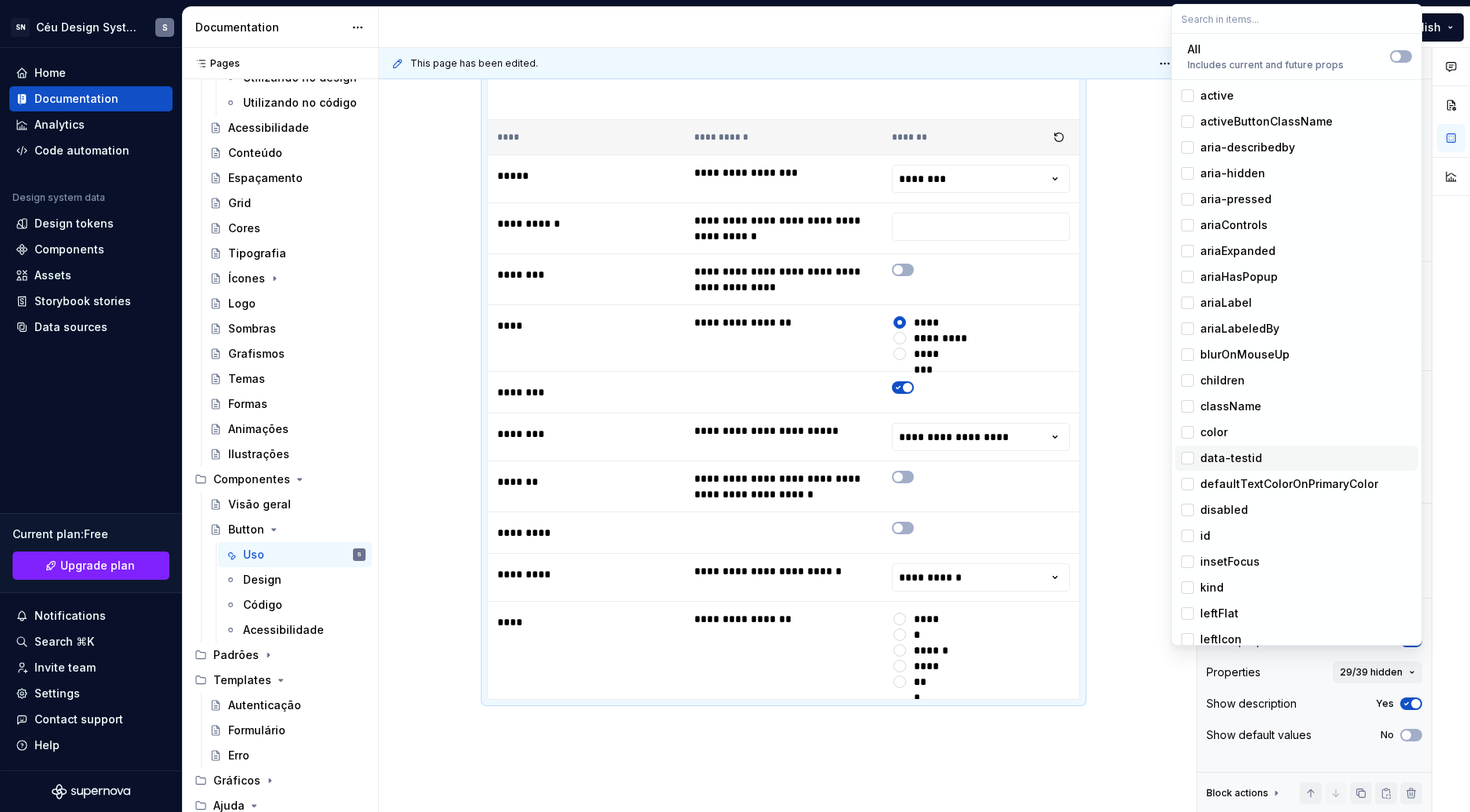
click at [1231, 452] on div "data-testid" at bounding box center [1231, 457] width 62 height 15
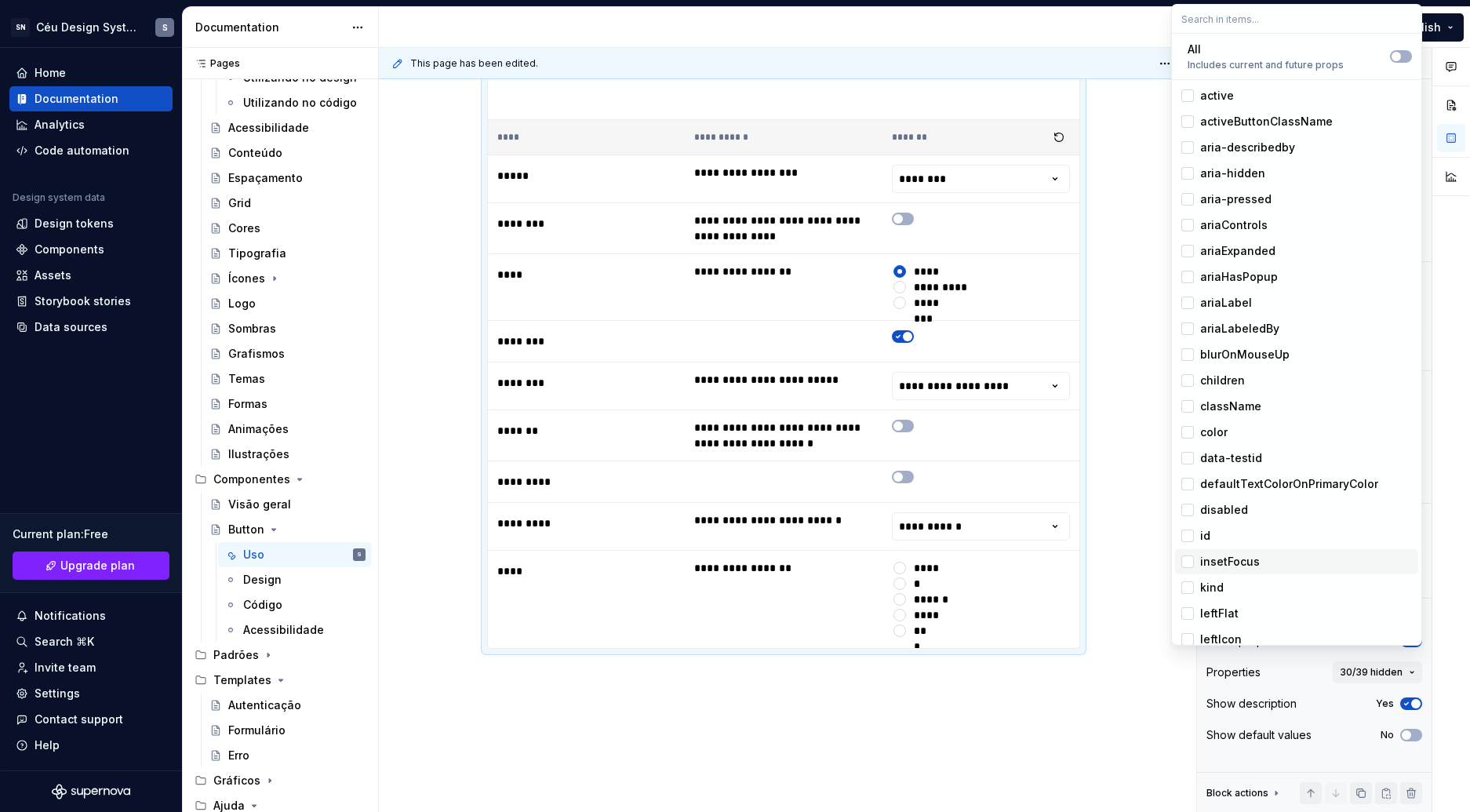
click at [1219, 557] on div "insetFocus" at bounding box center [1230, 561] width 59 height 15
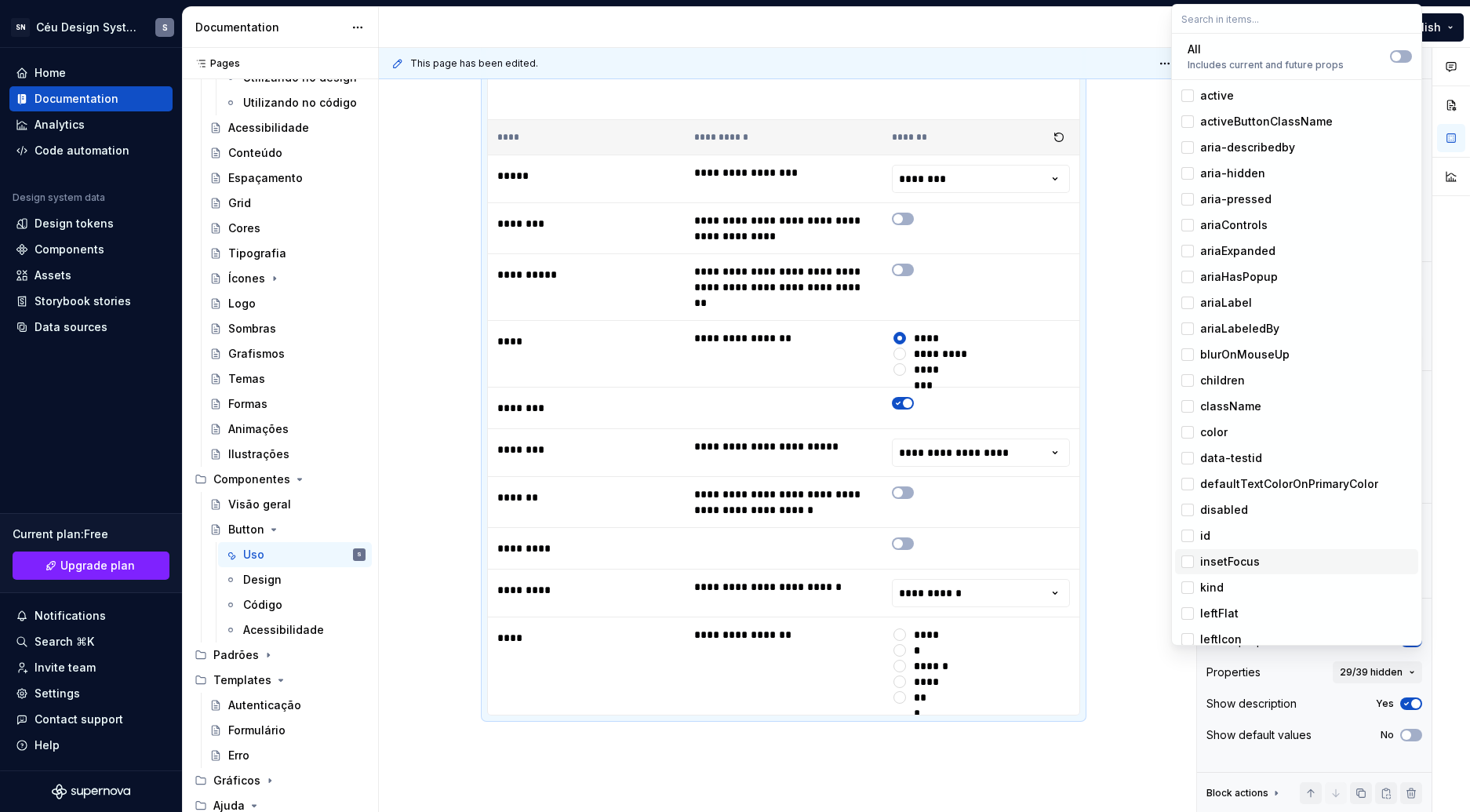
click at [1221, 558] on div "insetFocus" at bounding box center [1230, 561] width 59 height 15
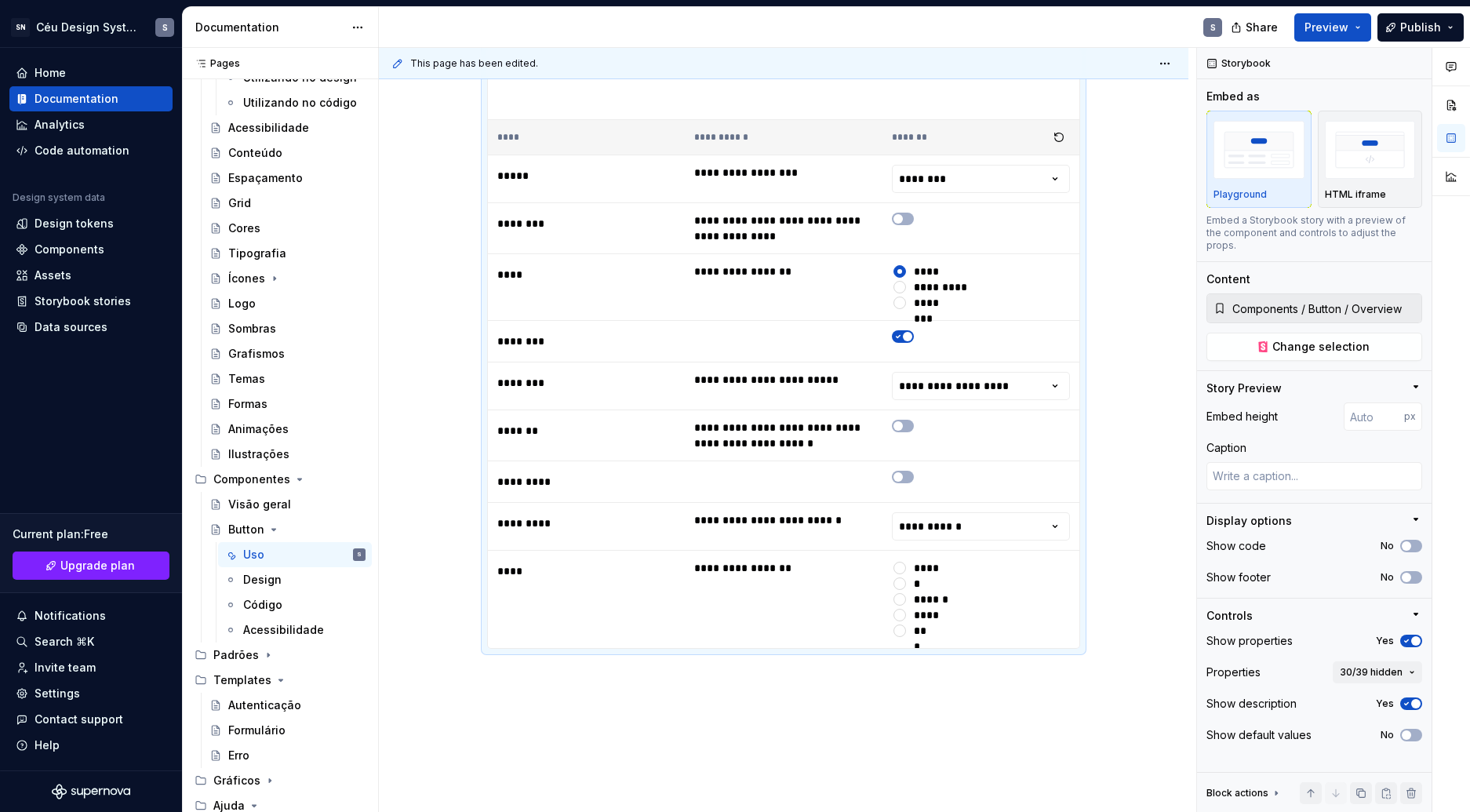
click at [1106, 89] on div "**********" at bounding box center [783, 248] width 809 height 1326
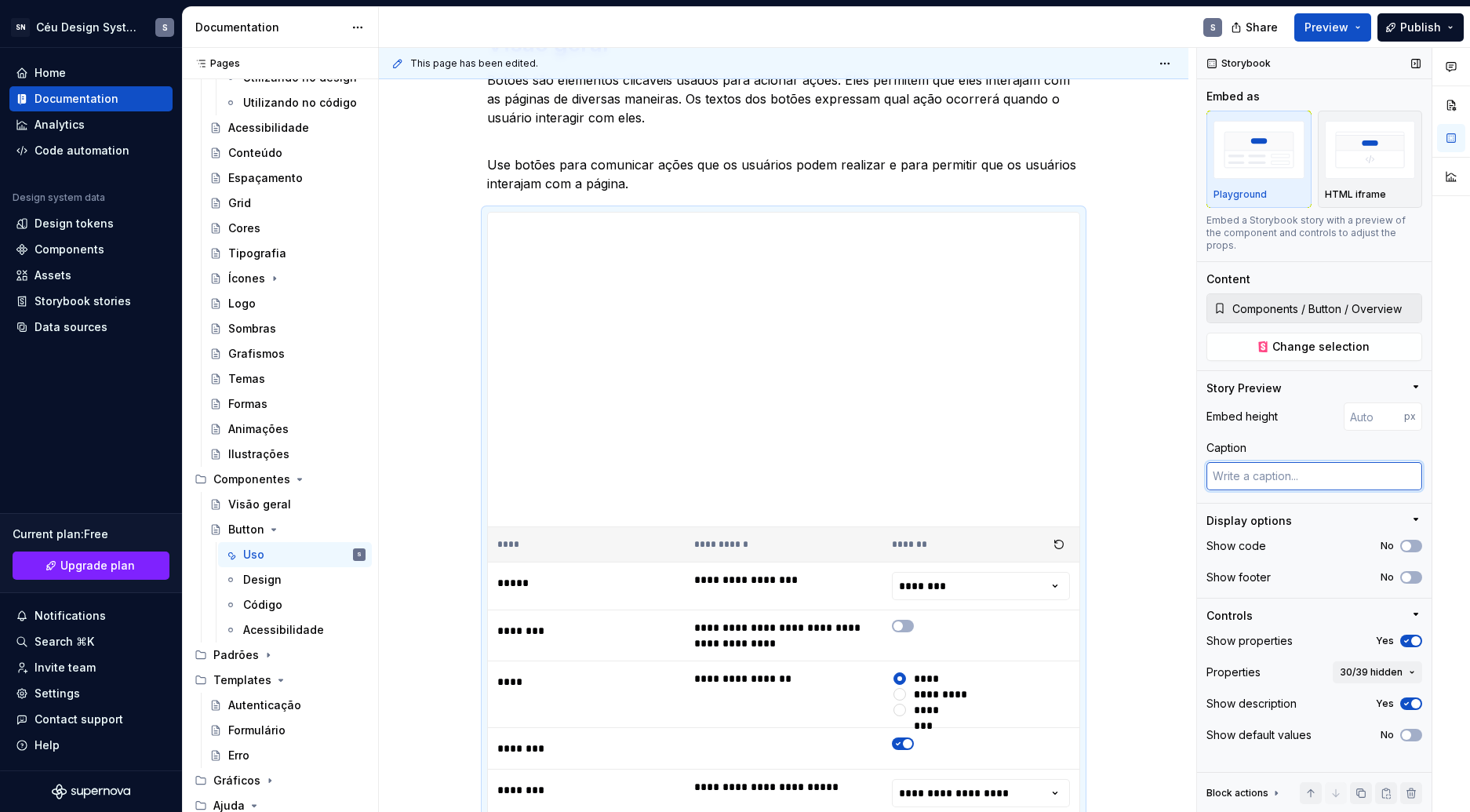
click at [1274, 465] on textarea at bounding box center [1314, 475] width 216 height 28
click at [1417, 539] on button "No" at bounding box center [1411, 546] width 22 height 13
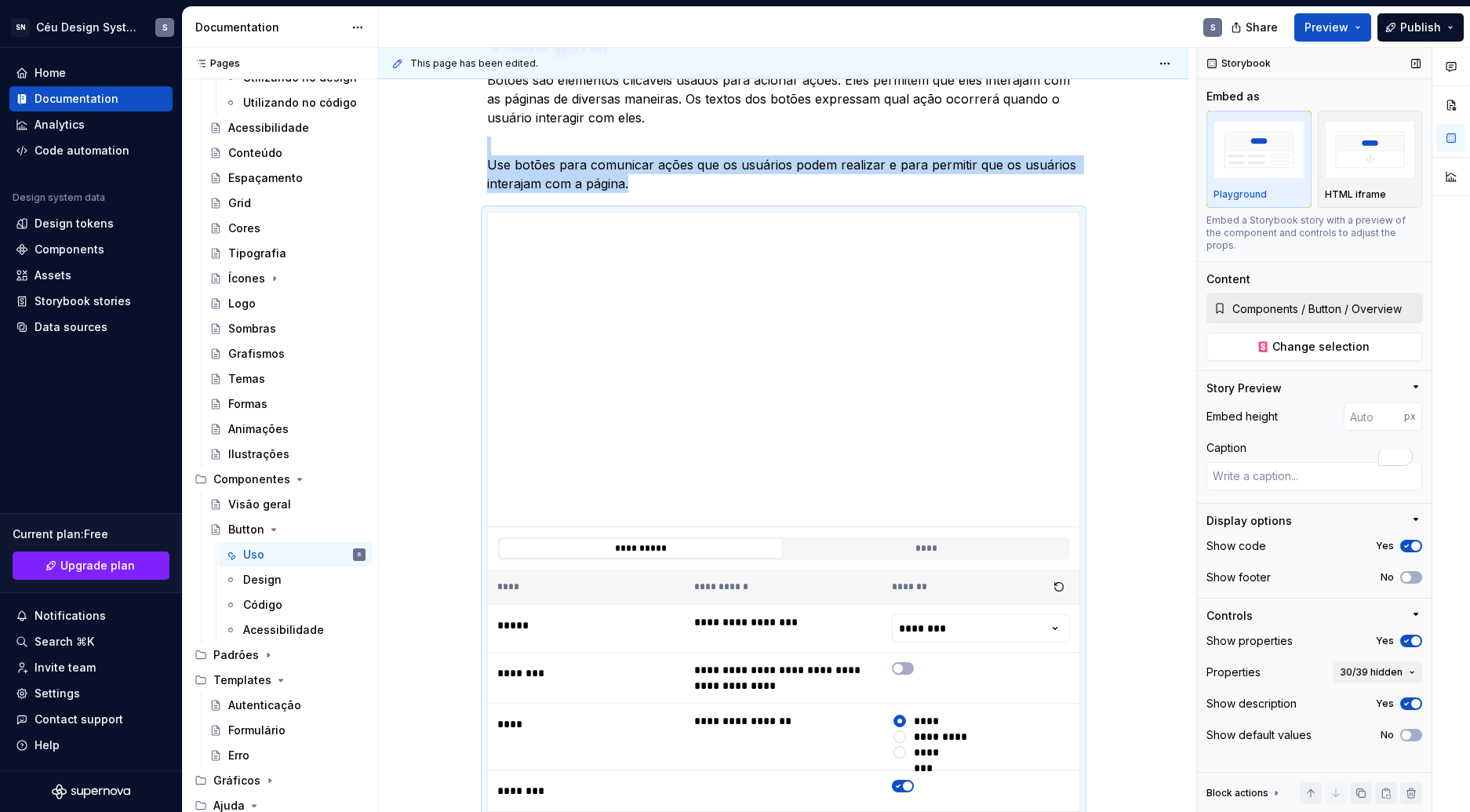
click at [1410, 541] on icon "button" at bounding box center [1406, 546] width 13 height 9
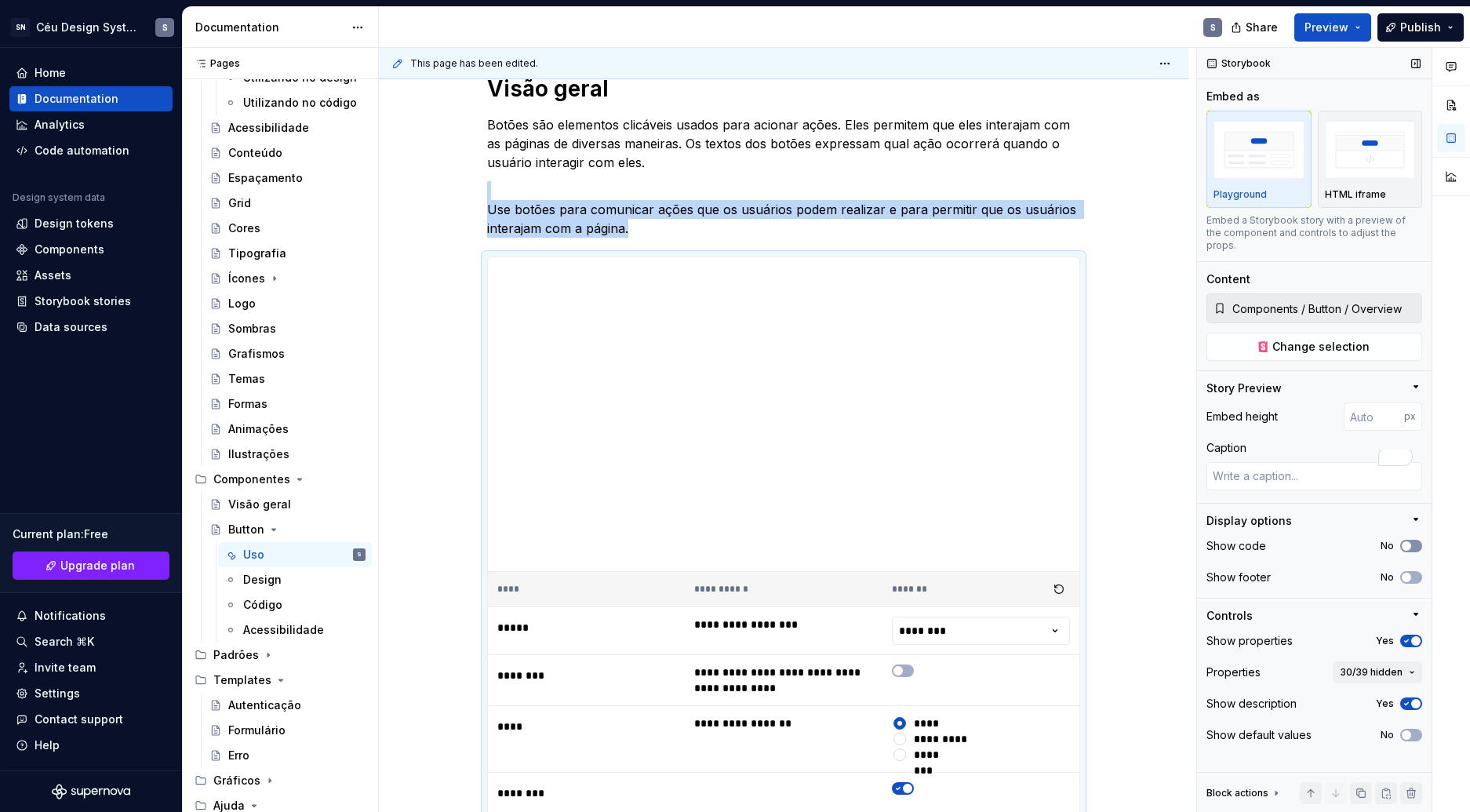
click at [1408, 541] on span "button" at bounding box center [1406, 546] width 9 height 9
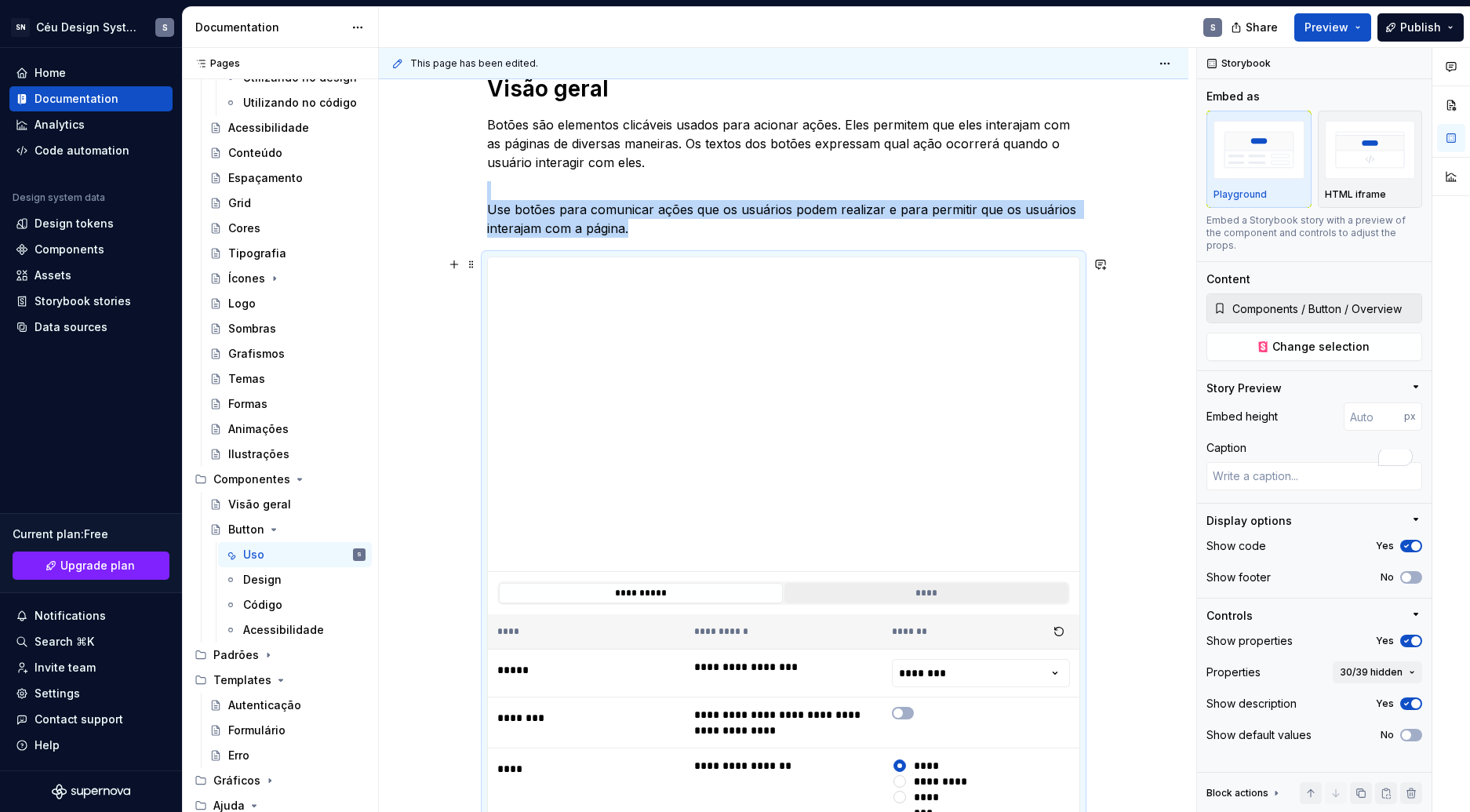
click at [896, 593] on button "****" at bounding box center [925, 592] width 284 height 21
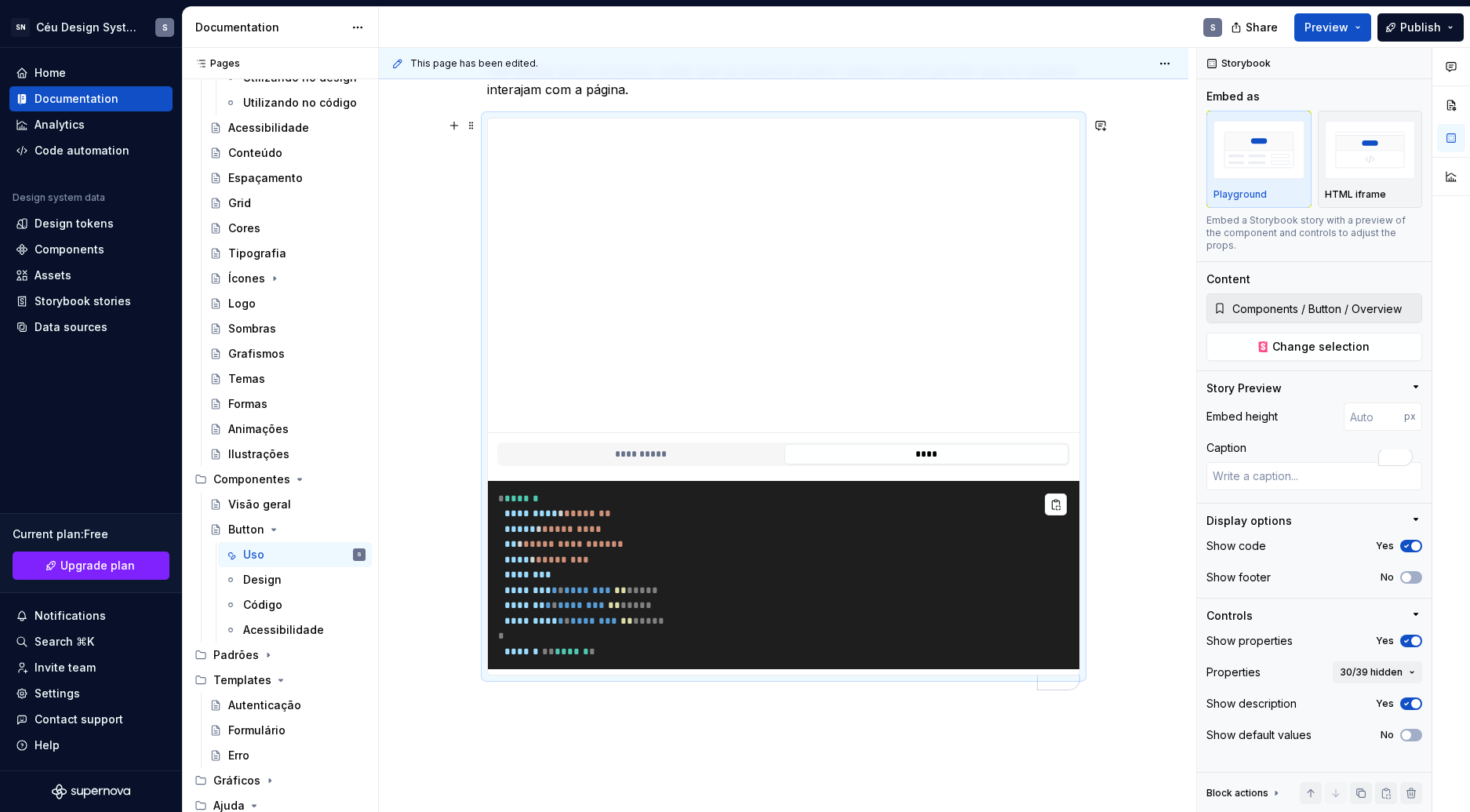
click at [644, 562] on pre "**********" at bounding box center [783, 575] width 591 height 189
click at [686, 458] on button "**********" at bounding box center [640, 454] width 284 height 21
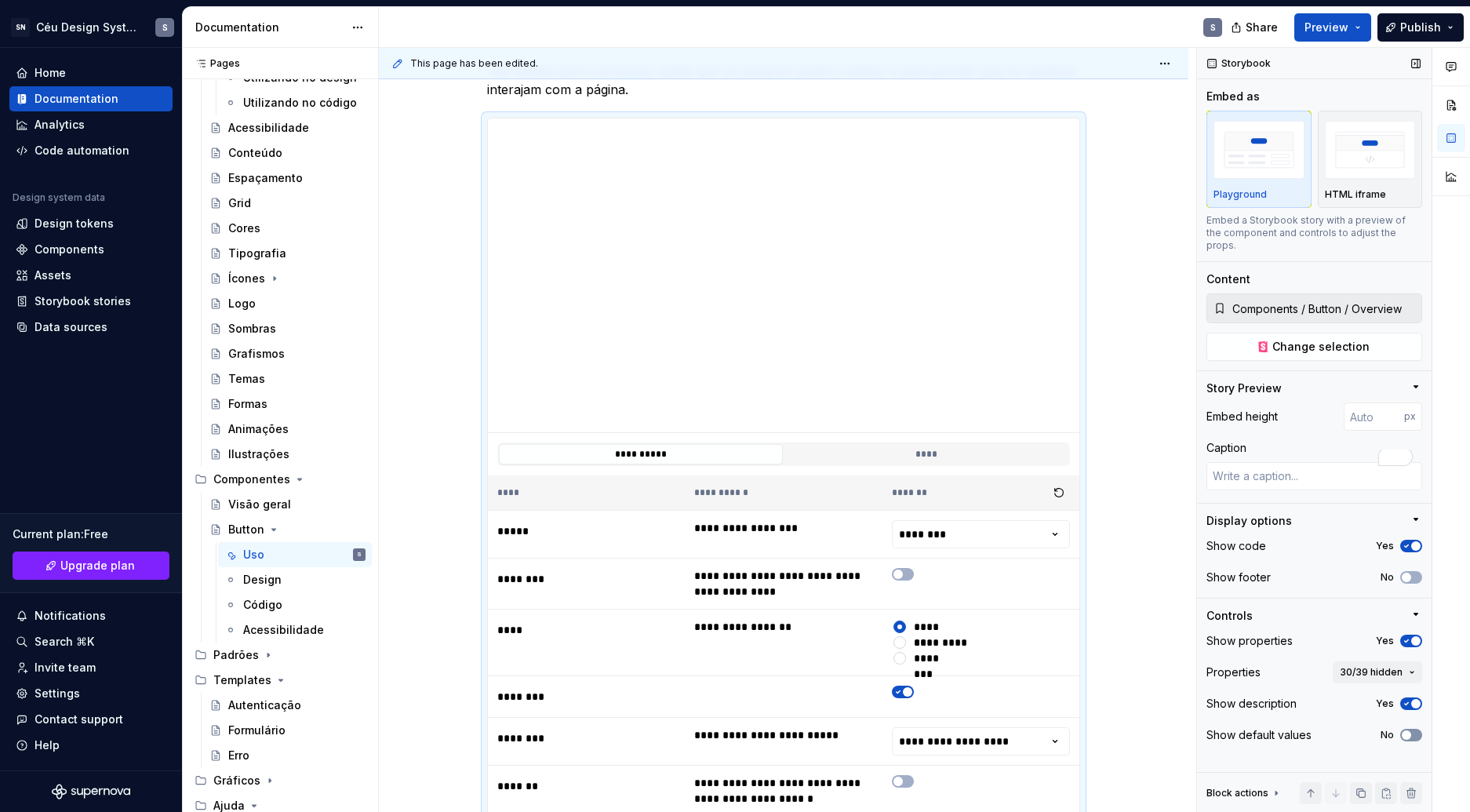
click at [1407, 730] on span "button" at bounding box center [1406, 735] width 9 height 9
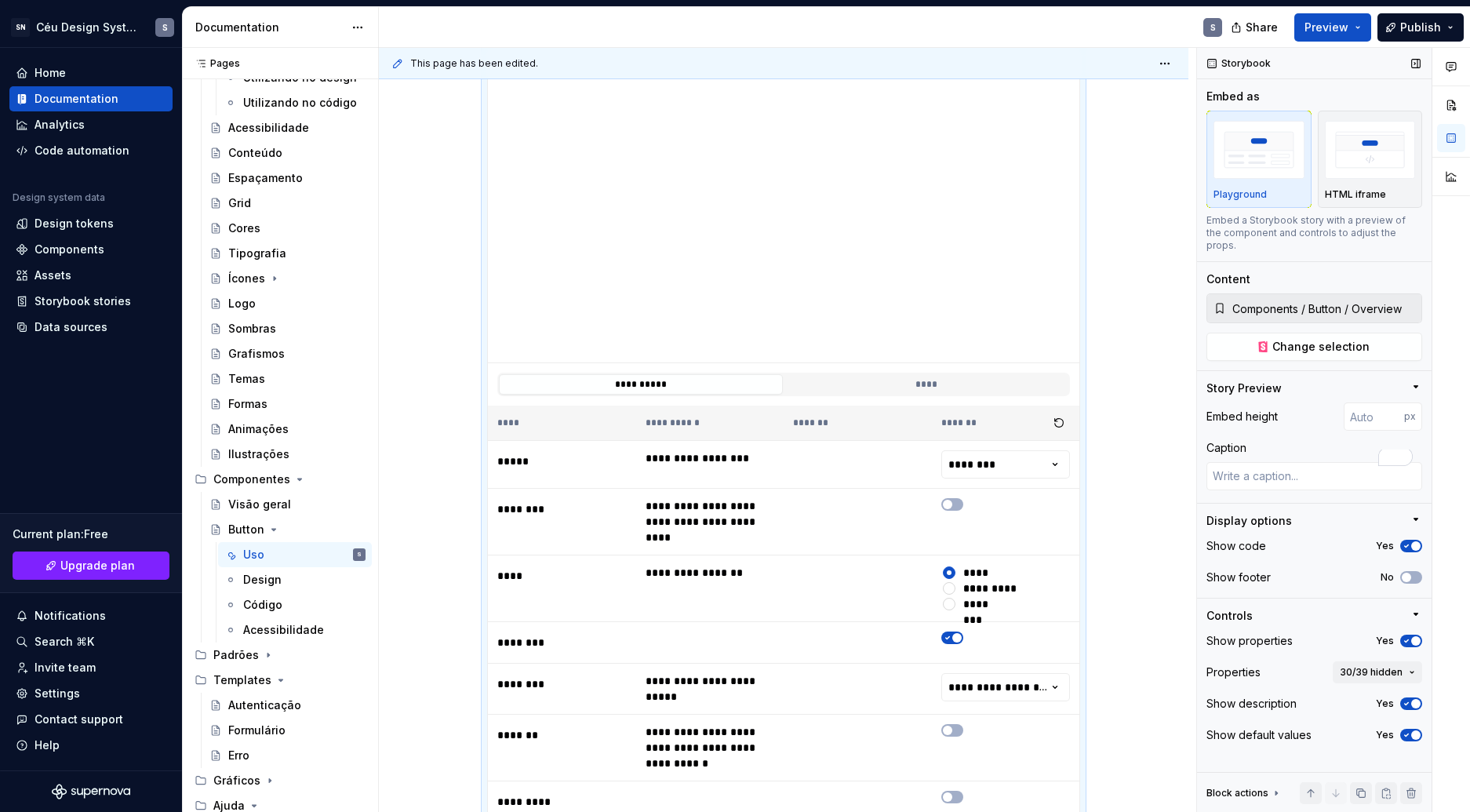
click at [1410, 730] on icon "button" at bounding box center [1406, 735] width 13 height 9
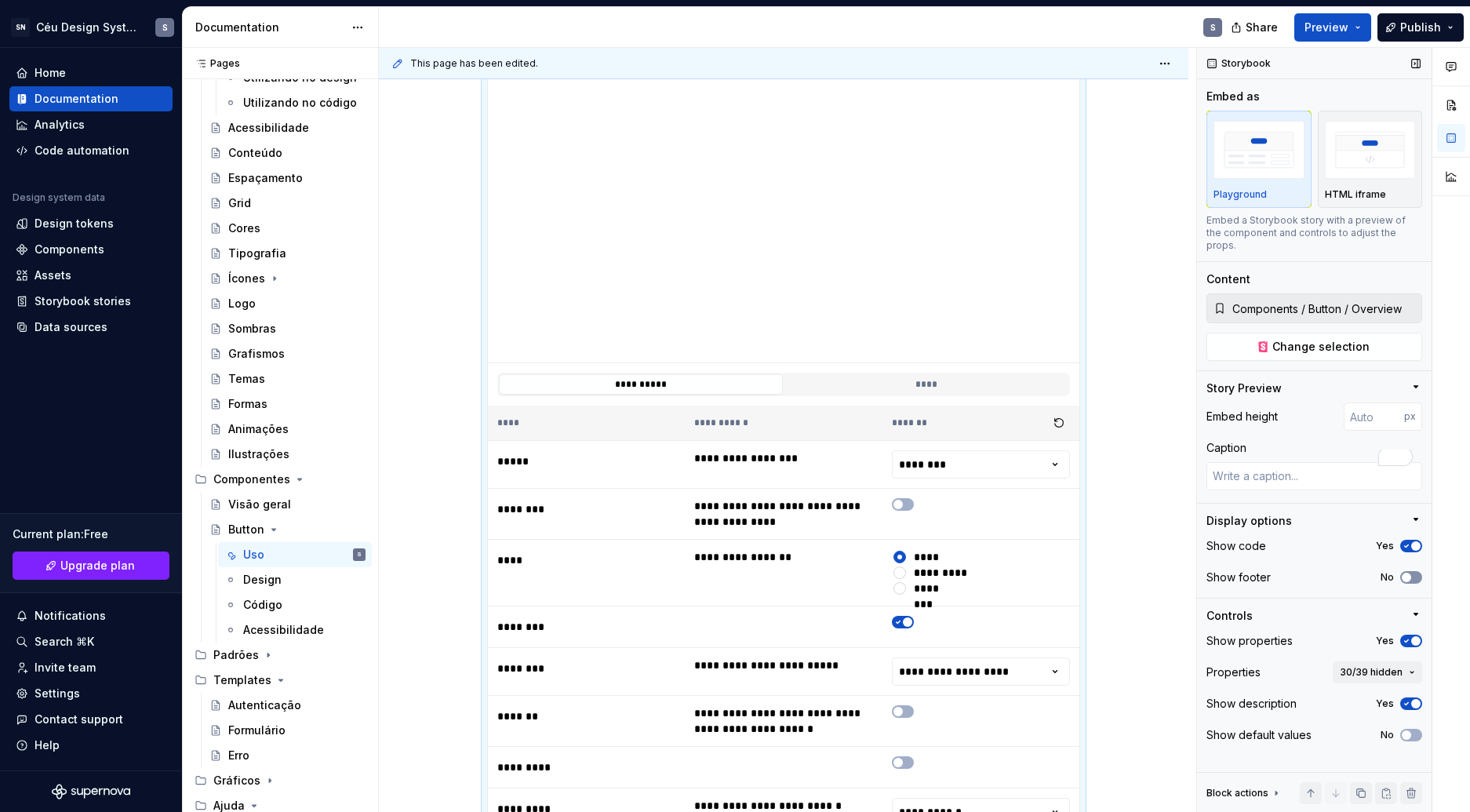
click at [1412, 571] on button "No" at bounding box center [1411, 577] width 22 height 13
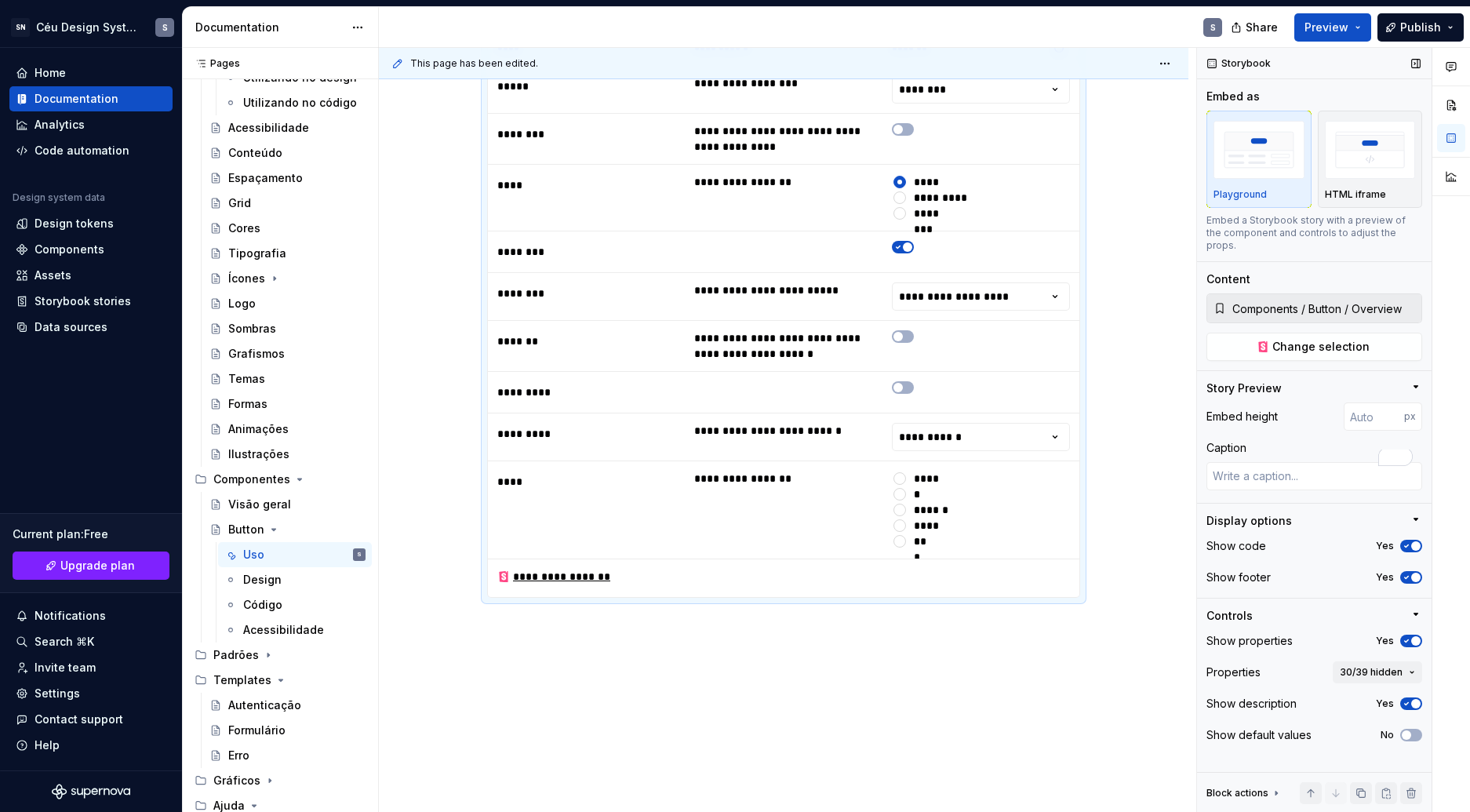
click at [1407, 573] on icon "button" at bounding box center [1406, 577] width 13 height 9
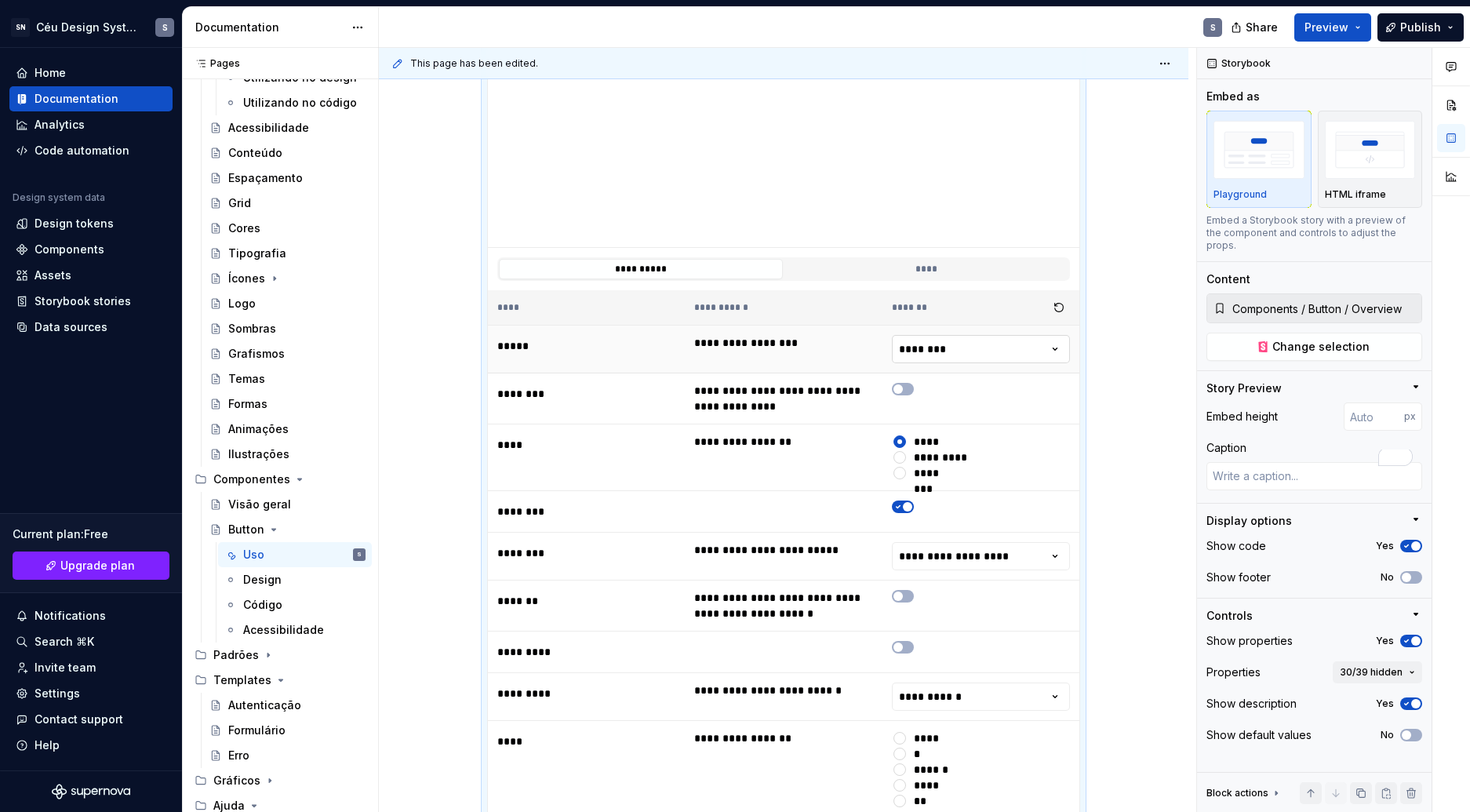
click at [933, 348] on html "SN Céu Design System S Home Documentation Analytics Code automation Design syst…" at bounding box center [735, 406] width 1470 height 812
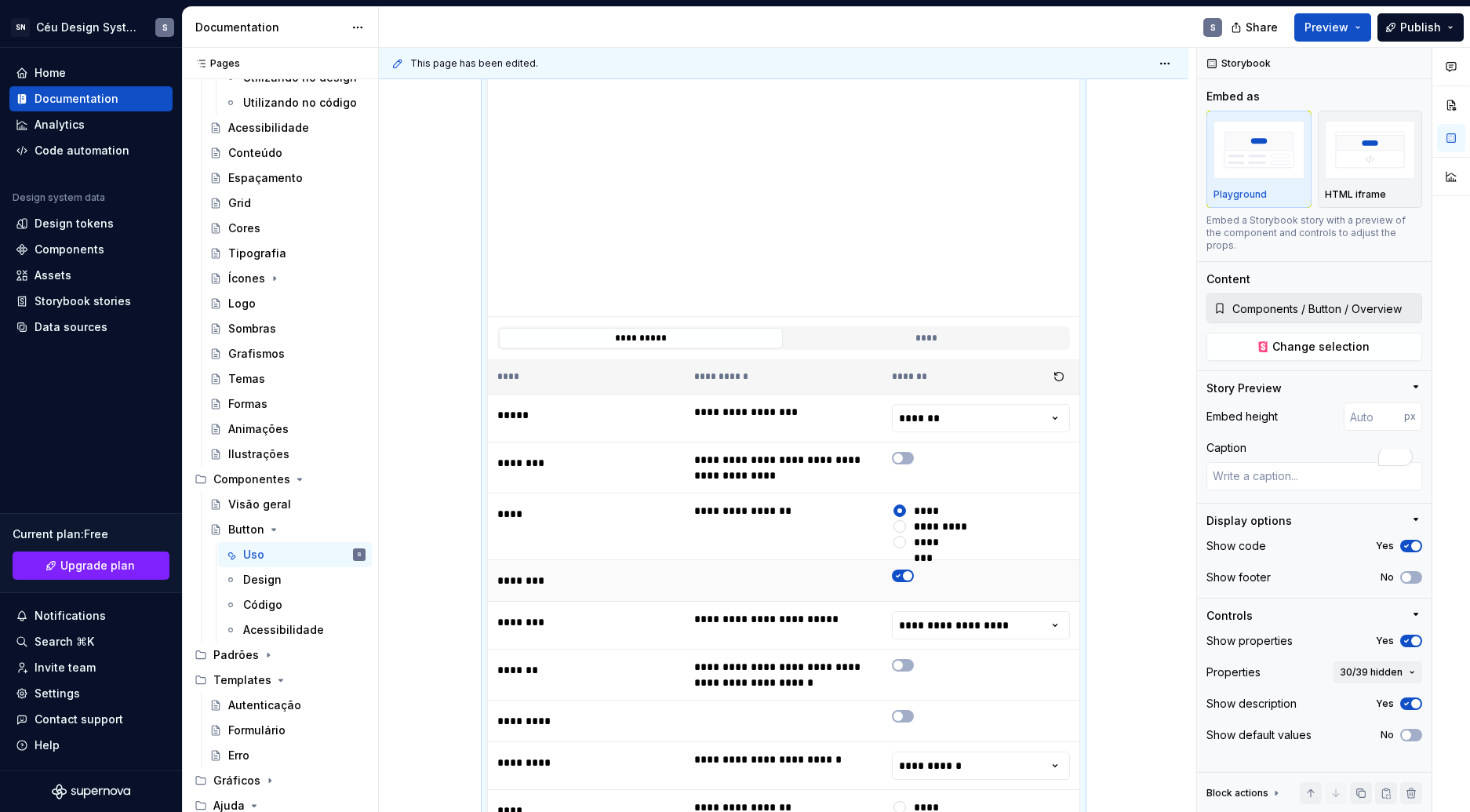
click at [900, 572] on icon "To enrich screen reader interactions, please activate Accessibility in Grammarl…" at bounding box center [898, 575] width 13 height 9
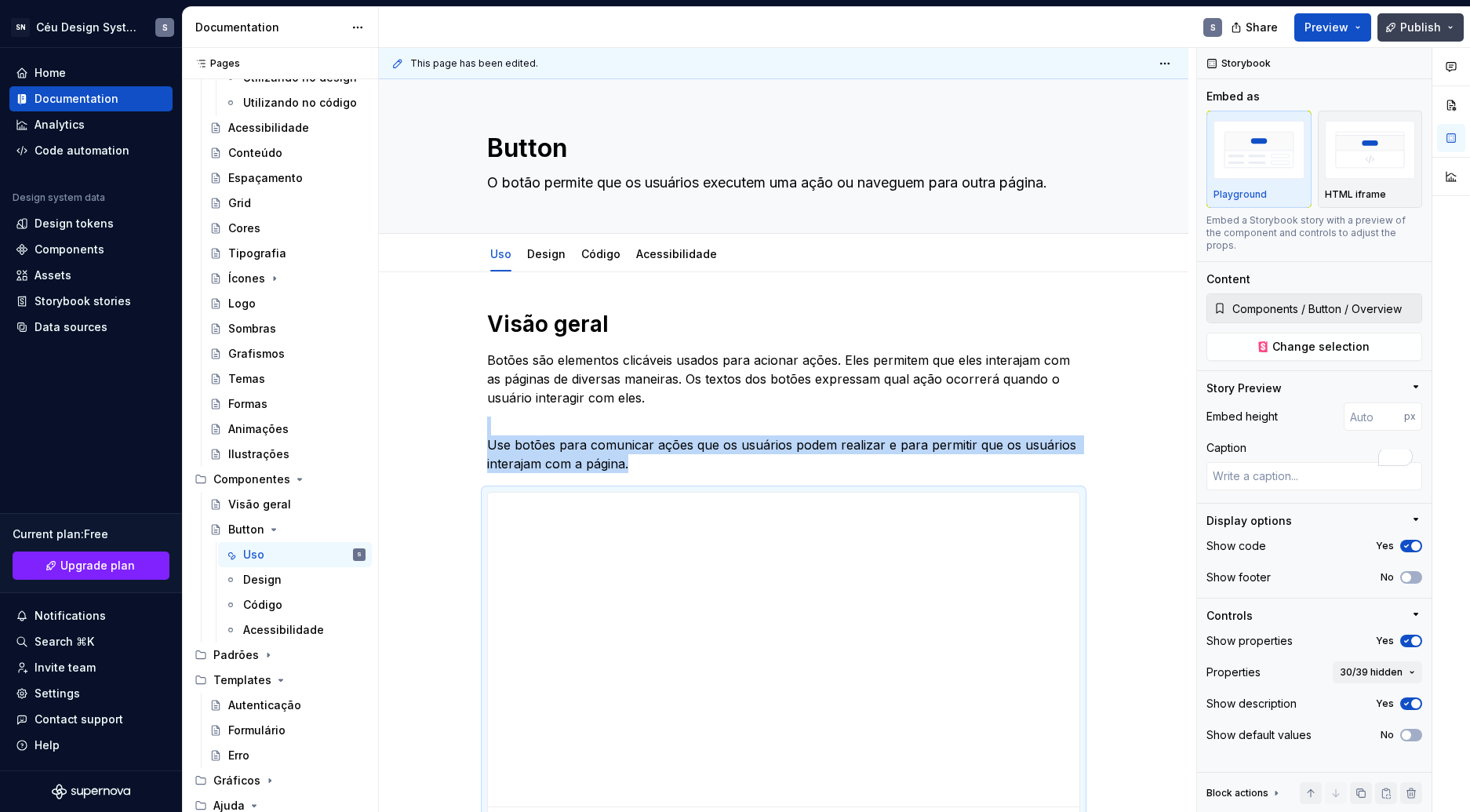
click at [1432, 28] on span "Publish" at bounding box center [1420, 27] width 41 height 15
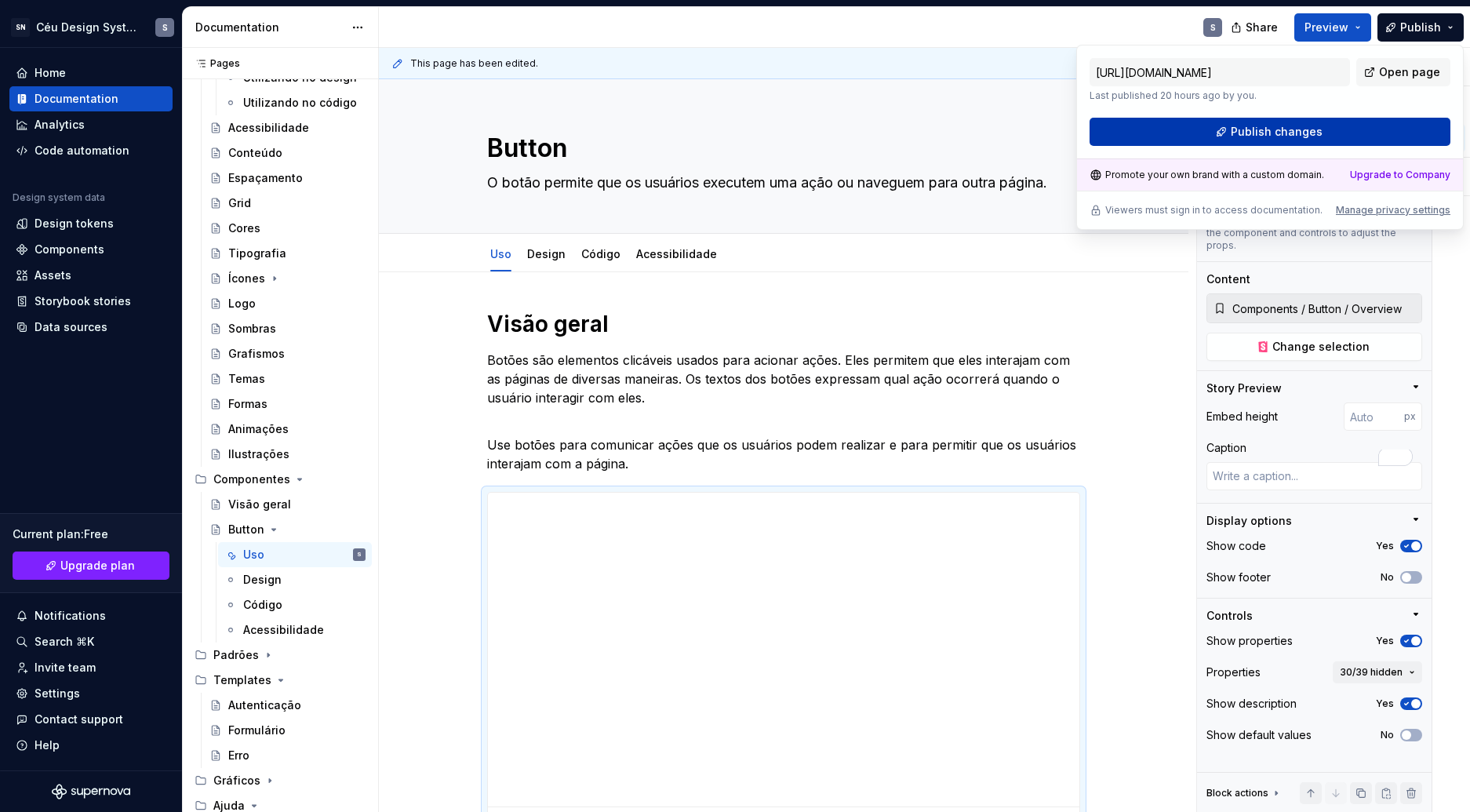
click at [1279, 138] on span "Publish changes" at bounding box center [1276, 131] width 92 height 15
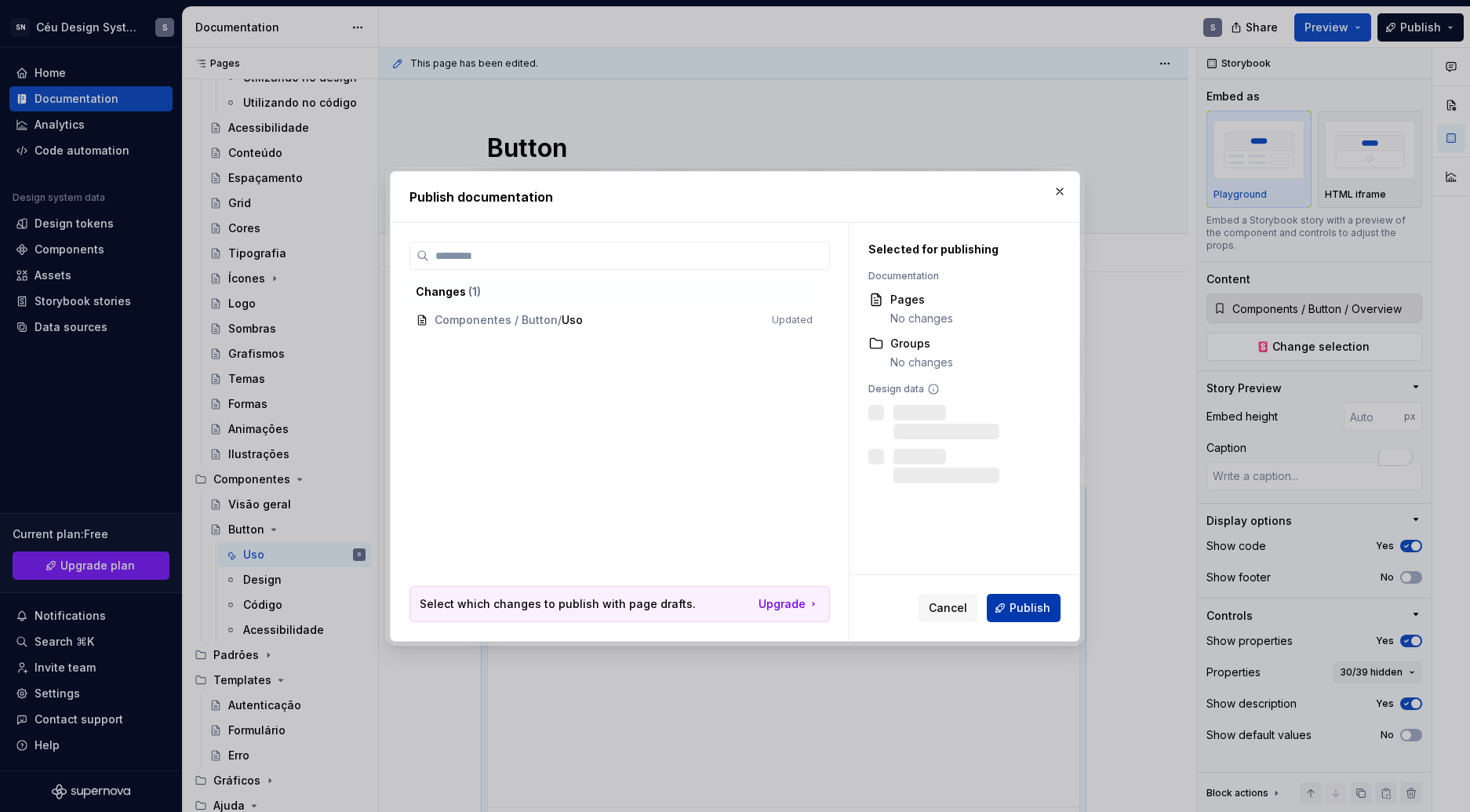
click at [1021, 609] on span "Publish" at bounding box center [1029, 608] width 41 height 15
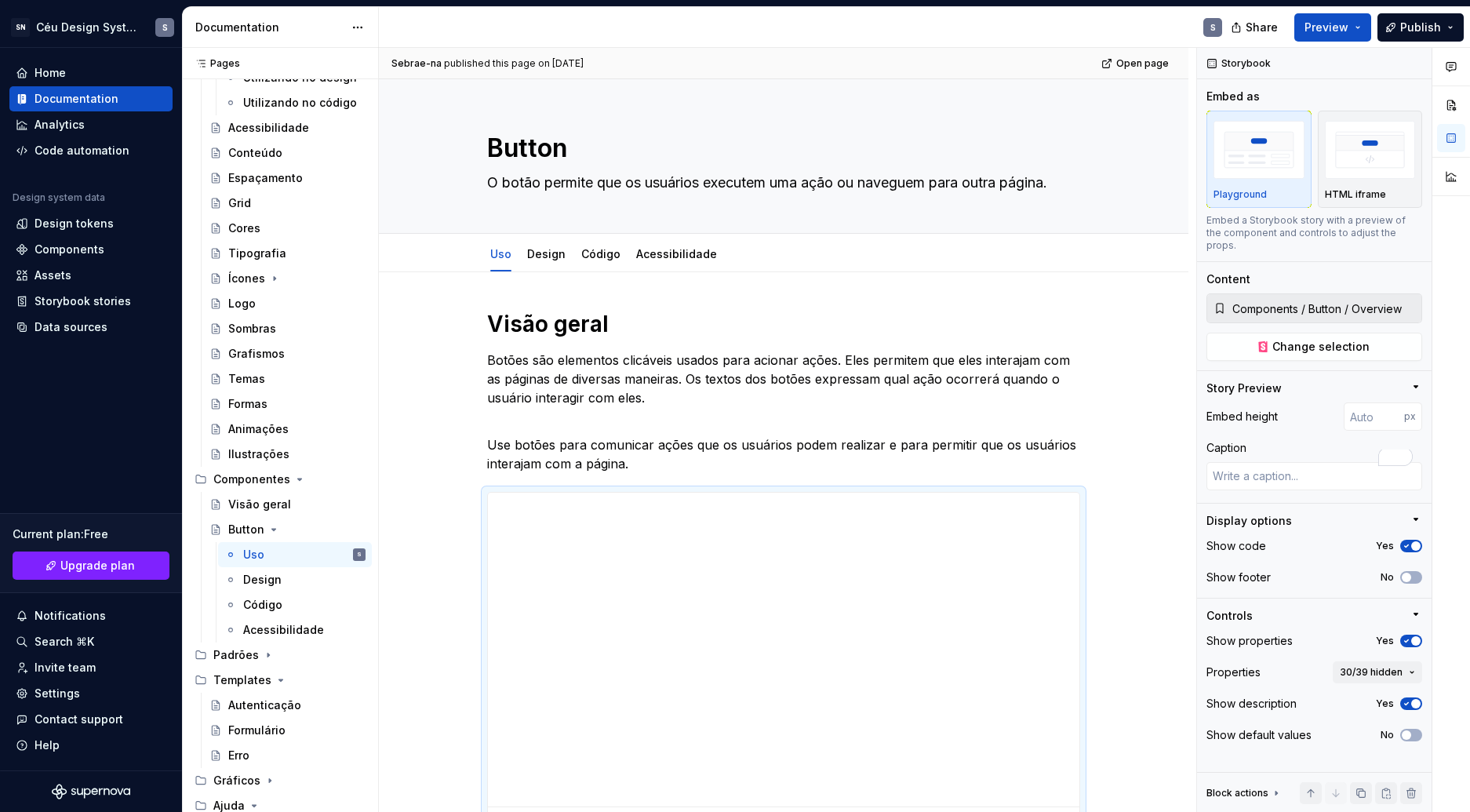
type textarea "*"
